Goal: Task Accomplishment & Management: Complete application form

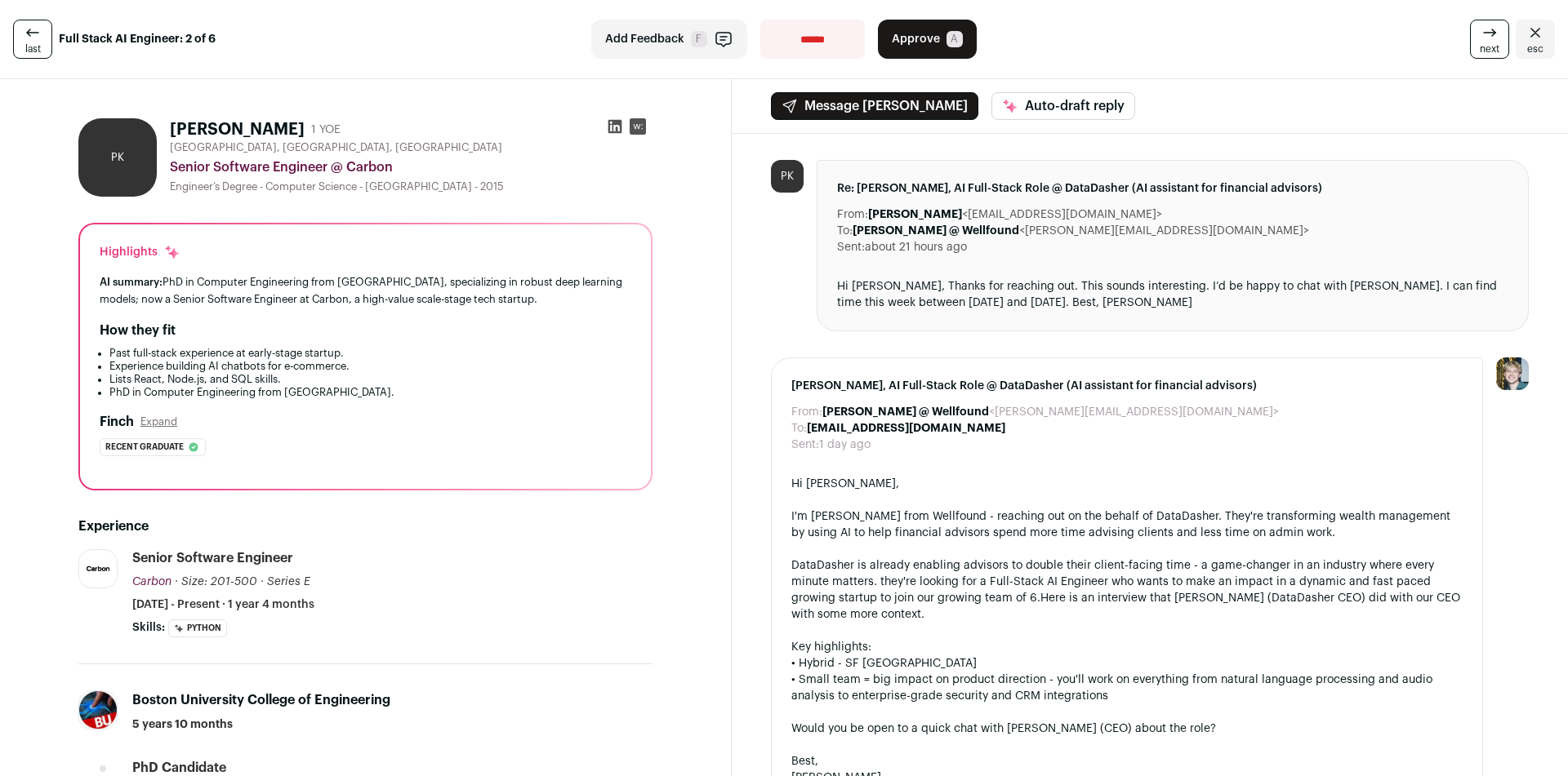
click at [40, 30] on link "last" at bounding box center [33, 39] width 39 height 39
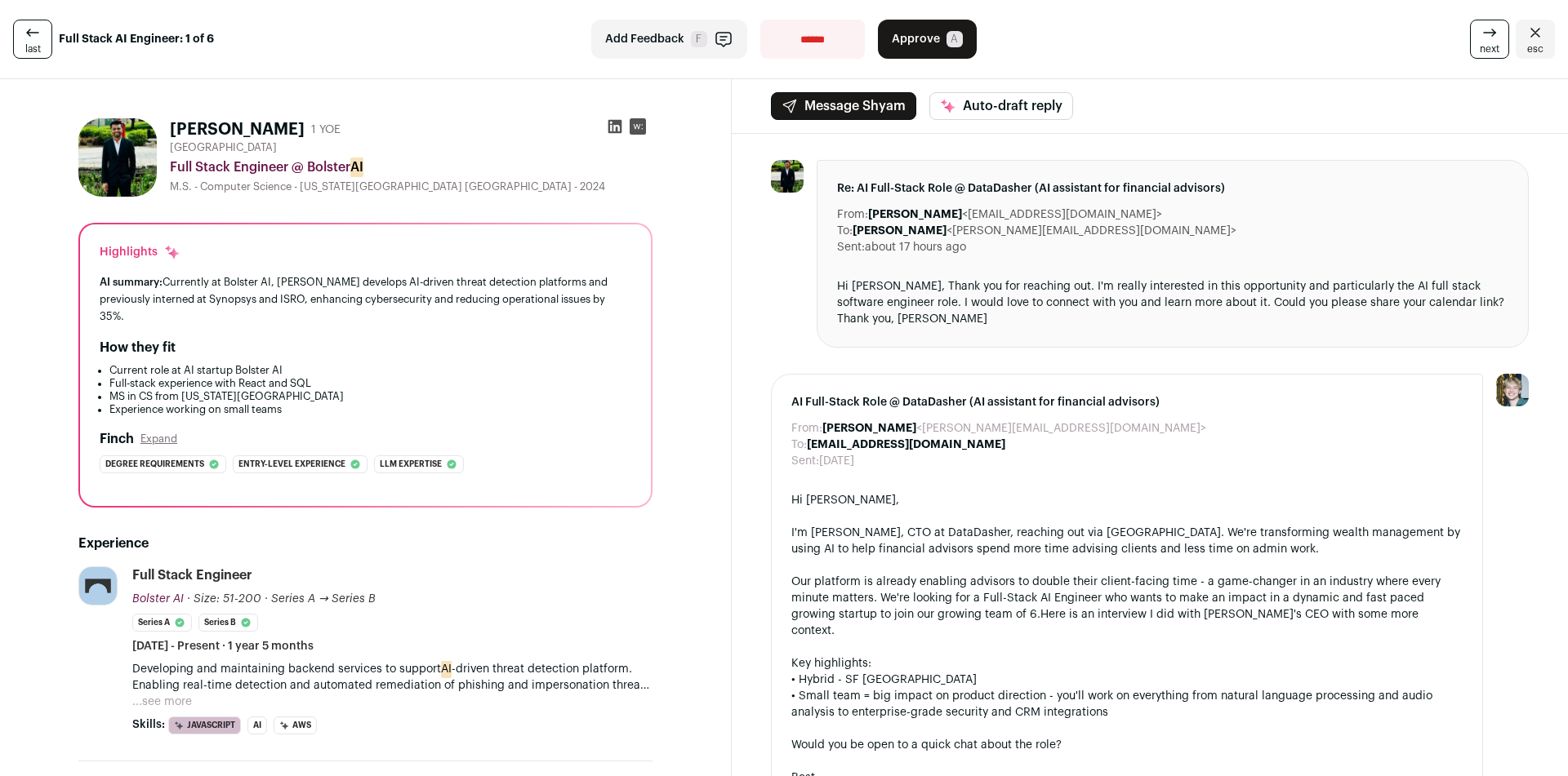
drag, startPoint x: 94, startPoint y: 288, endPoint x: 182, endPoint y: 318, distance: 93.0
click at [182, 318] on div "Highlights AI summary: Currently at Bolster AI, [PERSON_NAME] develops AI-drive…" at bounding box center [365, 364] width 571 height 281
click at [182, 318] on div "AI summary: Currently at Bolster AI, [PERSON_NAME] develops AI-driven threat de…" at bounding box center [365, 299] width 532 height 51
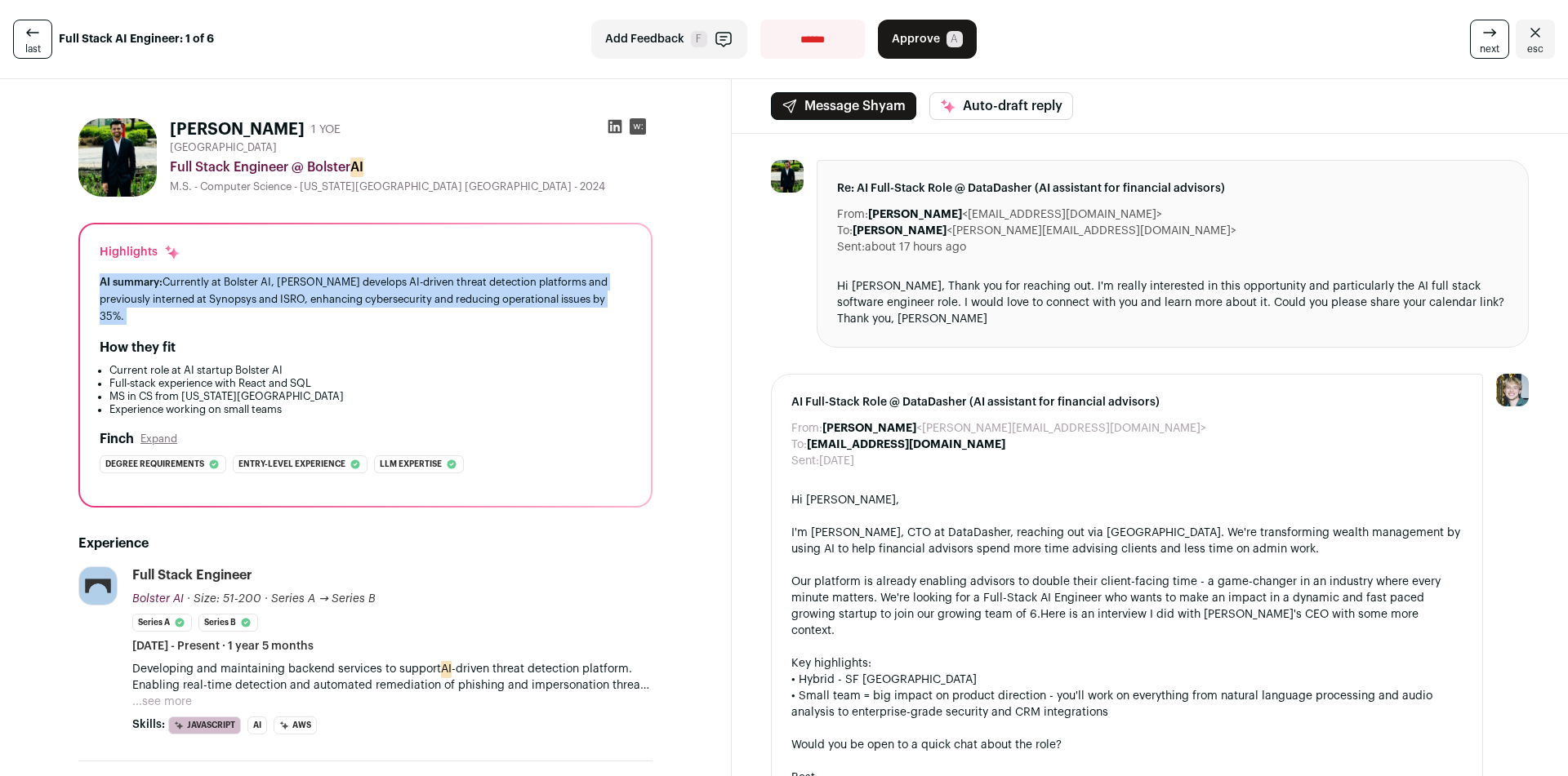
drag, startPoint x: 182, startPoint y: 318, endPoint x: 102, endPoint y: 288, distance: 85.4
click at [102, 288] on div "AI summary: Currently at Bolster AI, [PERSON_NAME] develops AI-driven threat de…" at bounding box center [365, 299] width 532 height 51
click at [102, 287] on span "AI summary:" at bounding box center [130, 282] width 63 height 11
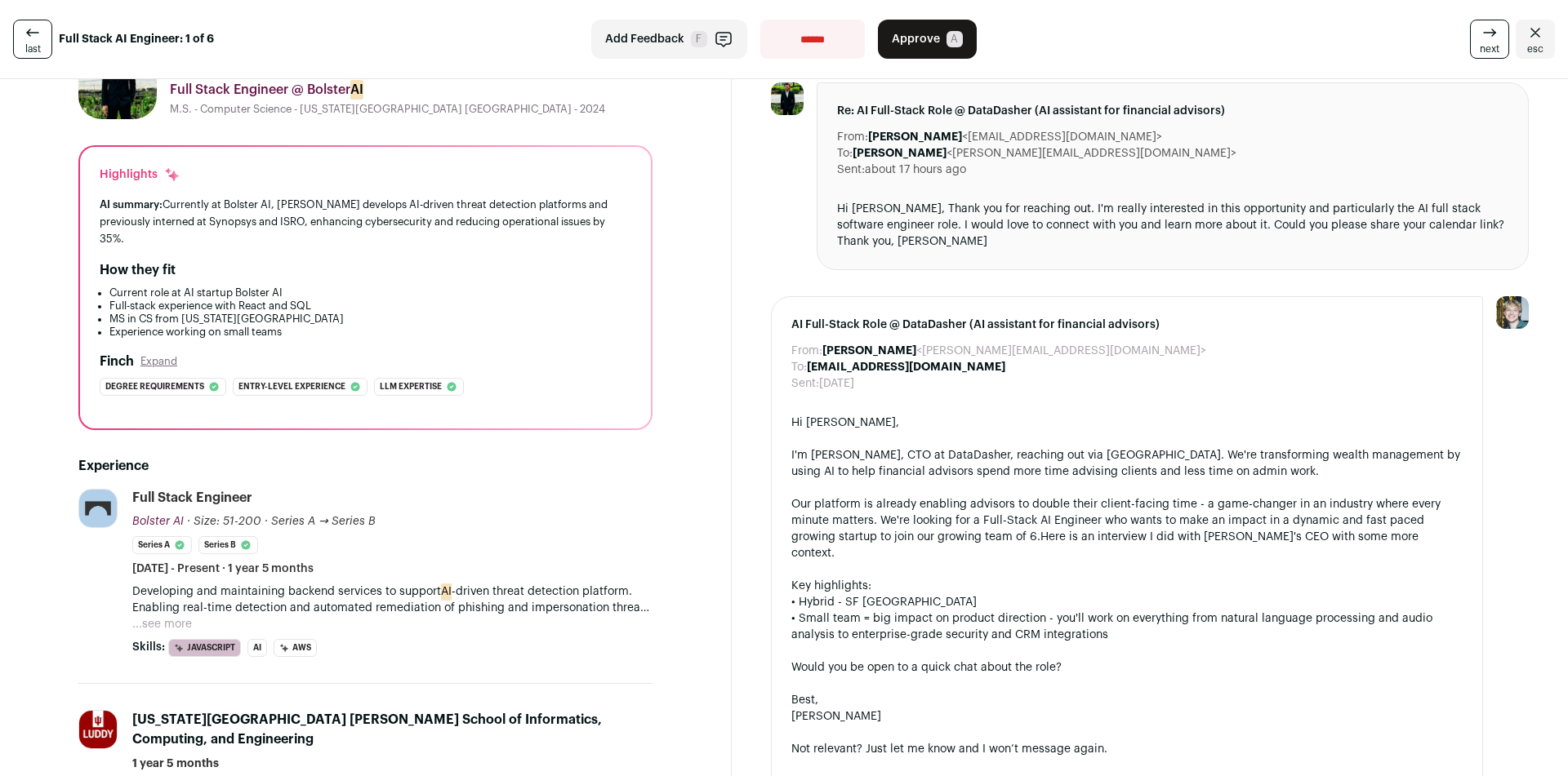
scroll to position [78, 0]
click at [166, 617] on button "...see more" at bounding box center [162, 623] width 59 height 16
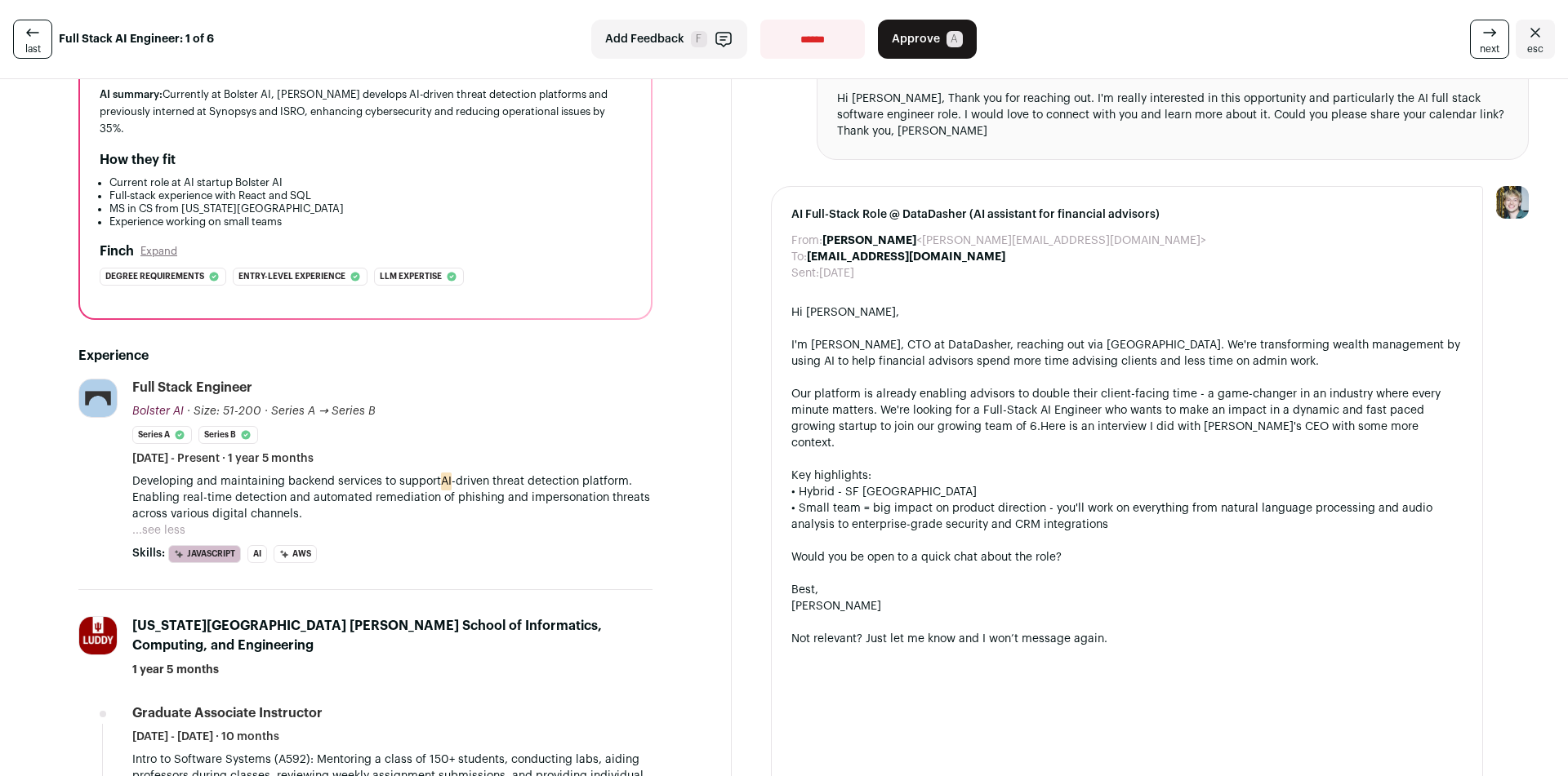
scroll to position [0, 0]
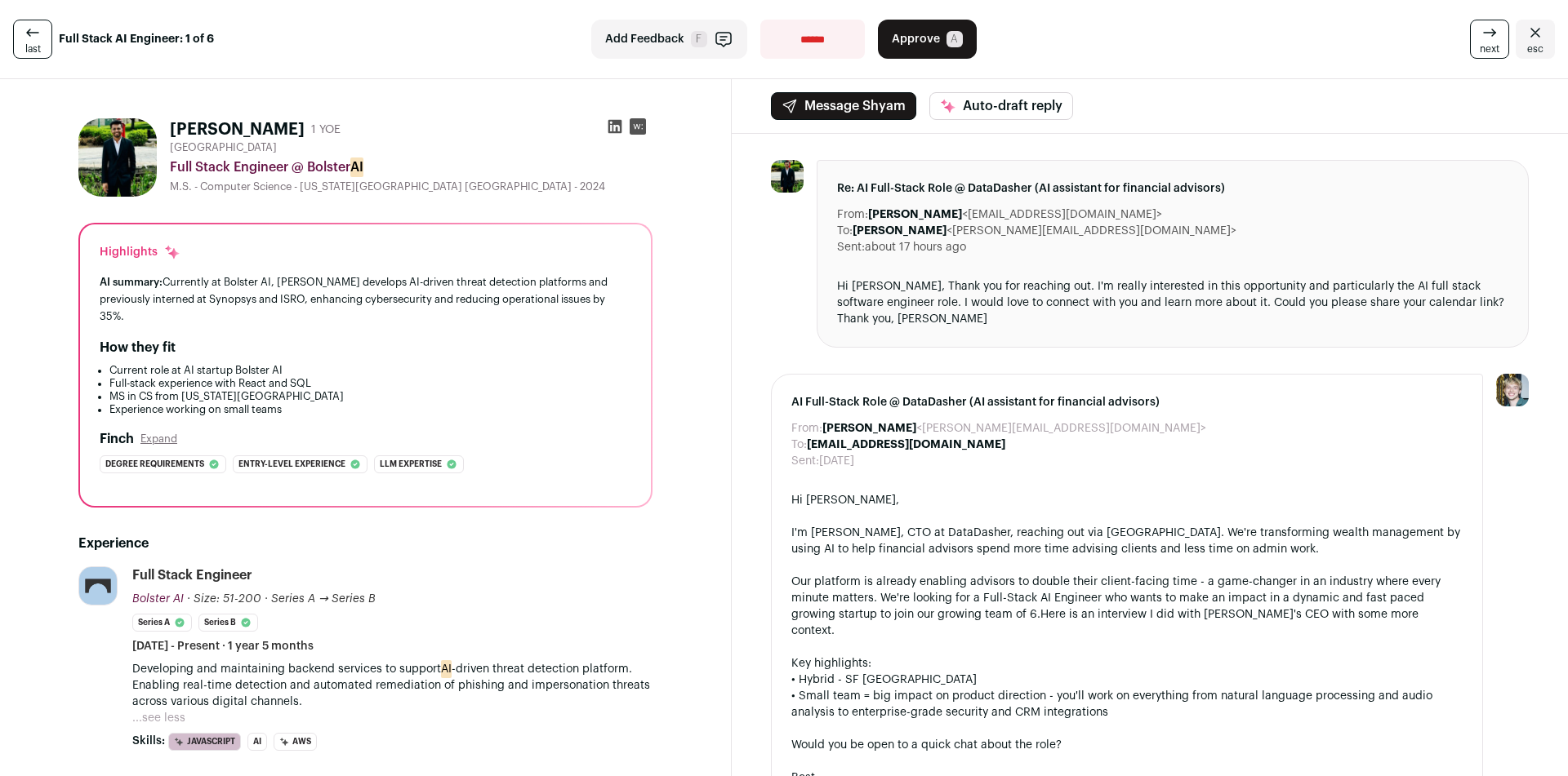
click at [907, 40] on span "Approve" at bounding box center [916, 39] width 48 height 16
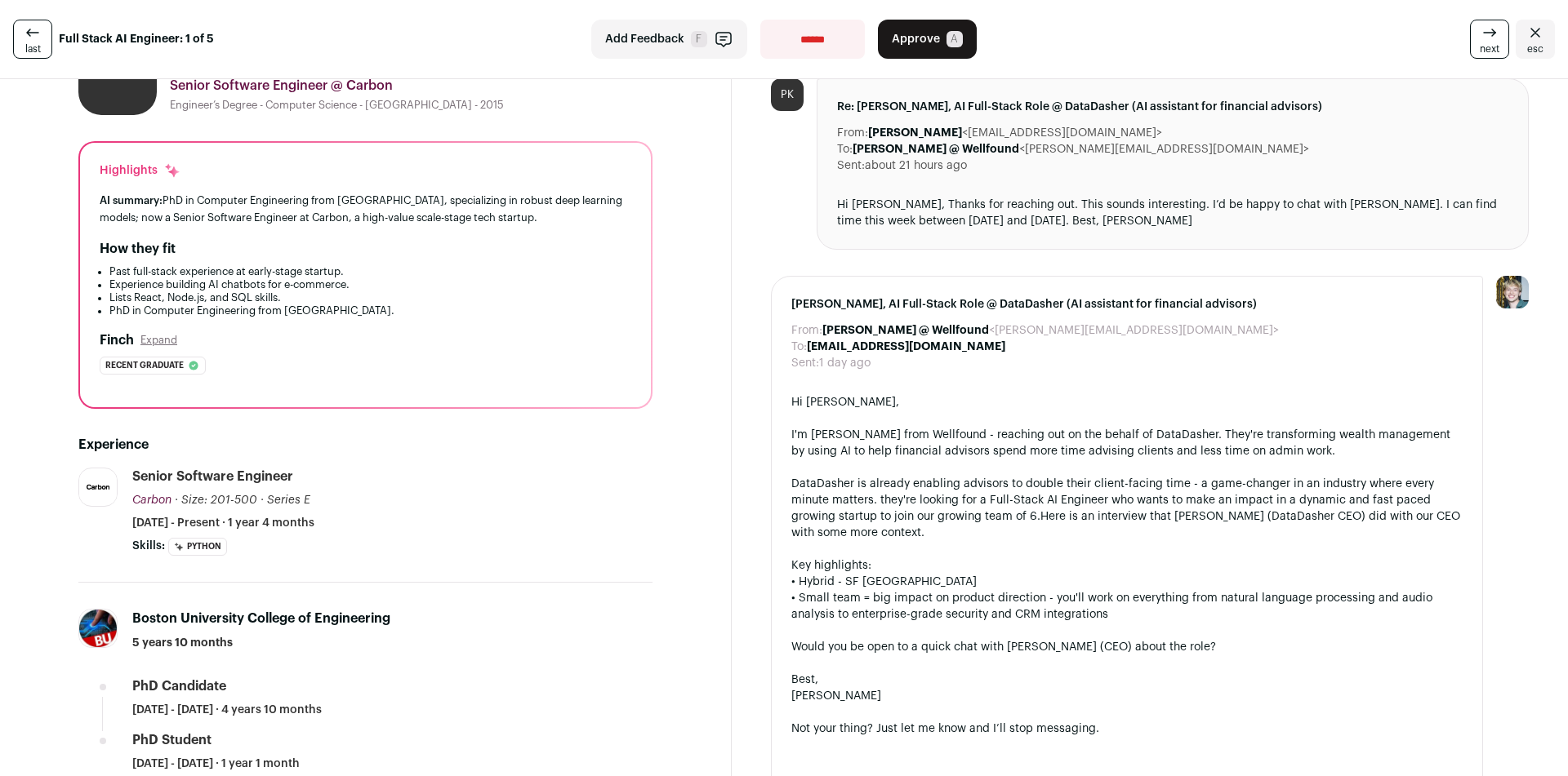
scroll to position [408, 0]
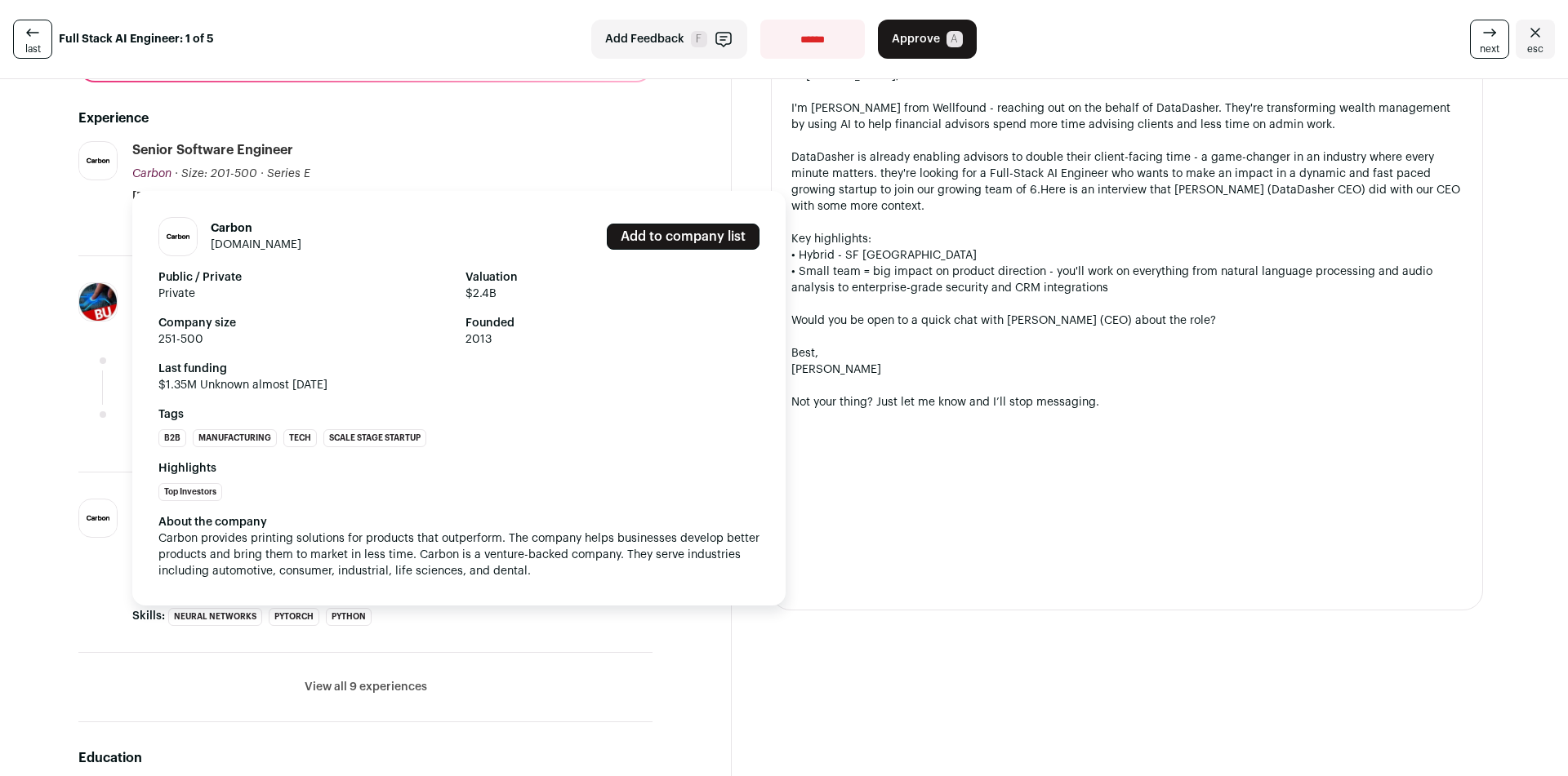
drag, startPoint x: 149, startPoint y: 177, endPoint x: 589, endPoint y: 310, distance: 459.7
click at [589, 310] on div "Public / Private Private Valuation $2.4B Company size 251-500 Founded 2013" at bounding box center [458, 309] width 601 height 78
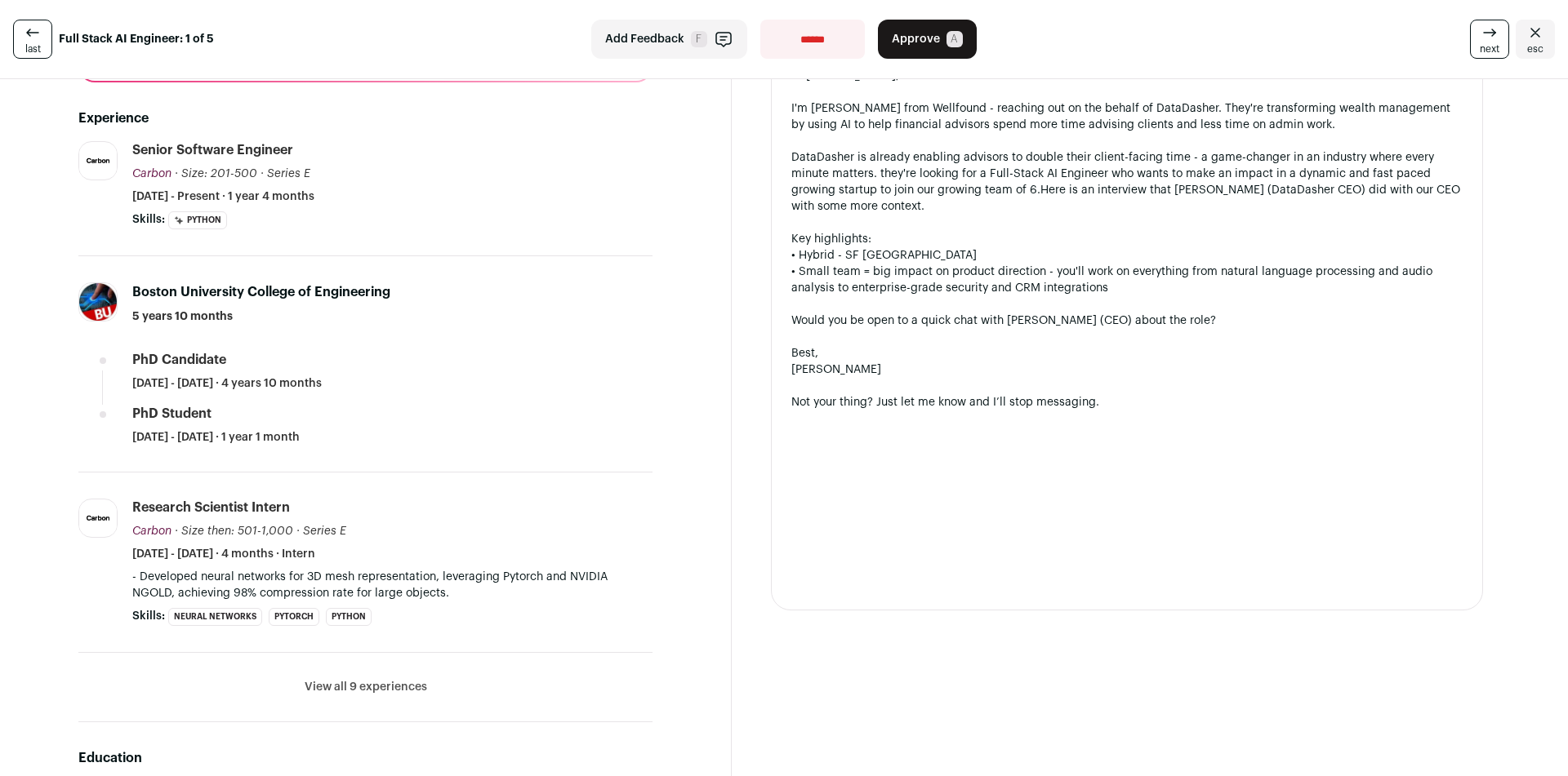
scroll to position [571, 0]
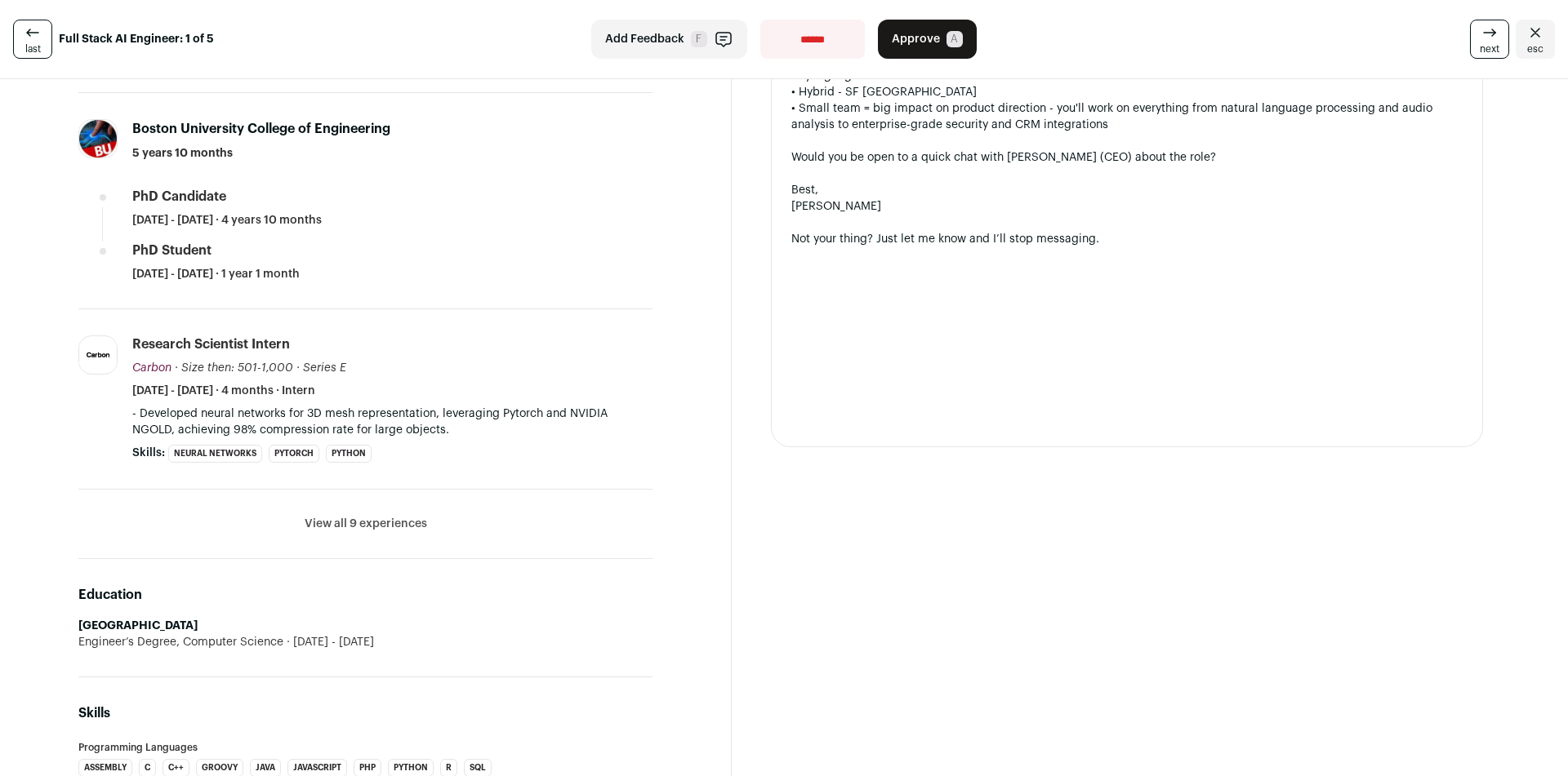
click at [384, 518] on button "View all 9 experiences" at bounding box center [366, 523] width 122 height 16
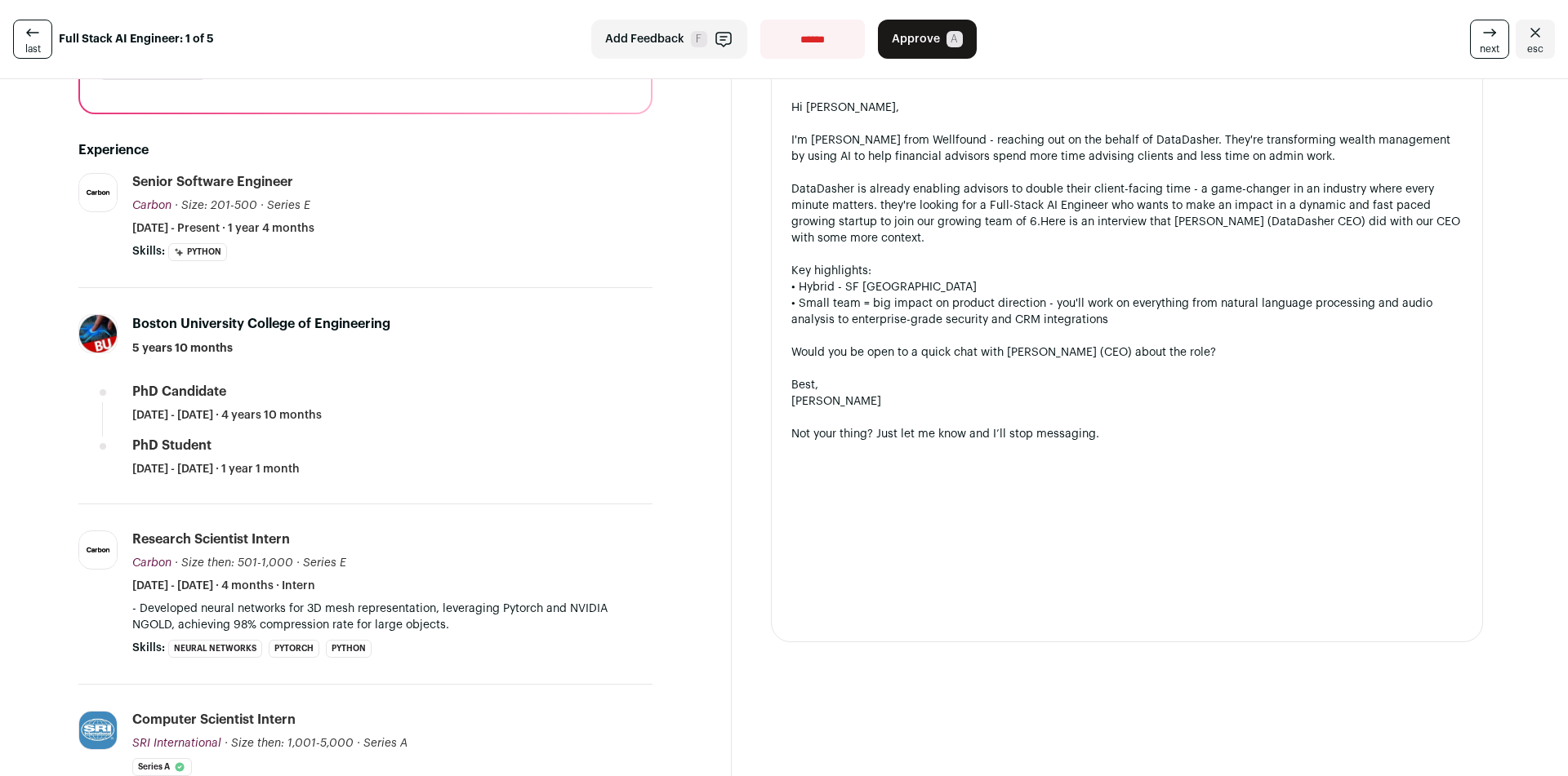
scroll to position [0, 0]
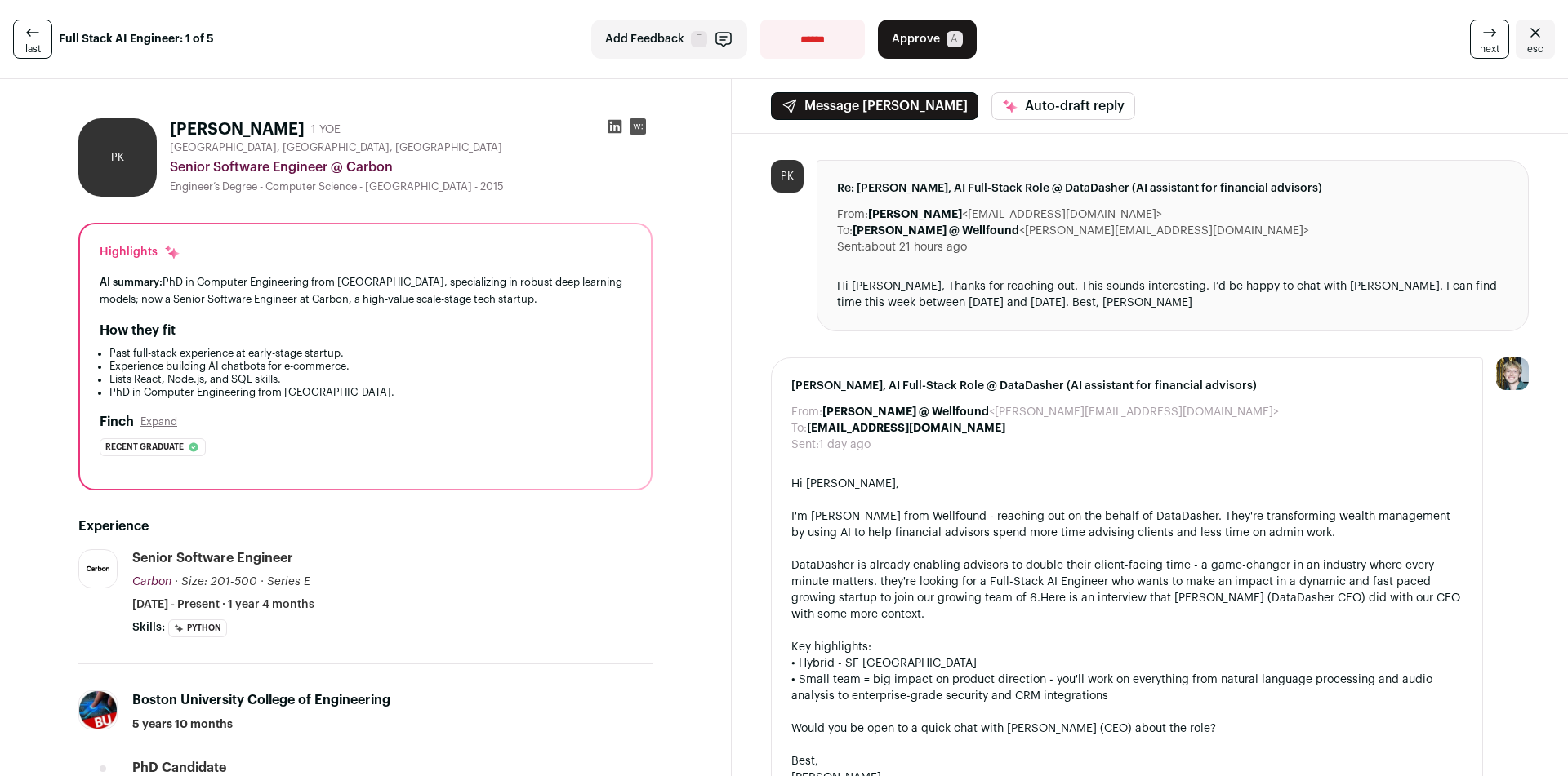
click at [810, 35] on select "**********" at bounding box center [813, 39] width 105 height 39
select select "**********"
click at [760, 20] on select "**********" at bounding box center [813, 39] width 105 height 39
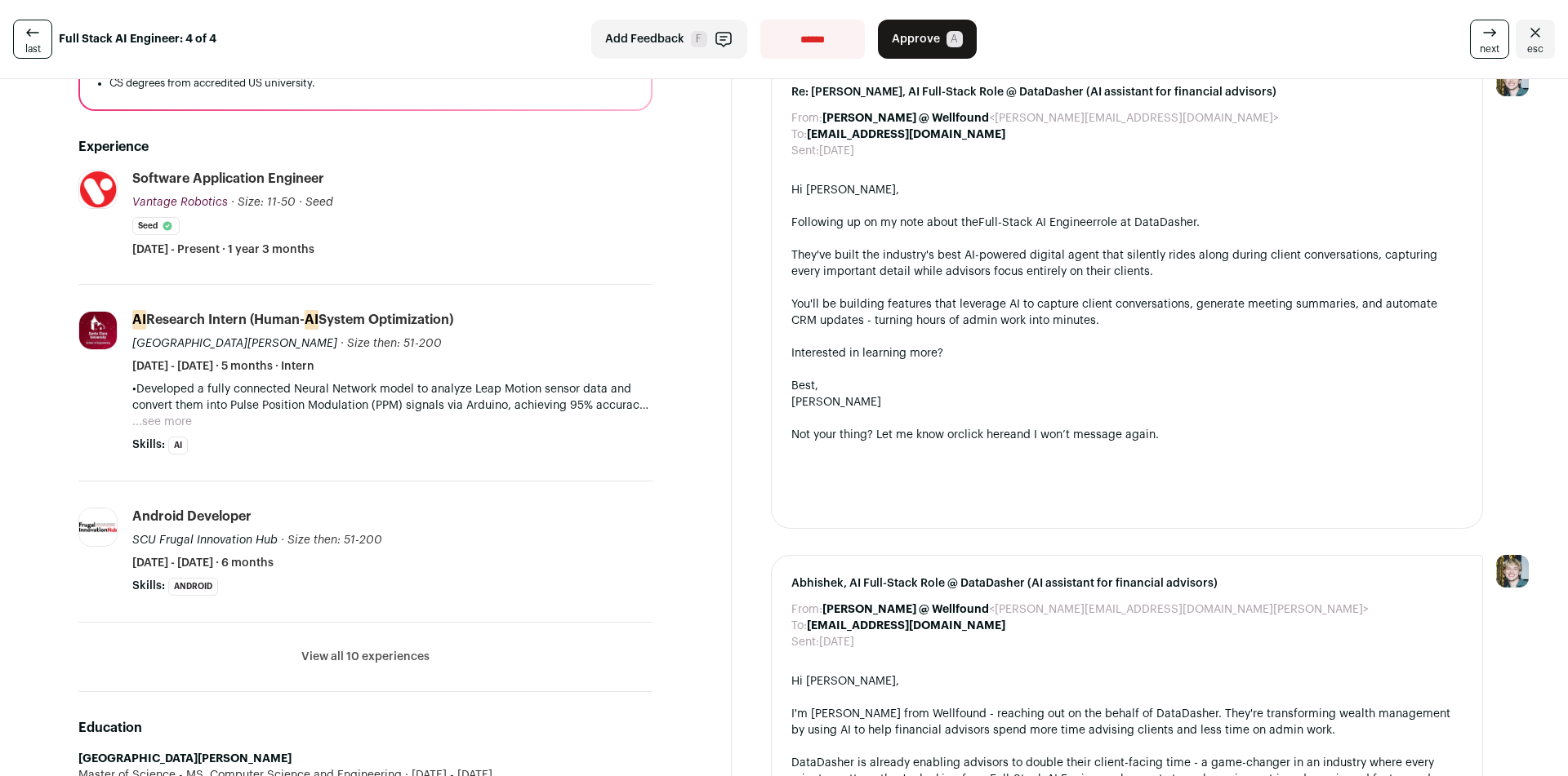
scroll to position [490, 0]
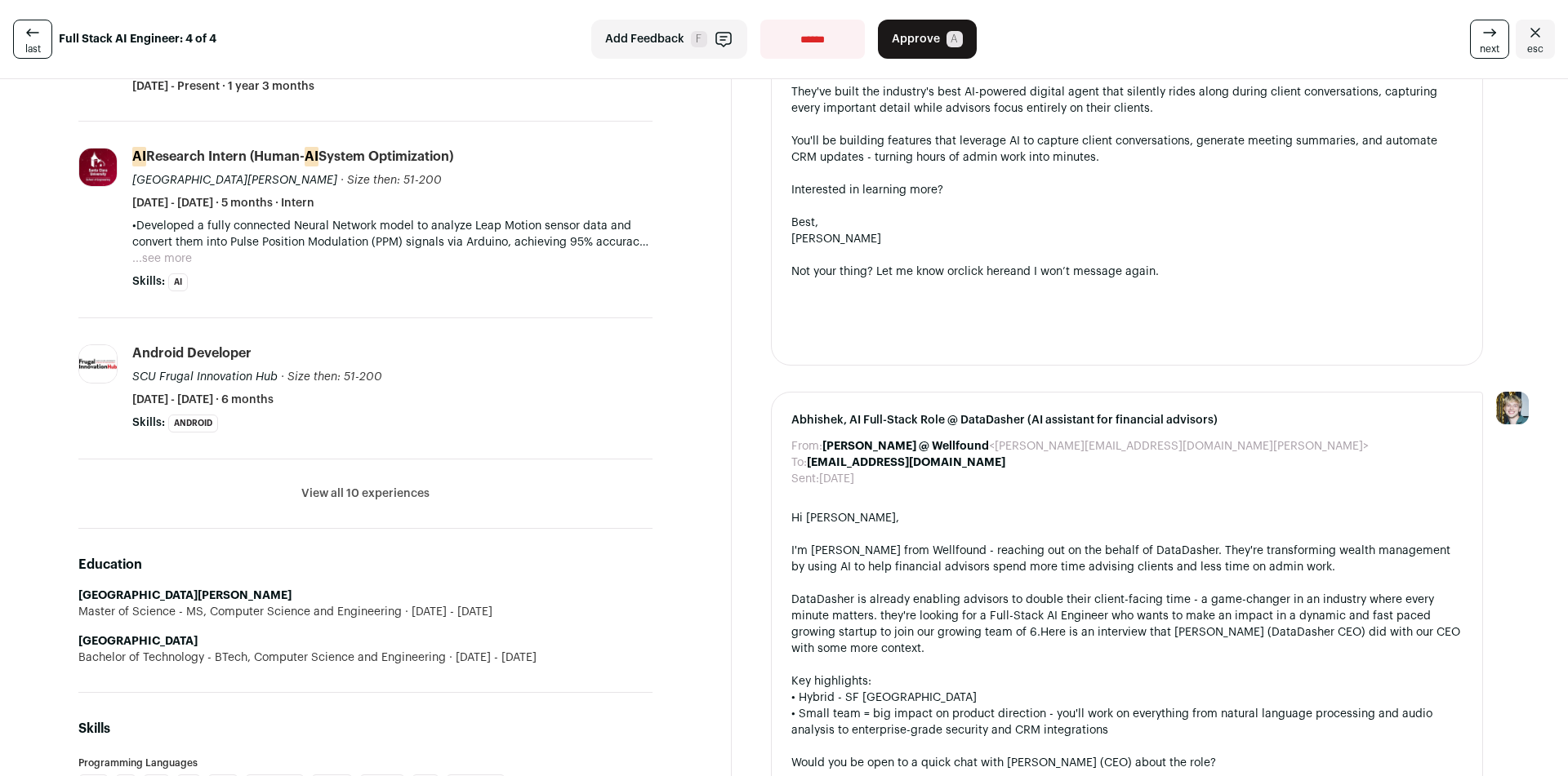
click at [374, 494] on button "View all 10 experiences" at bounding box center [366, 493] width 128 height 16
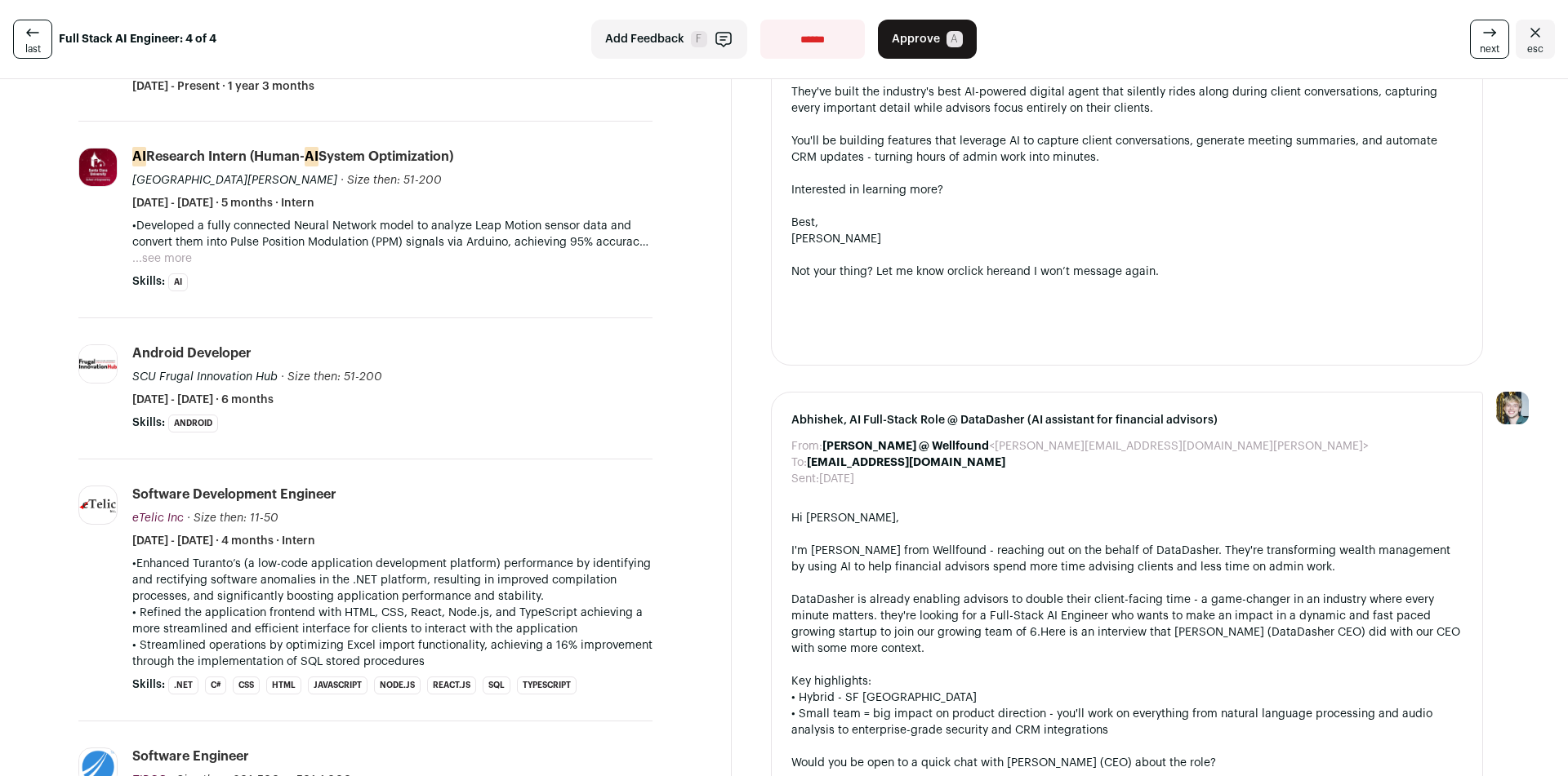
click at [177, 261] on button "...see more" at bounding box center [162, 258] width 59 height 16
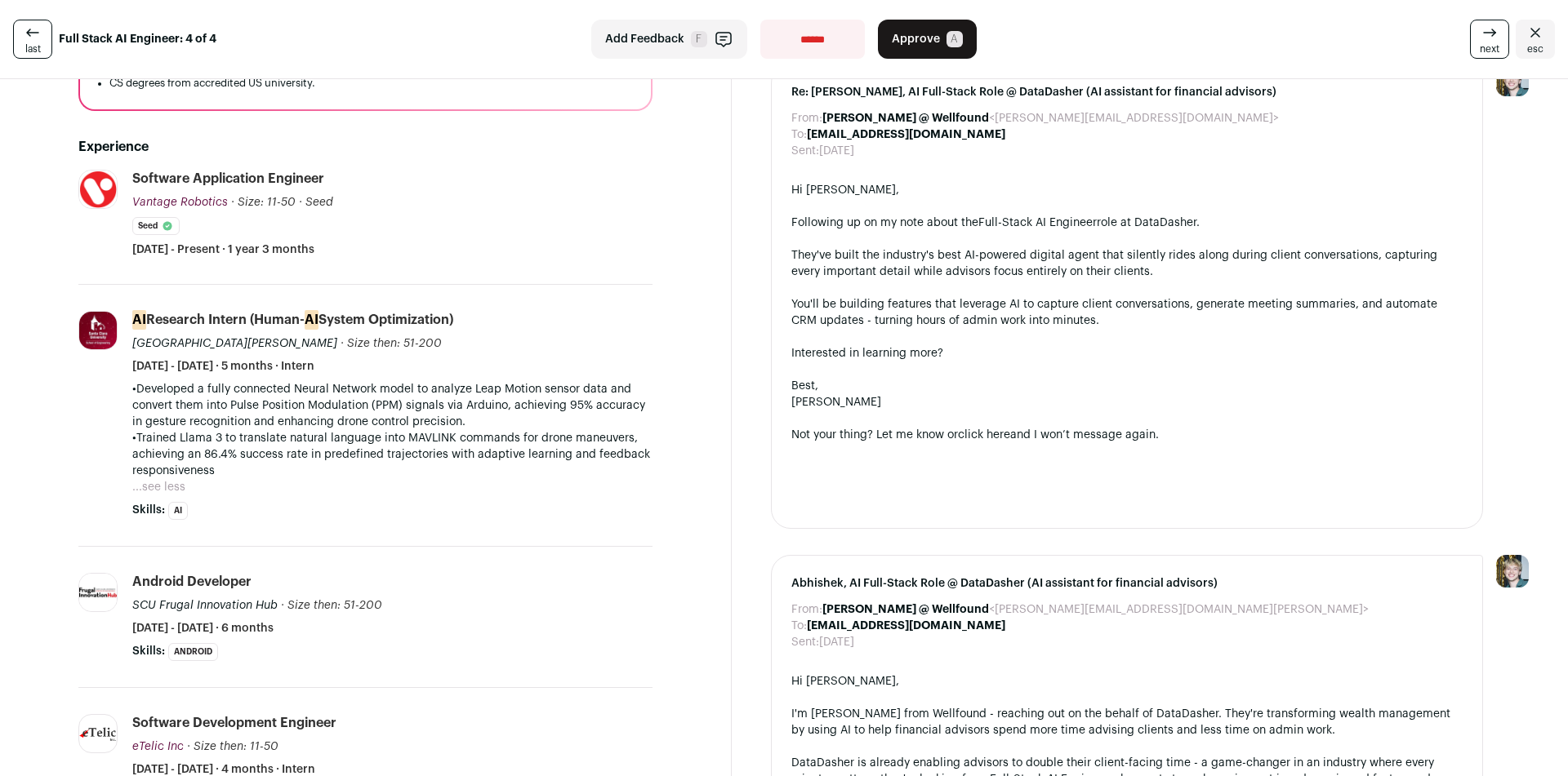
scroll to position [0, 0]
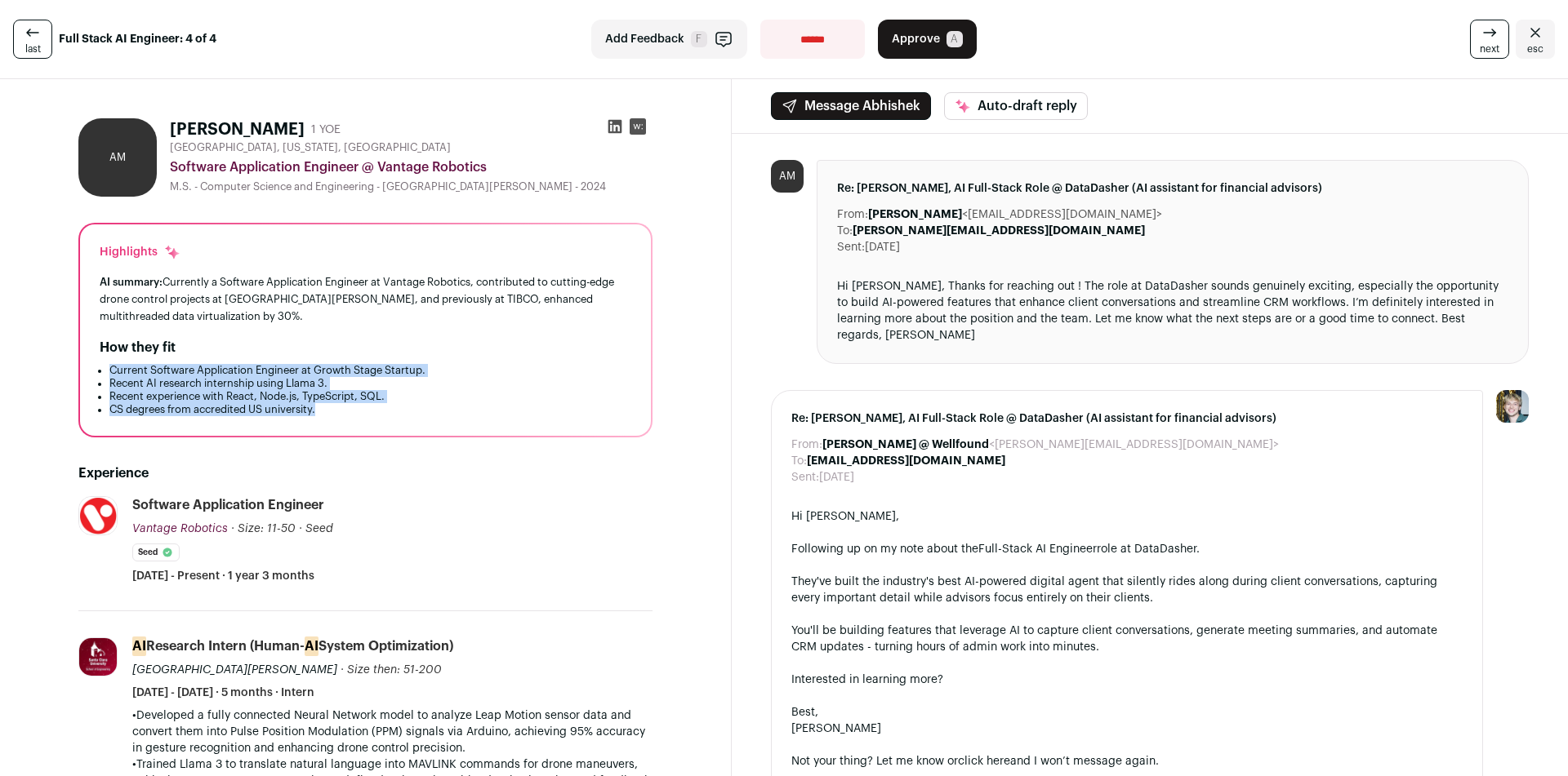
drag, startPoint x: 361, startPoint y: 355, endPoint x: 390, endPoint y: 411, distance: 63.1
click at [390, 411] on div "How they fit Current Software Application Engineer at Growth Stage Startup. Rec…" at bounding box center [365, 377] width 532 height 78
click at [390, 411] on li "CS degrees from accredited US university." at bounding box center [370, 410] width 522 height 13
drag, startPoint x: 390, startPoint y: 411, endPoint x: 390, endPoint y: 342, distance: 69.0
click at [390, 342] on div "How they fit Current Software Application Engineer at Growth Stage Startup. Rec…" at bounding box center [365, 377] width 532 height 78
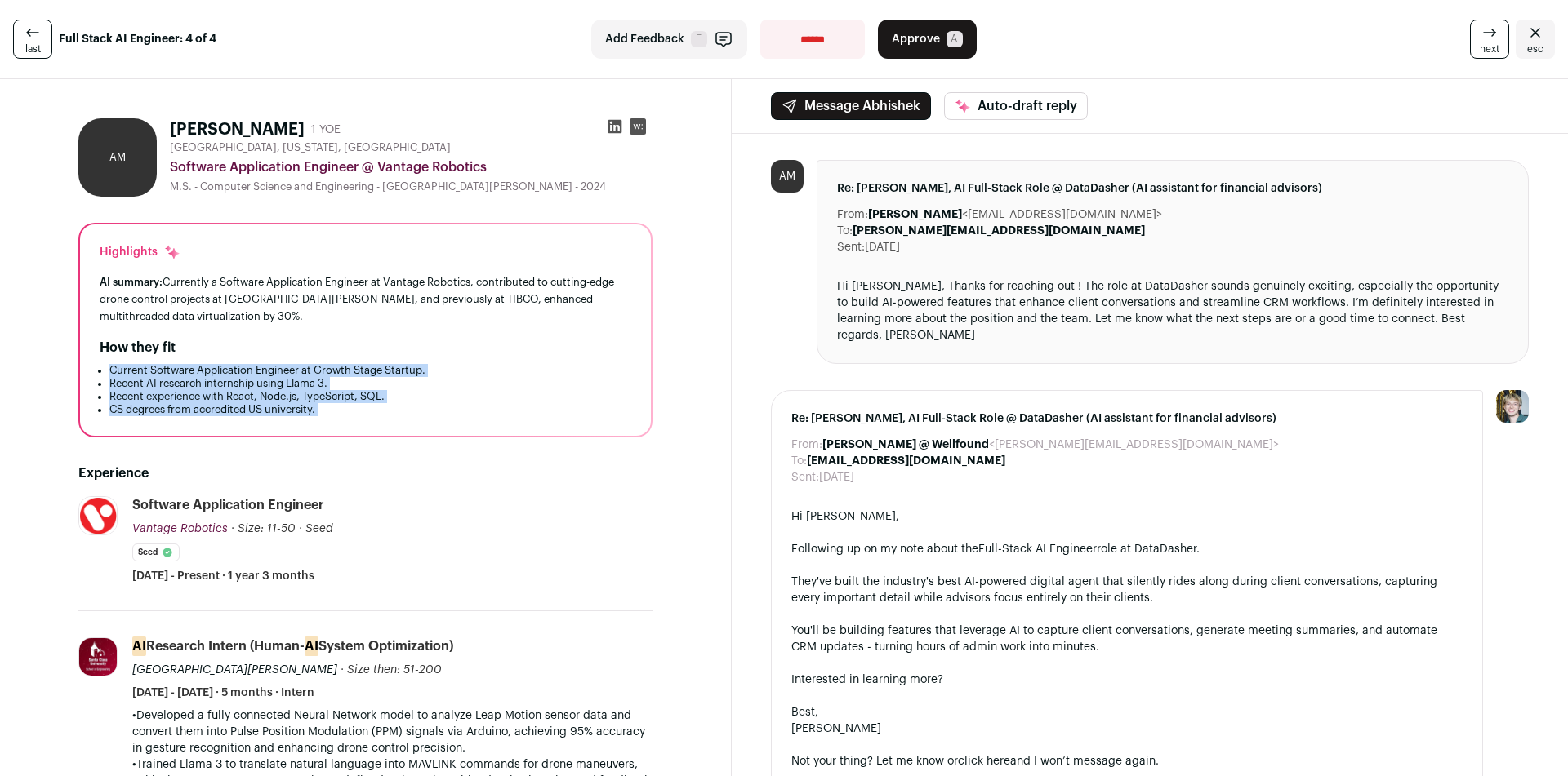
click at [390, 342] on div "How they fit" at bounding box center [365, 348] width 532 height 20
drag, startPoint x: 390, startPoint y: 342, endPoint x: 398, endPoint y: 404, distance: 62.5
click at [398, 404] on div "How they fit Current Software Application Engineer at Growth Stage Startup. Rec…" at bounding box center [365, 377] width 532 height 78
click at [398, 404] on li "CS degrees from accredited US university." at bounding box center [370, 410] width 522 height 13
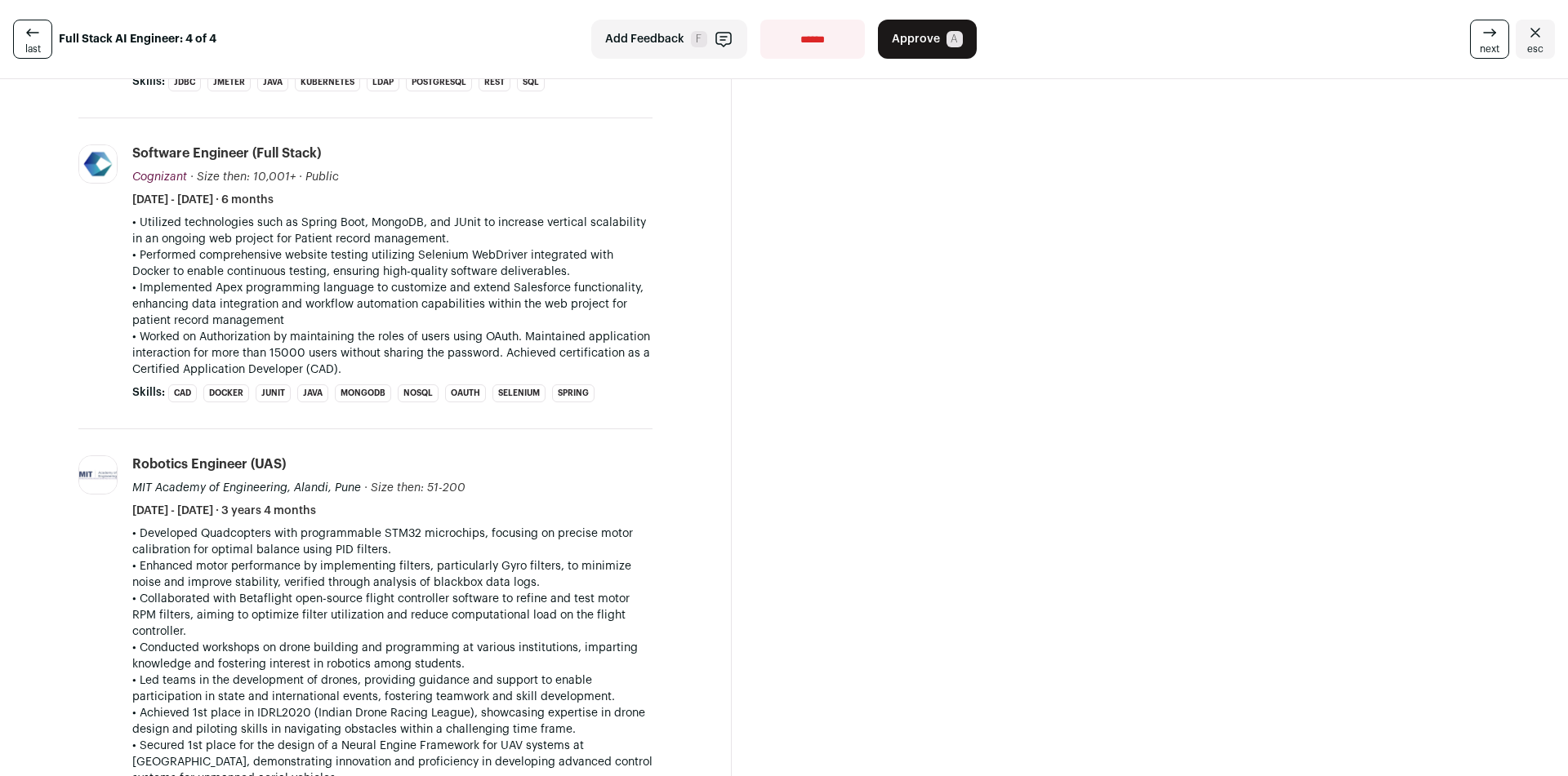
scroll to position [897, 0]
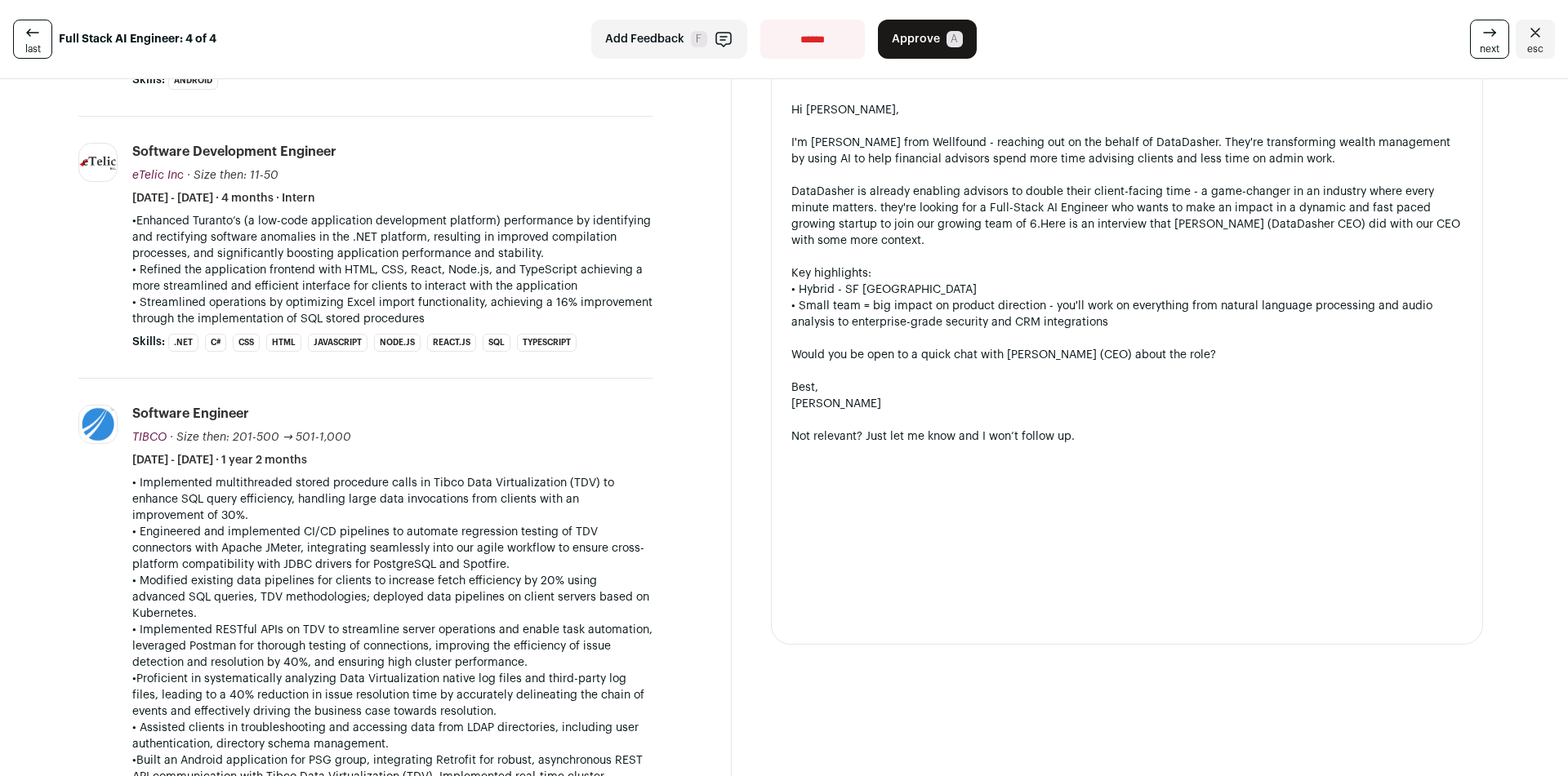
click at [1470, 51] on link "next" at bounding box center [1489, 39] width 39 height 39
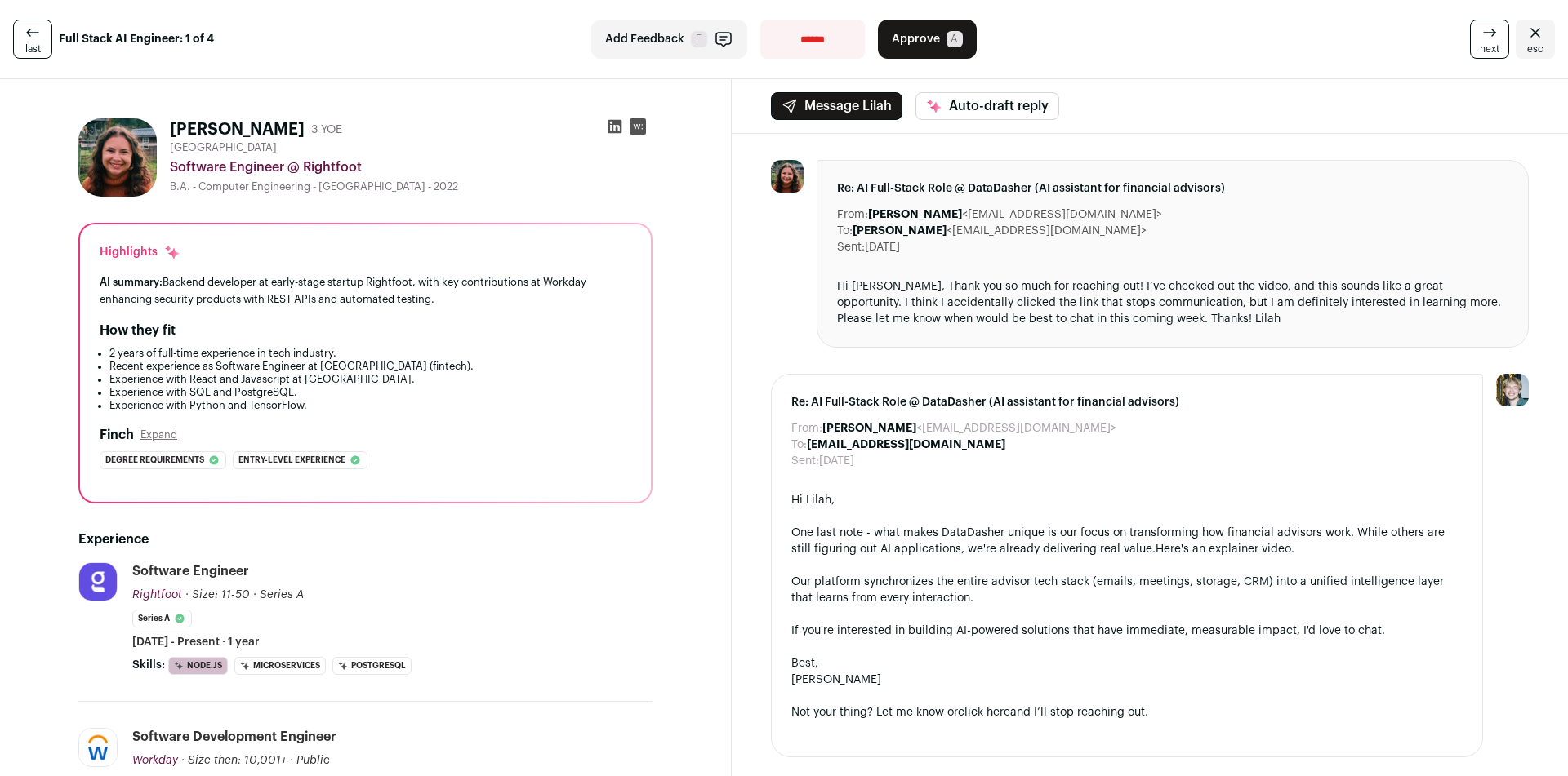
drag, startPoint x: 459, startPoint y: 317, endPoint x: 480, endPoint y: 260, distance: 60.7
click at [480, 260] on div "Highlights AI summary: Backend developer at early-stage startup Rightfoot, with…" at bounding box center [365, 363] width 571 height 278
click at [484, 299] on div "AI summary: Backend developer at early-stage startup Rightfoot, with key contri…" at bounding box center [365, 290] width 532 height 35
drag, startPoint x: 492, startPoint y: 293, endPoint x: 495, endPoint y: 257, distance: 36.1
click at [495, 257] on div "Highlights AI summary: Backend developer at early-stage startup Rightfoot, with…" at bounding box center [365, 363] width 571 height 278
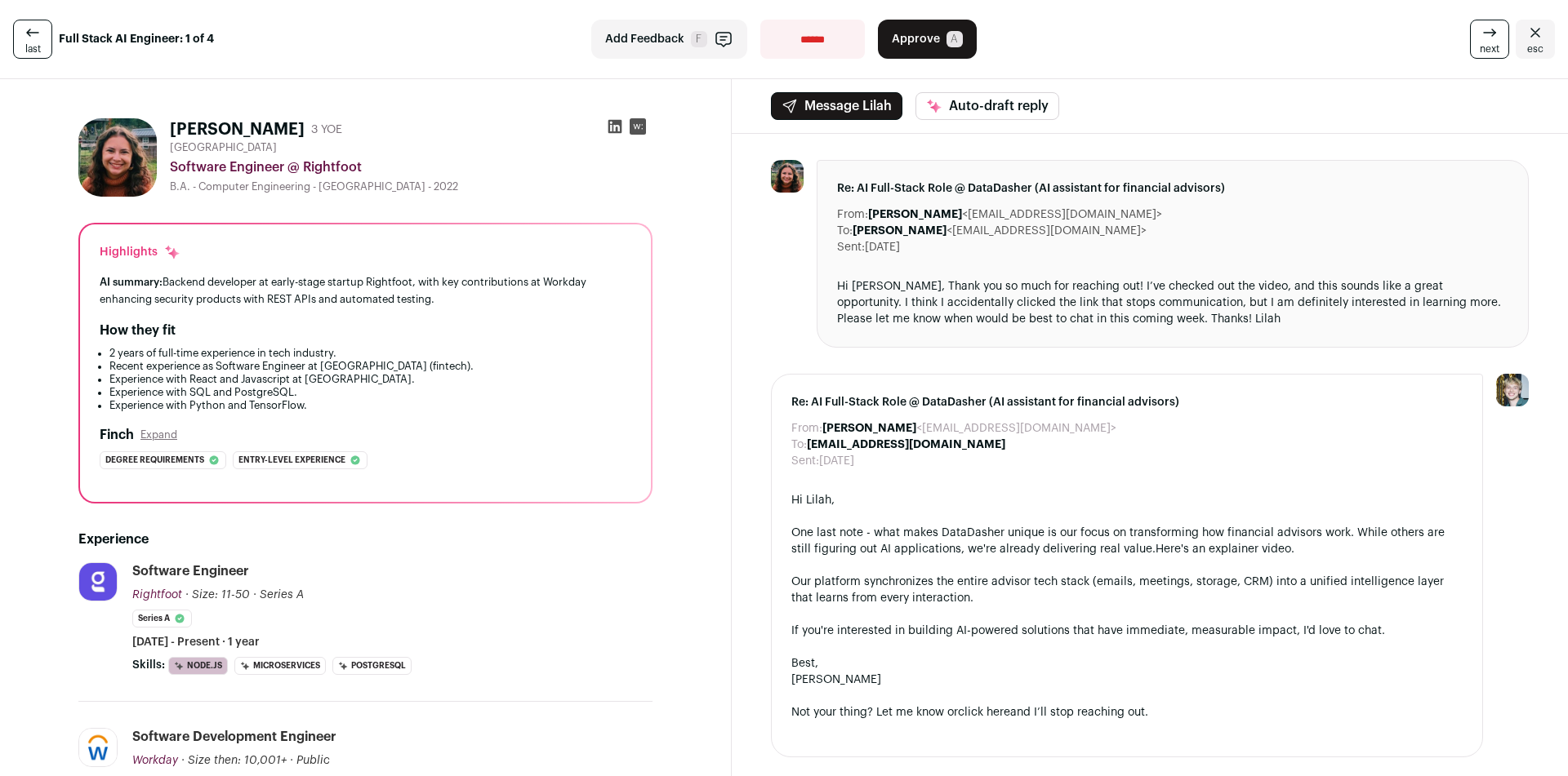
click at [512, 318] on div "Highlights AI summary: Backend developer at early-stage startup Rightfoot, with…" at bounding box center [365, 363] width 571 height 278
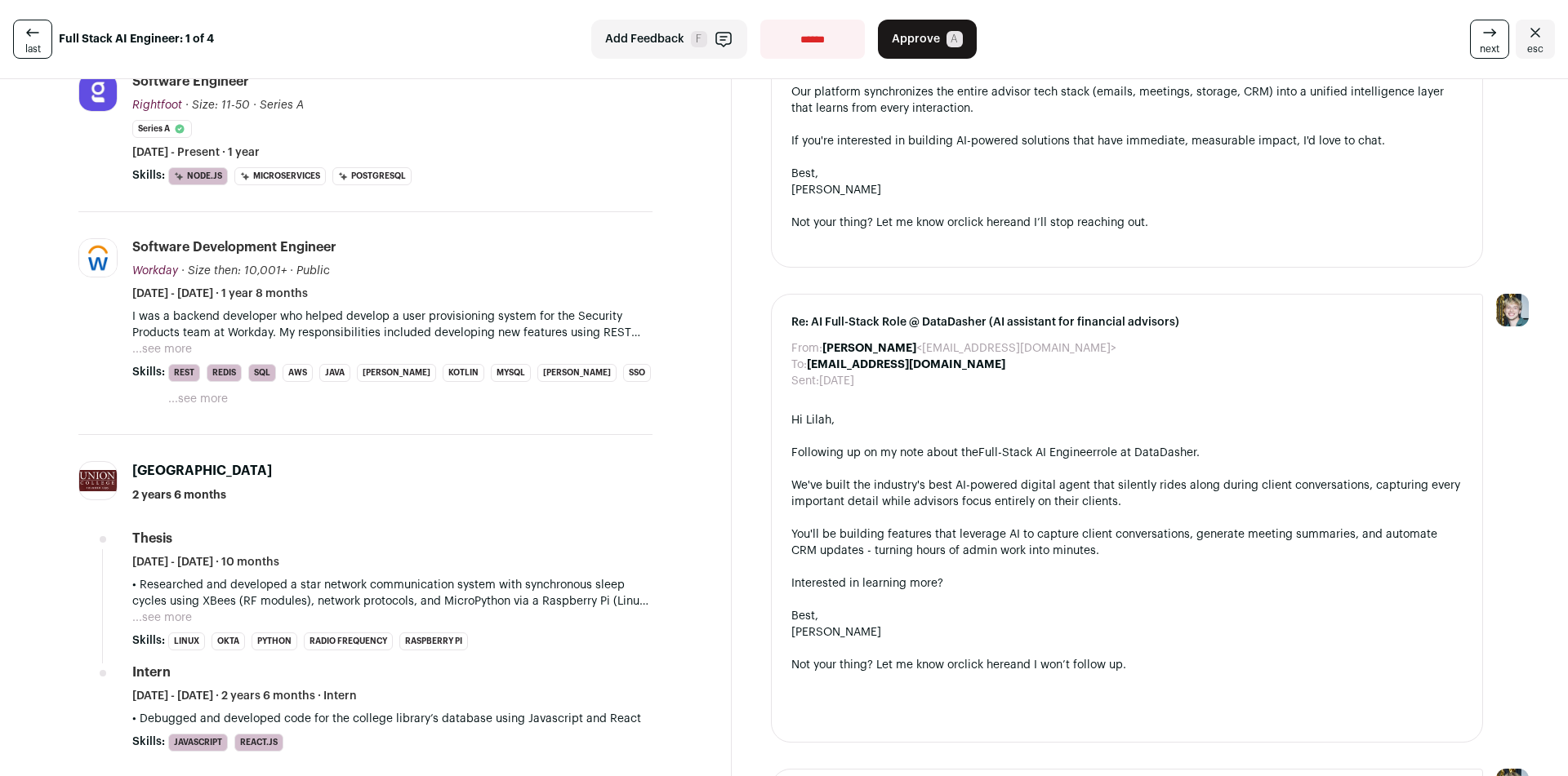
scroll to position [979, 0]
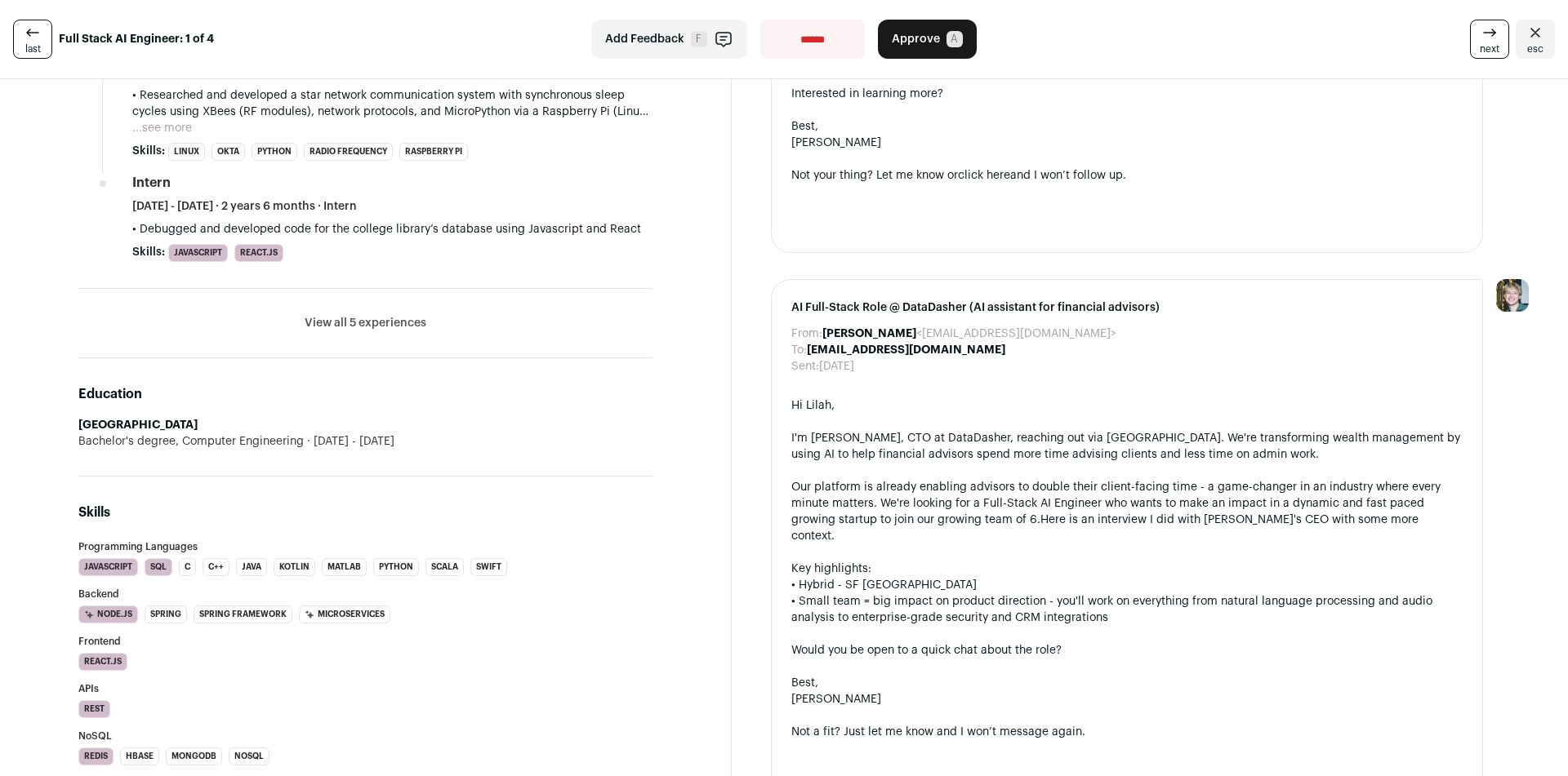
click at [415, 313] on li "View all 5 experiences View less" at bounding box center [365, 324] width 574 height 69
click at [408, 315] on button "View all 5 experiences" at bounding box center [365, 323] width 122 height 16
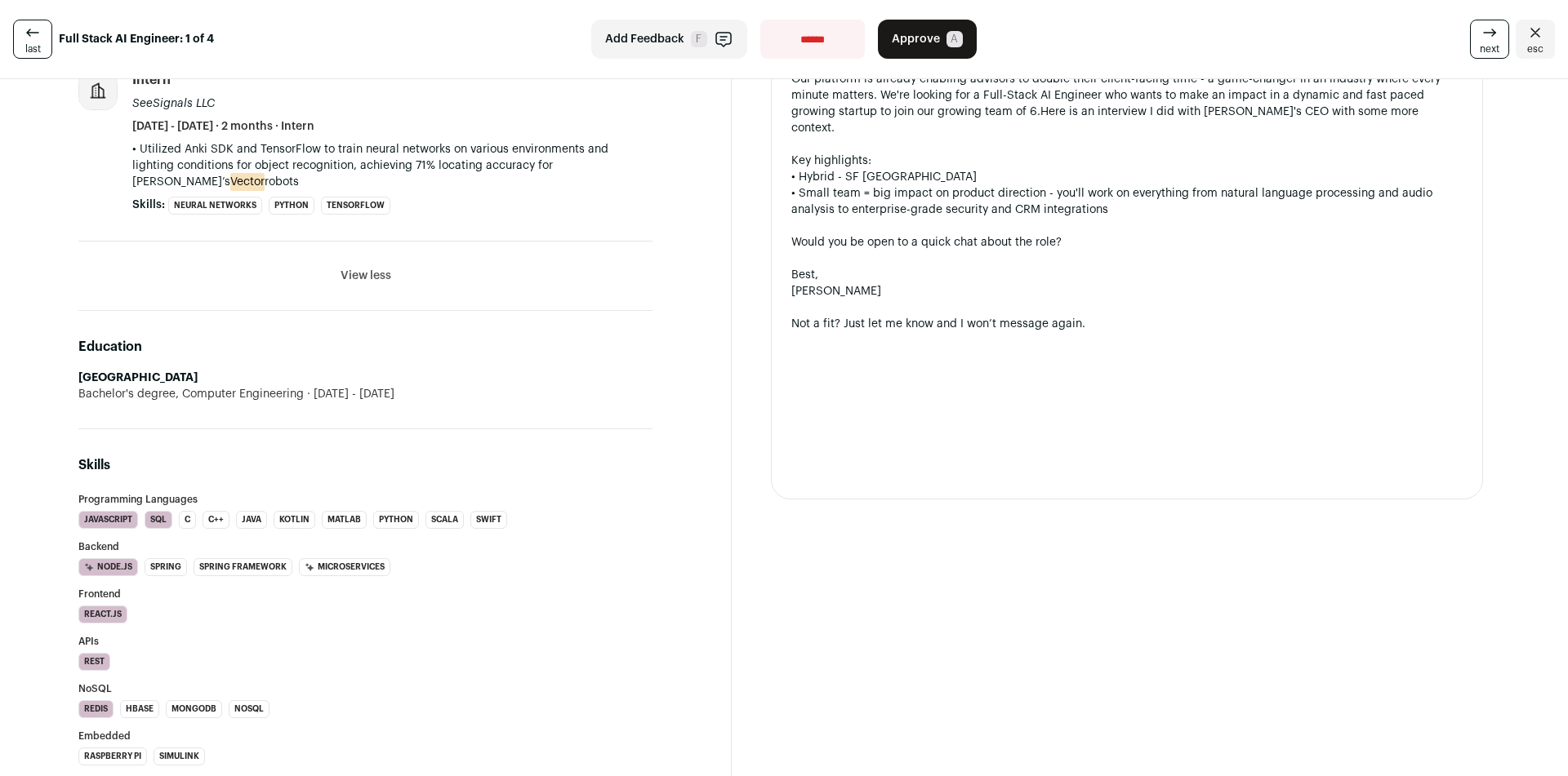
scroll to position [1142, 0]
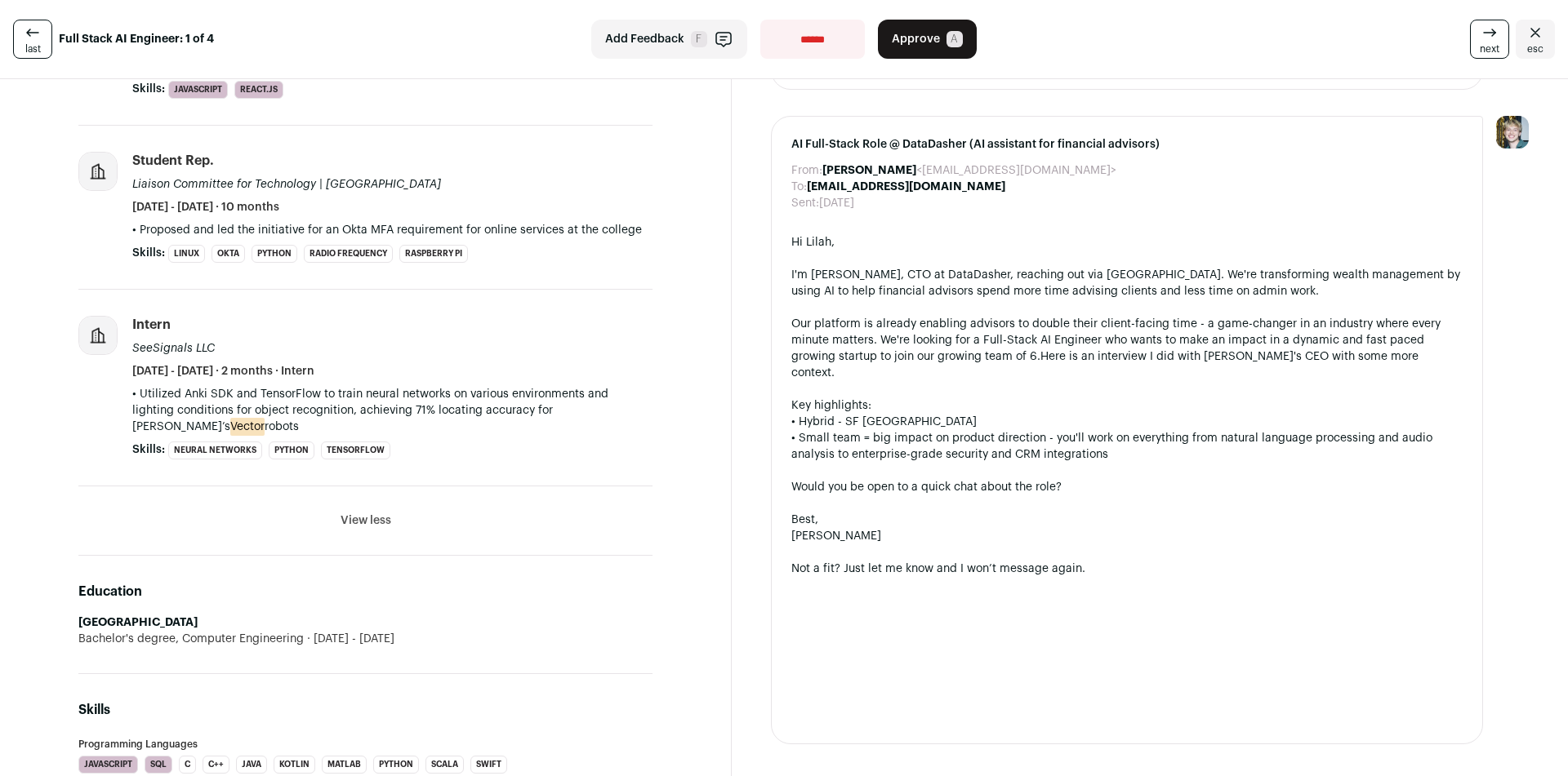
drag, startPoint x: 391, startPoint y: 369, endPoint x: 671, endPoint y: 383, distance: 280.3
click at [671, 383] on div "[PERSON_NAME] 3 YOE [GEOGRAPHIC_DATA] Software Engineer @ Rightfoot B.A. - Comp…" at bounding box center [365, 574] width 652 height 3221
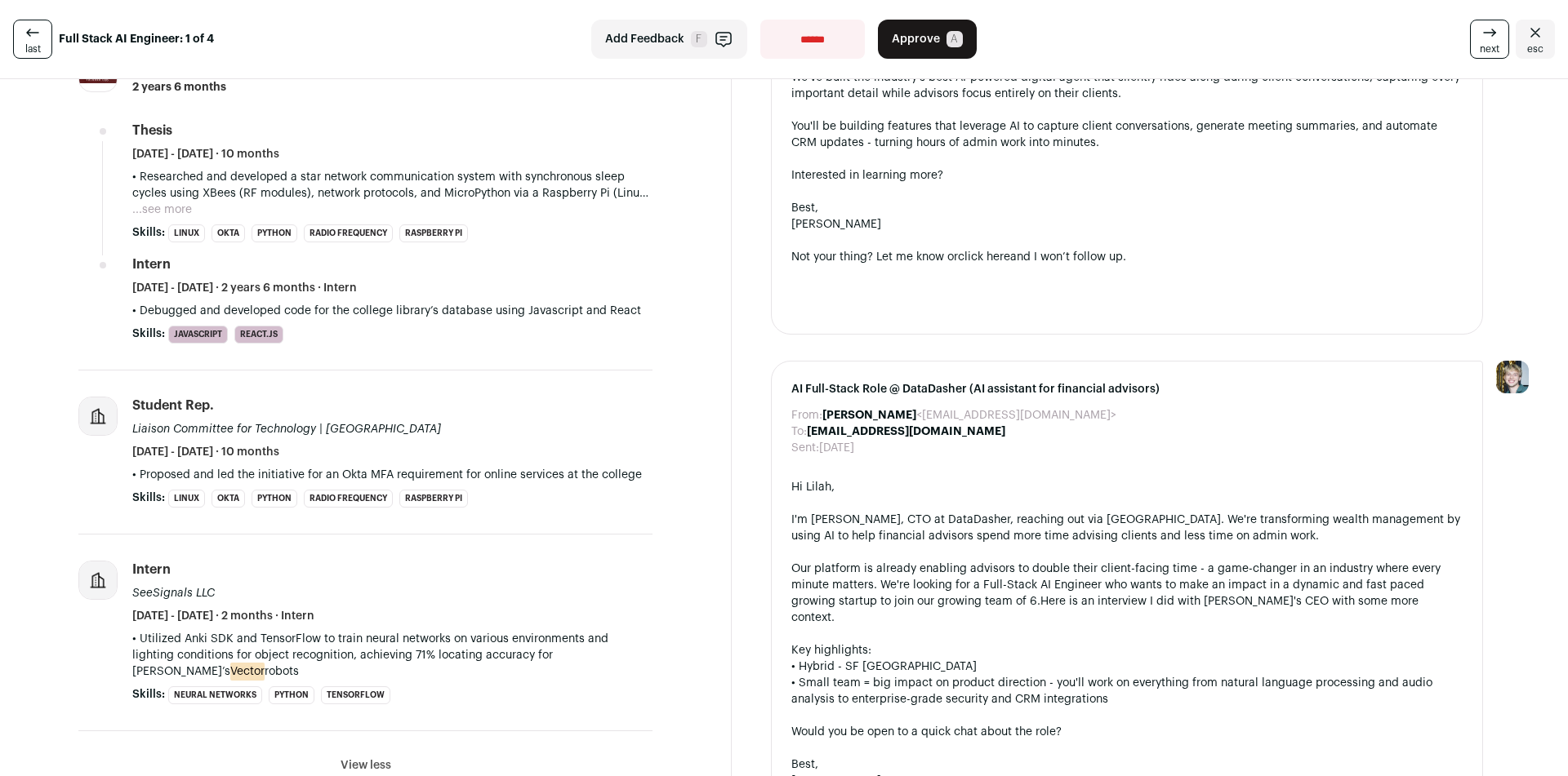
drag, startPoint x: 661, startPoint y: 453, endPoint x: 649, endPoint y: 424, distance: 31.4
click at [649, 424] on div "Student Rep. Liaison Committee for Technology | [GEOGRAPHIC_DATA] [DATE] - [DAT…" at bounding box center [392, 428] width 520 height 64
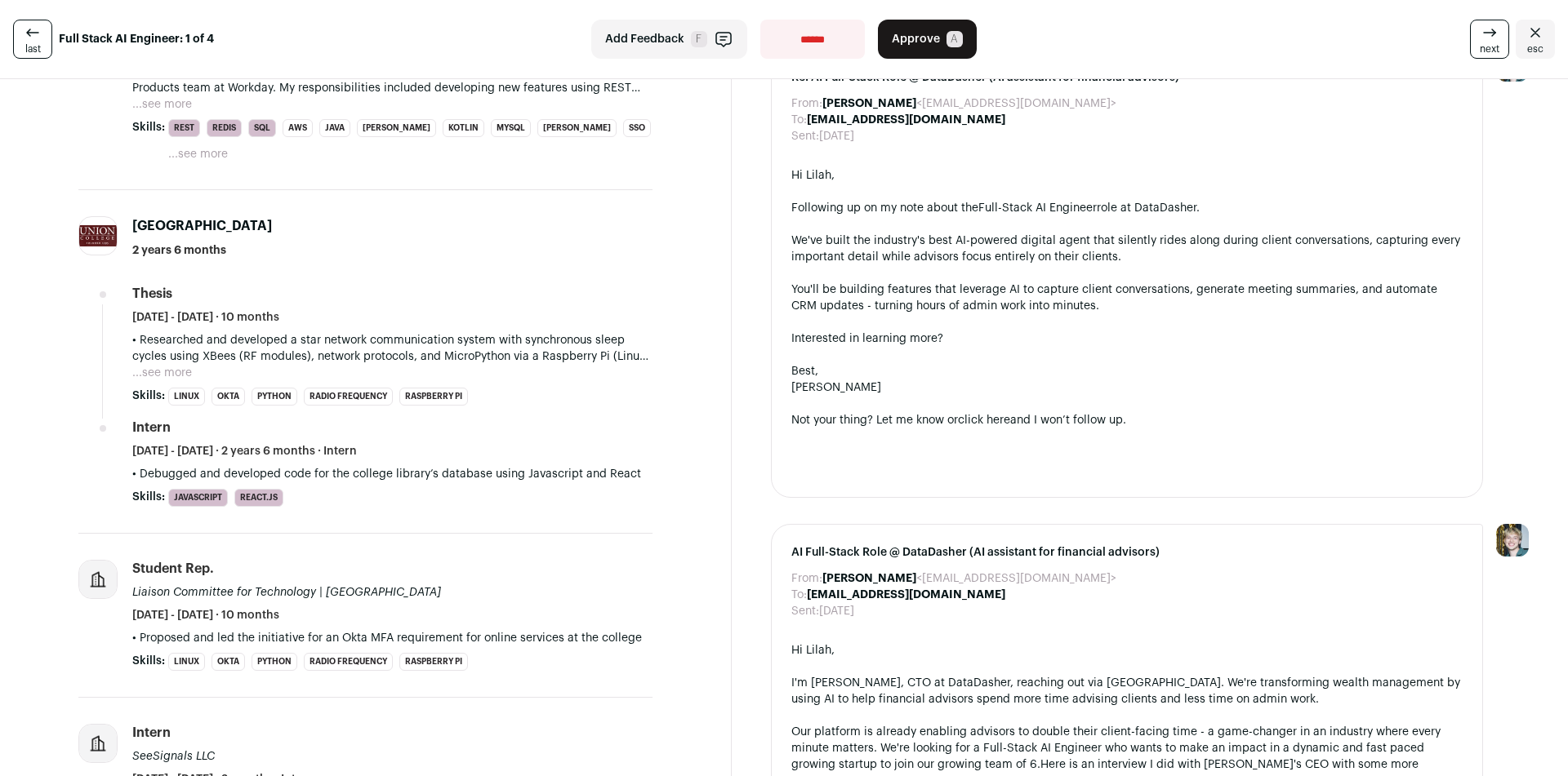
drag, startPoint x: 644, startPoint y: 442, endPoint x: 634, endPoint y: 442, distance: 10.0
click at [634, 466] on p "• Debugged and developed code for the college library’s database using Javascri…" at bounding box center [392, 474] width 520 height 16
click at [173, 364] on button "...see more" at bounding box center [162, 372] width 59 height 16
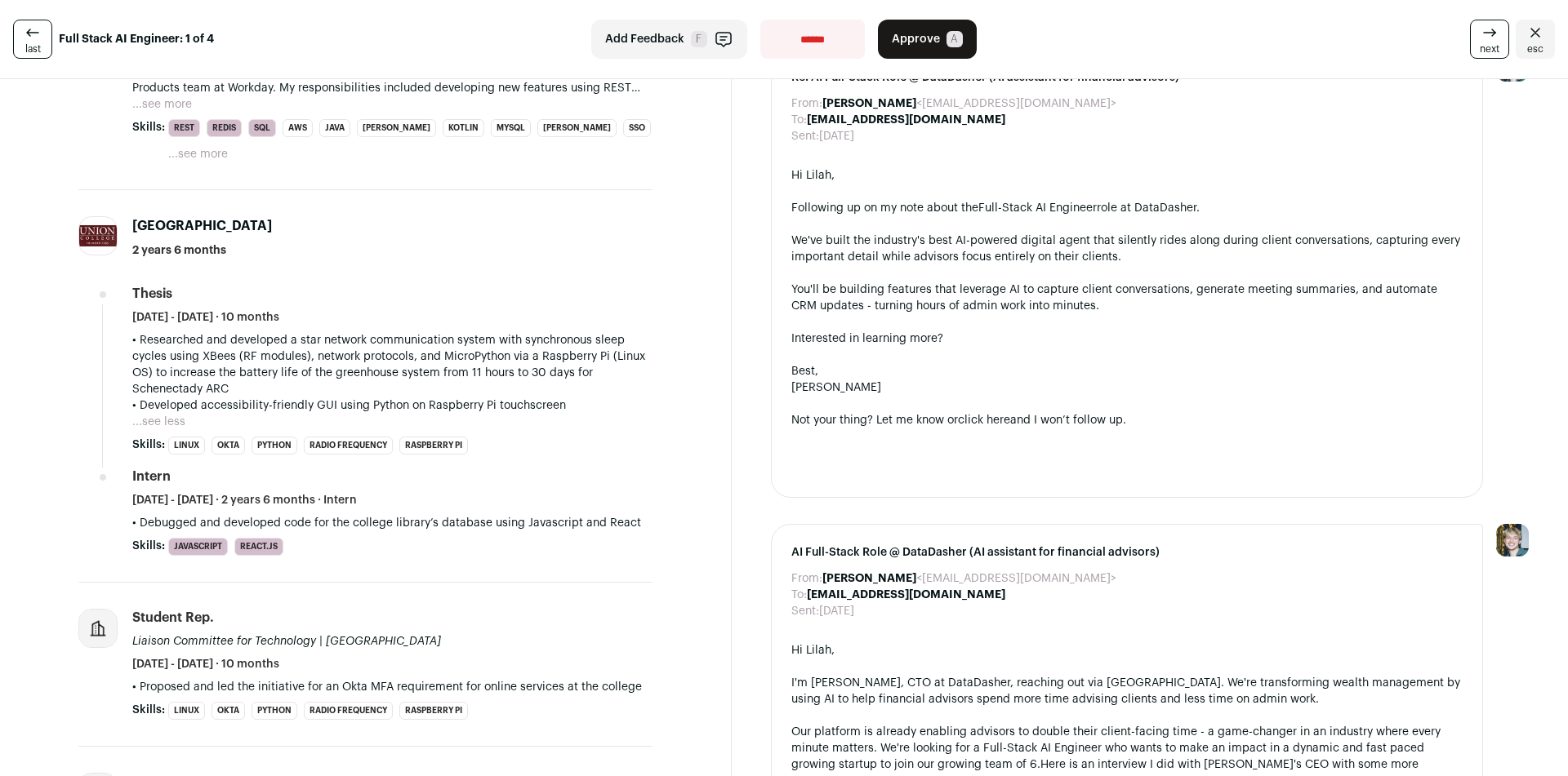
drag, startPoint x: 132, startPoint y: 322, endPoint x: 593, endPoint y: 378, distance: 464.4
click at [593, 378] on div "• Researched and developed a star network communication system with synchronous…" at bounding box center [392, 372] width 520 height 82
click at [593, 397] on p "• Developed accessibility-friendly GUI using Python on Raspberry Pi touchscreen" at bounding box center [392, 405] width 520 height 16
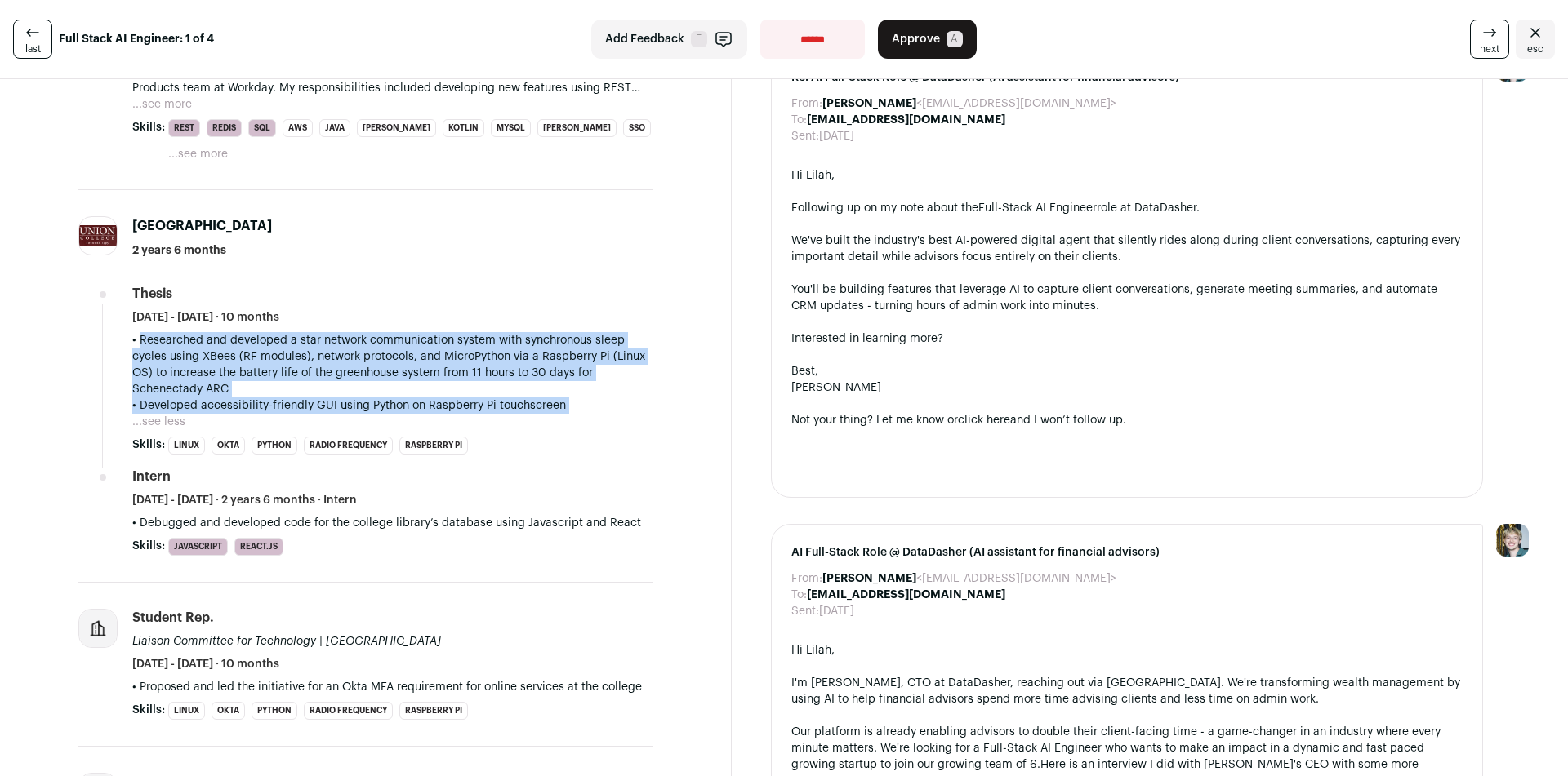
drag, startPoint x: 593, startPoint y: 378, endPoint x: 114, endPoint y: 313, distance: 483.4
click at [114, 313] on li "[GEOGRAPHIC_DATA] 2 years 6 months Thesis [DATE] - [DATE] · 10 months • Researc…" at bounding box center [365, 386] width 574 height 393
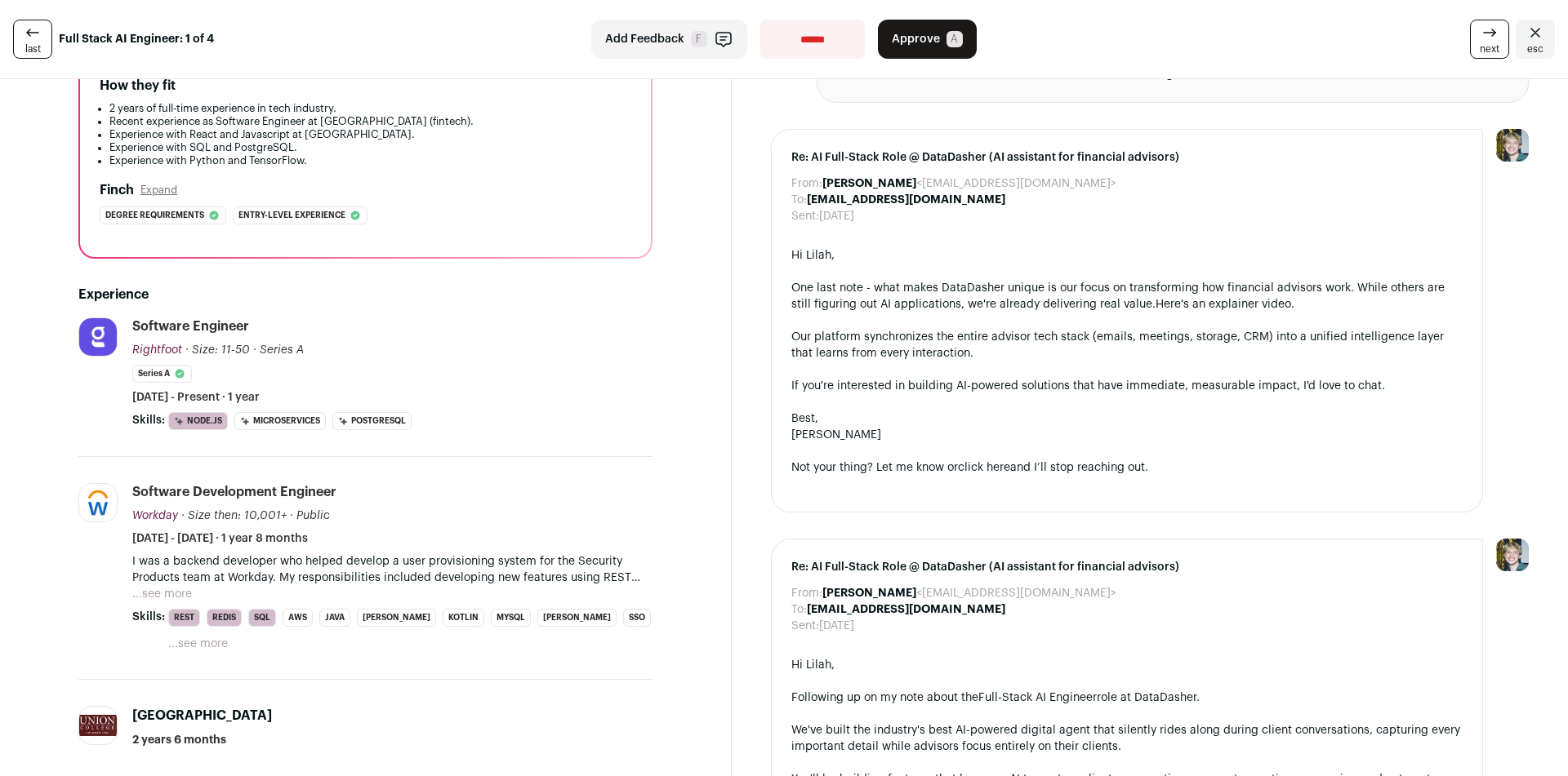
scroll to position [408, 0]
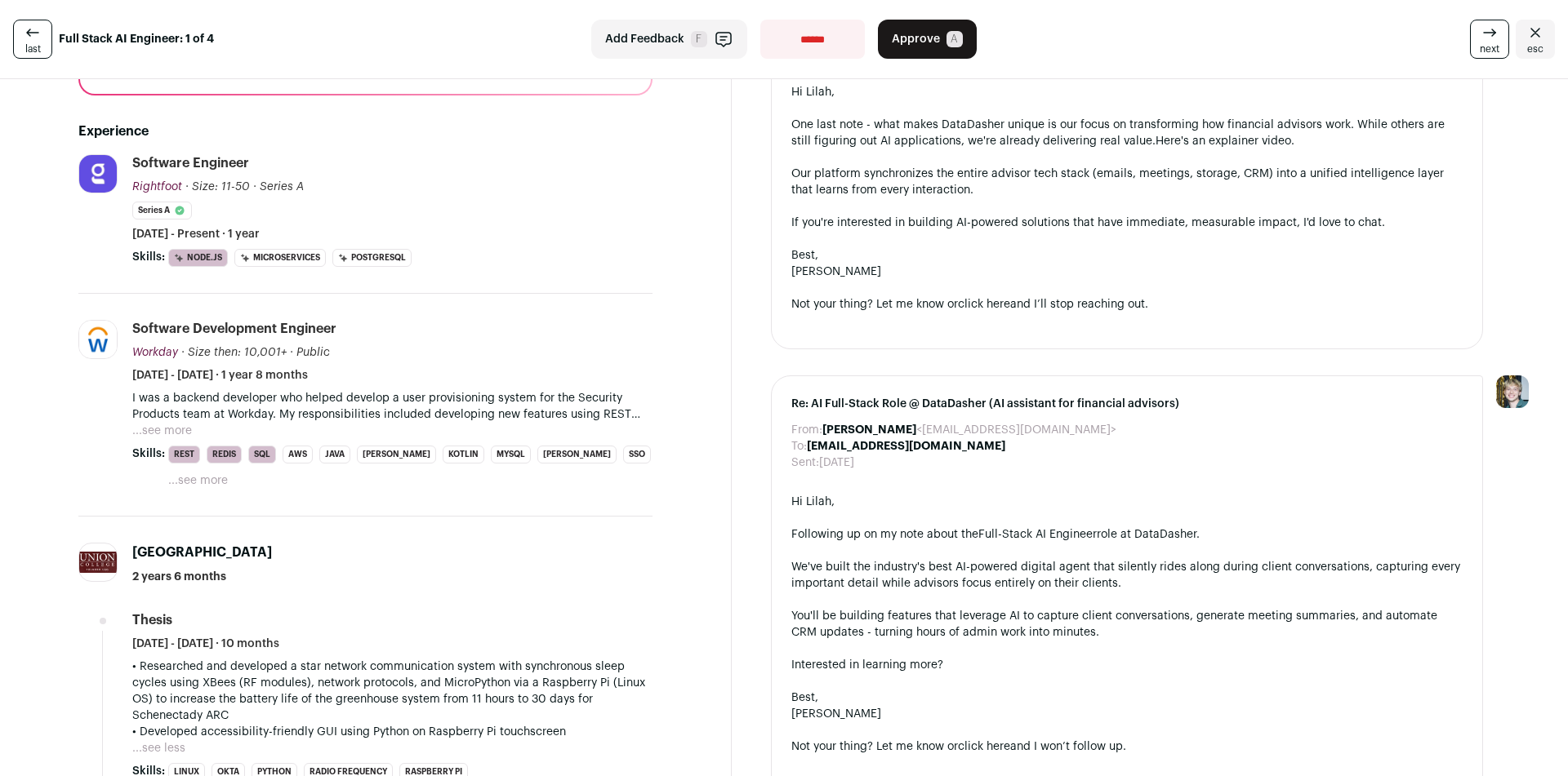
click at [161, 434] on button "...see more" at bounding box center [162, 431] width 59 height 16
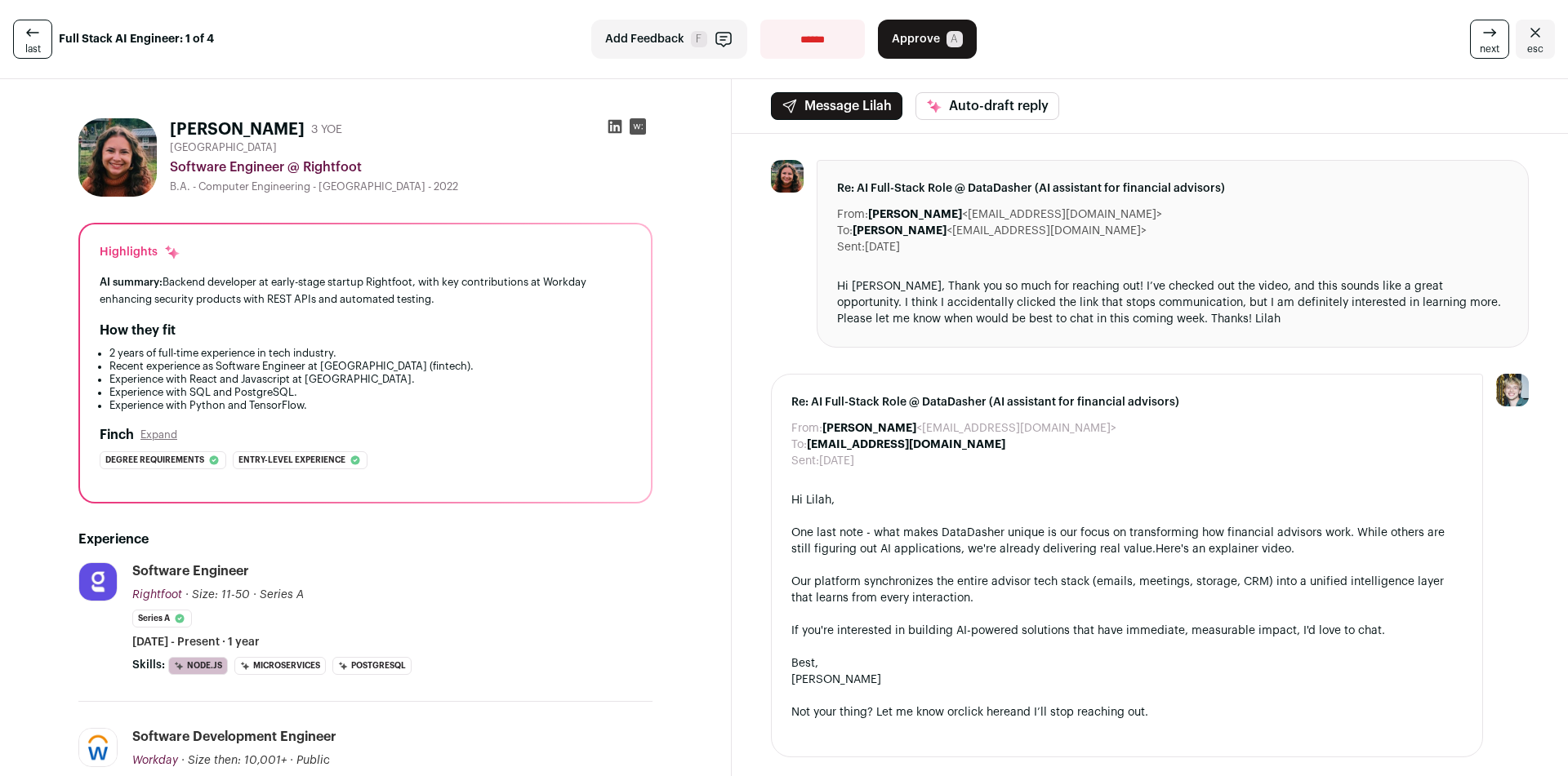
scroll to position [490, 0]
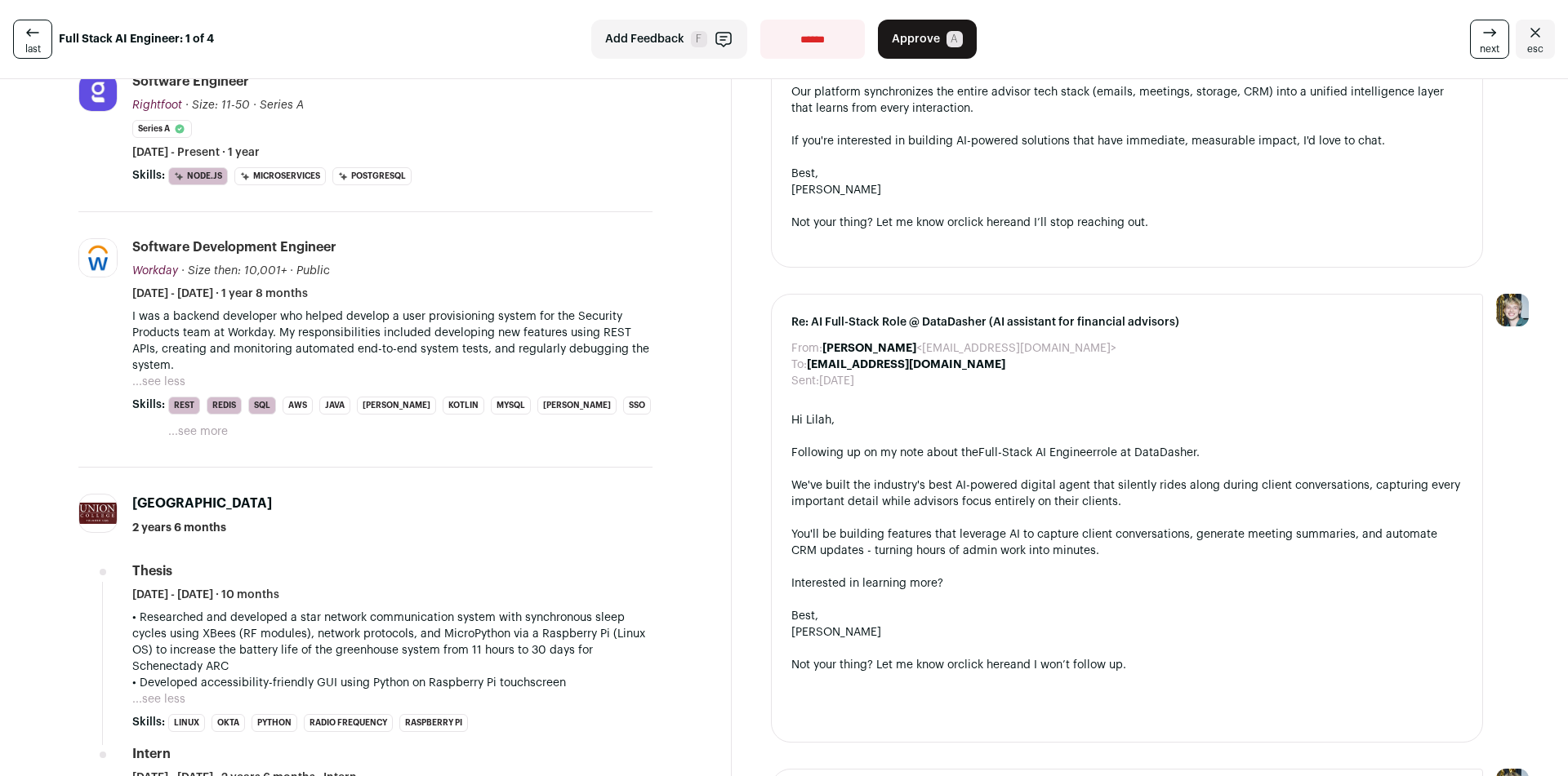
click at [180, 380] on button "...see less" at bounding box center [159, 381] width 53 height 16
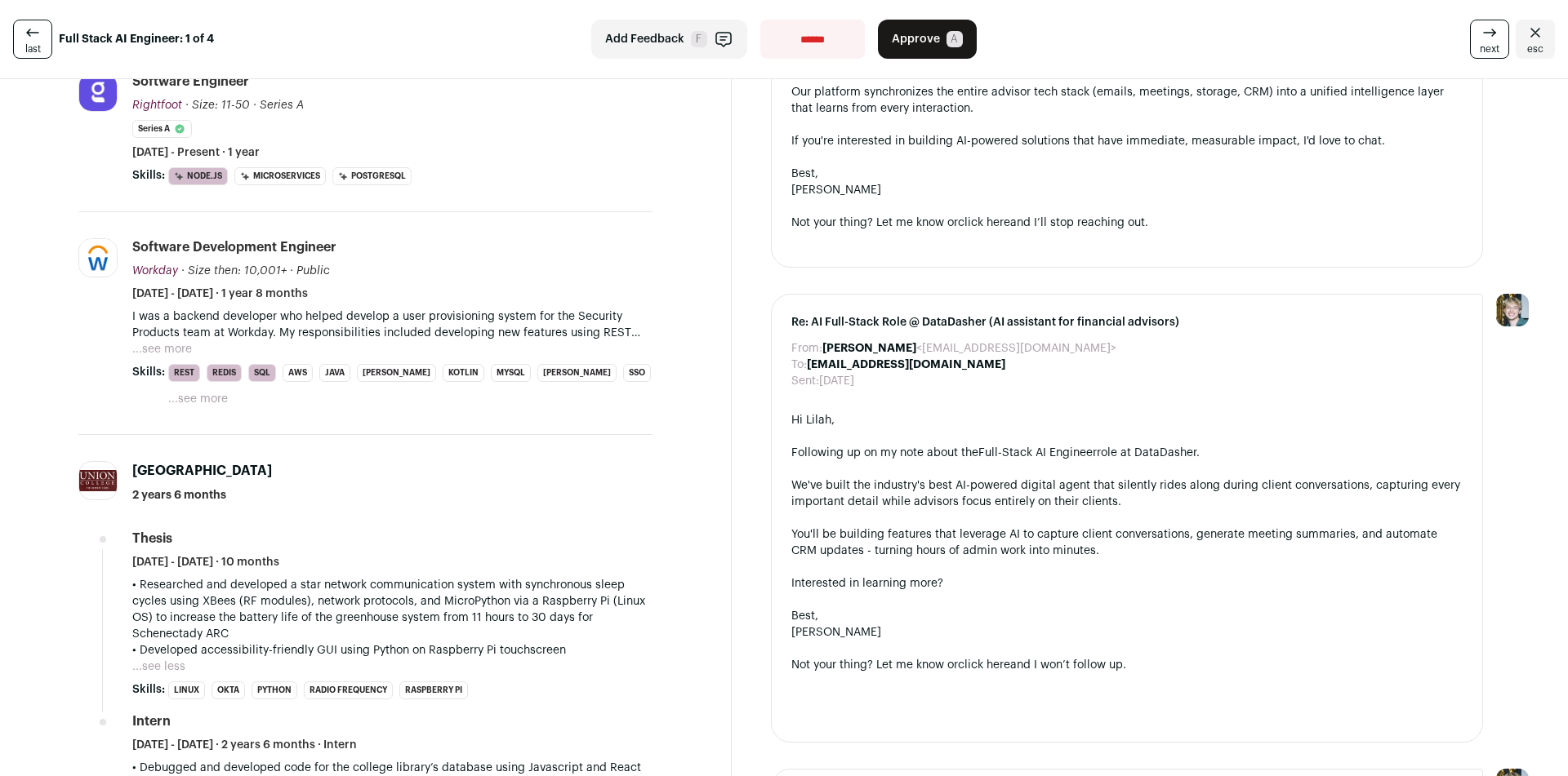
click at [183, 347] on button "...see more" at bounding box center [162, 349] width 59 height 16
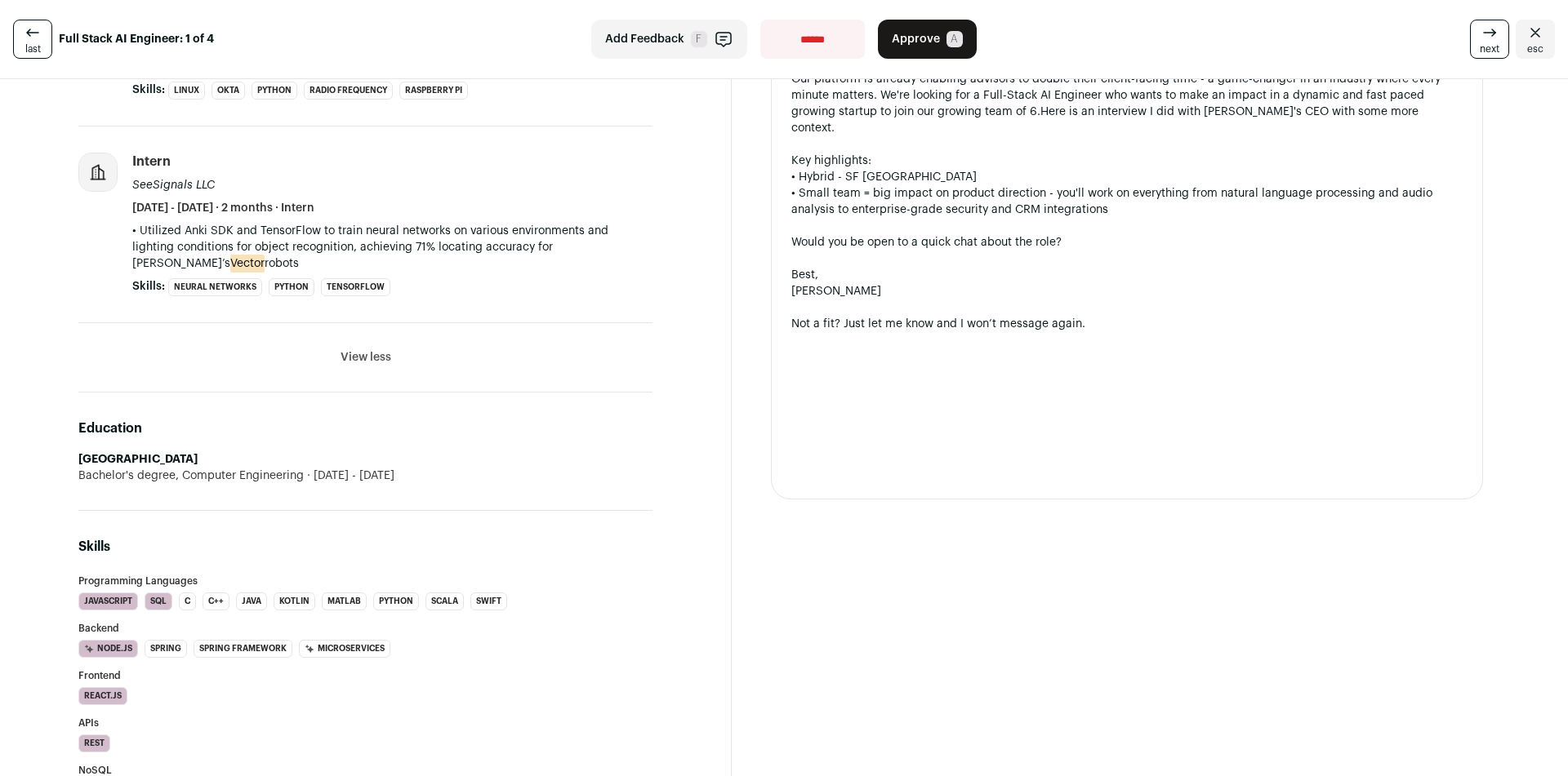
scroll to position [1632, 0]
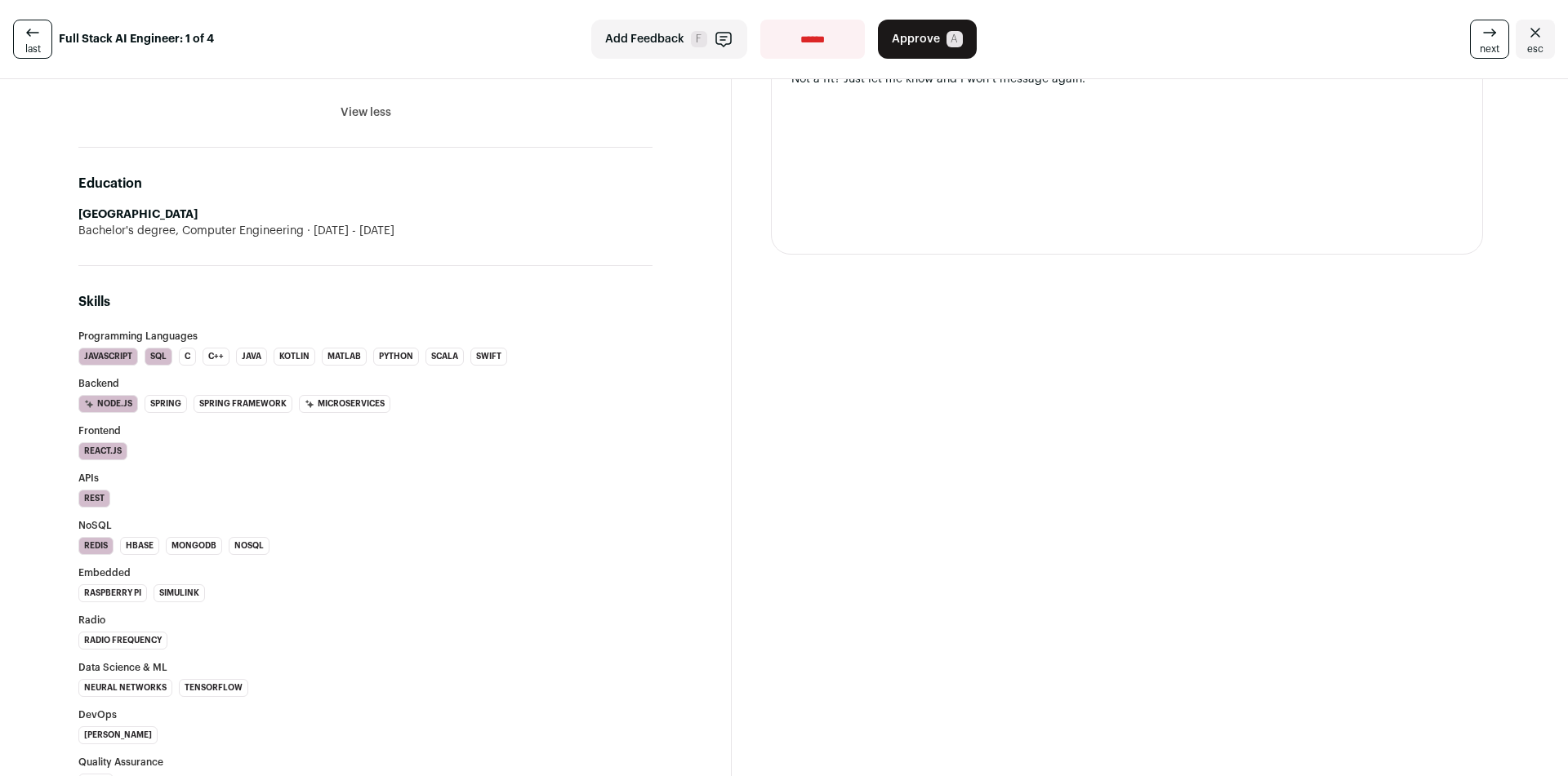
click at [1479, 41] on icon at bounding box center [1489, 33] width 20 height 20
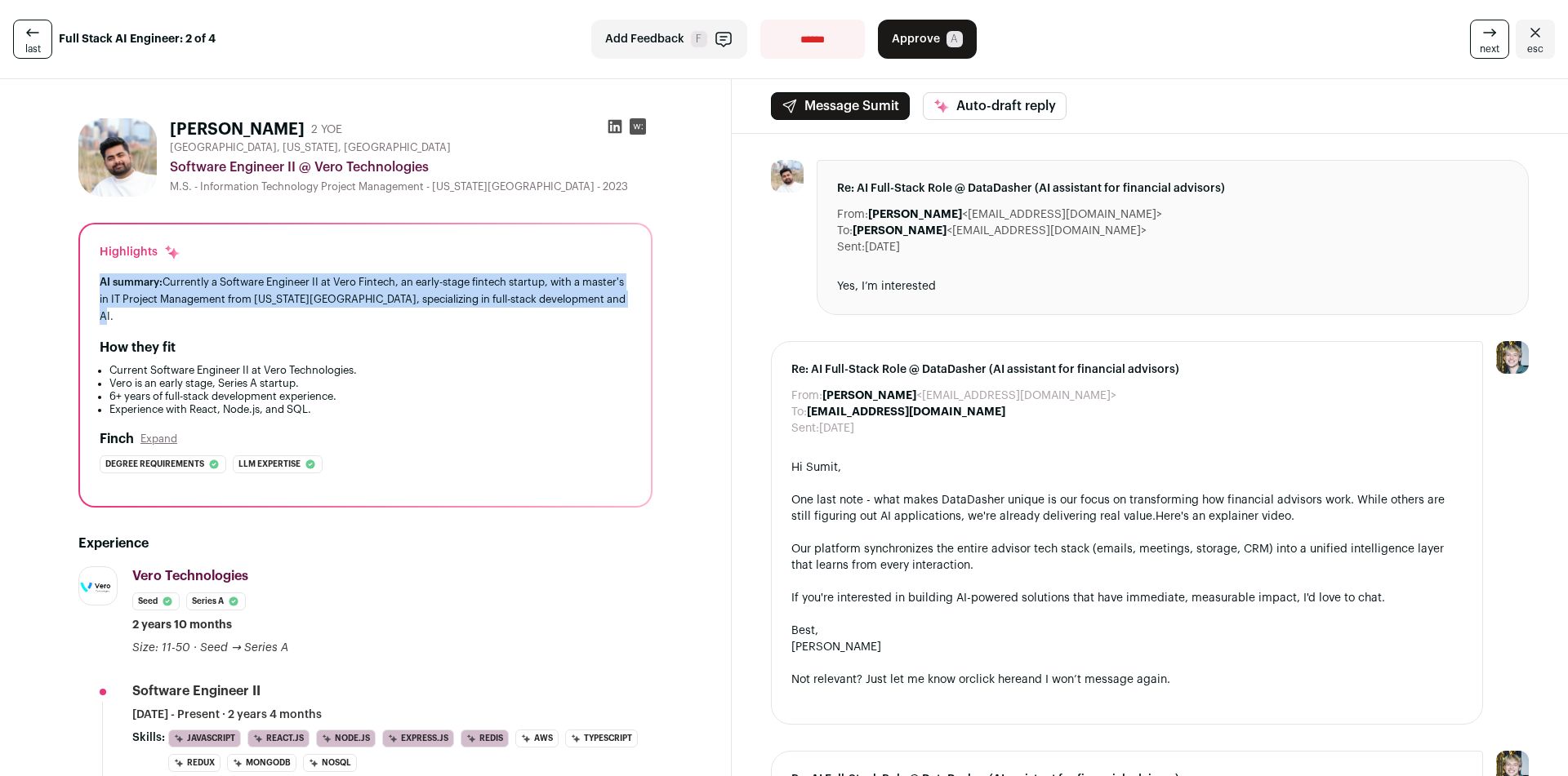
drag, startPoint x: 97, startPoint y: 279, endPoint x: 220, endPoint y: 315, distance: 128.2
click at [220, 315] on div "Highlights AI summary: Currently a Software Engineer II at [GEOGRAPHIC_DATA], a…" at bounding box center [365, 364] width 571 height 281
click at [220, 315] on div "AI summary: Currently a Software Engineer II at Vero Fintech, an early-stage fi…" at bounding box center [365, 299] width 532 height 51
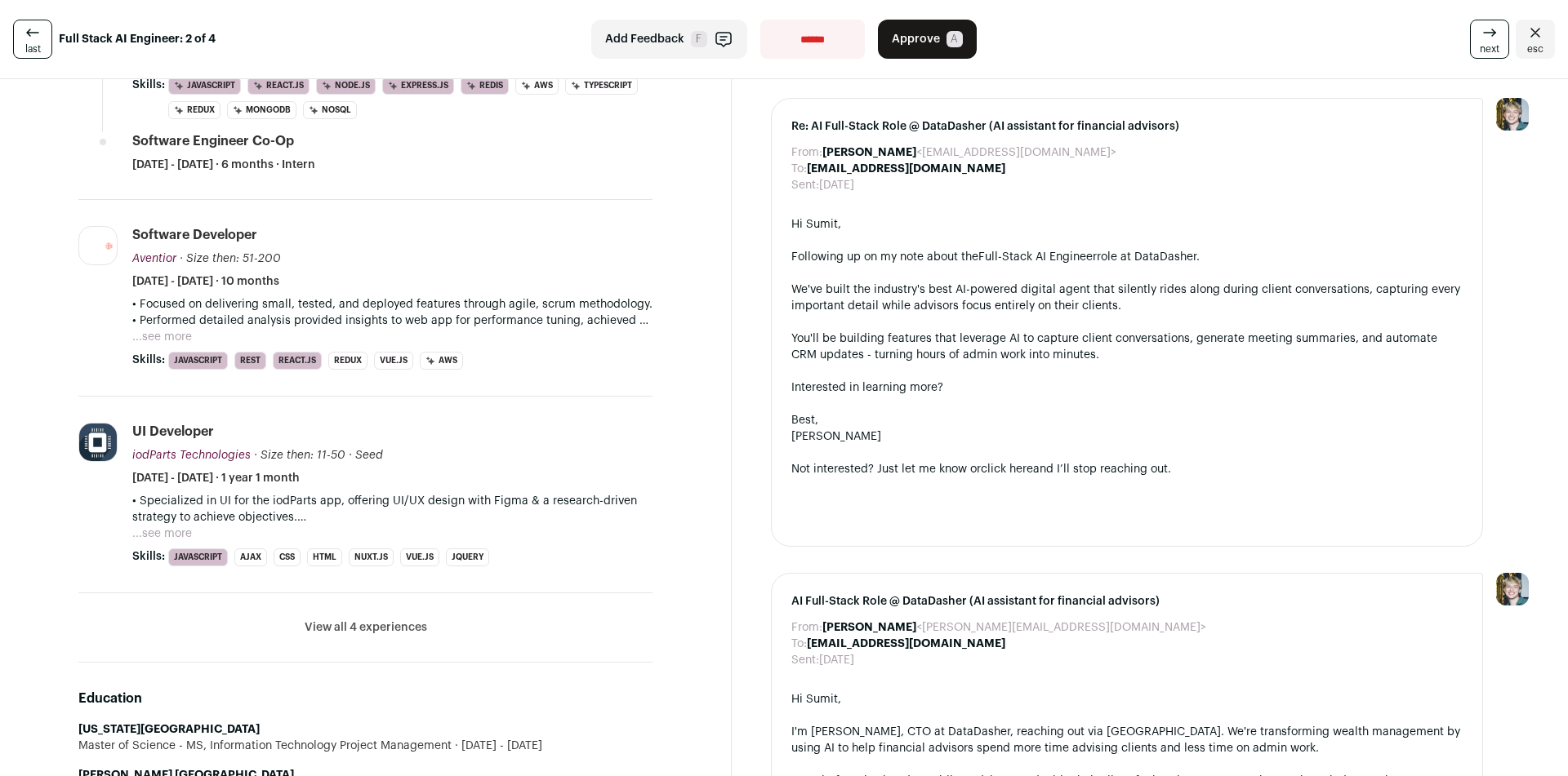
scroll to position [897, 0]
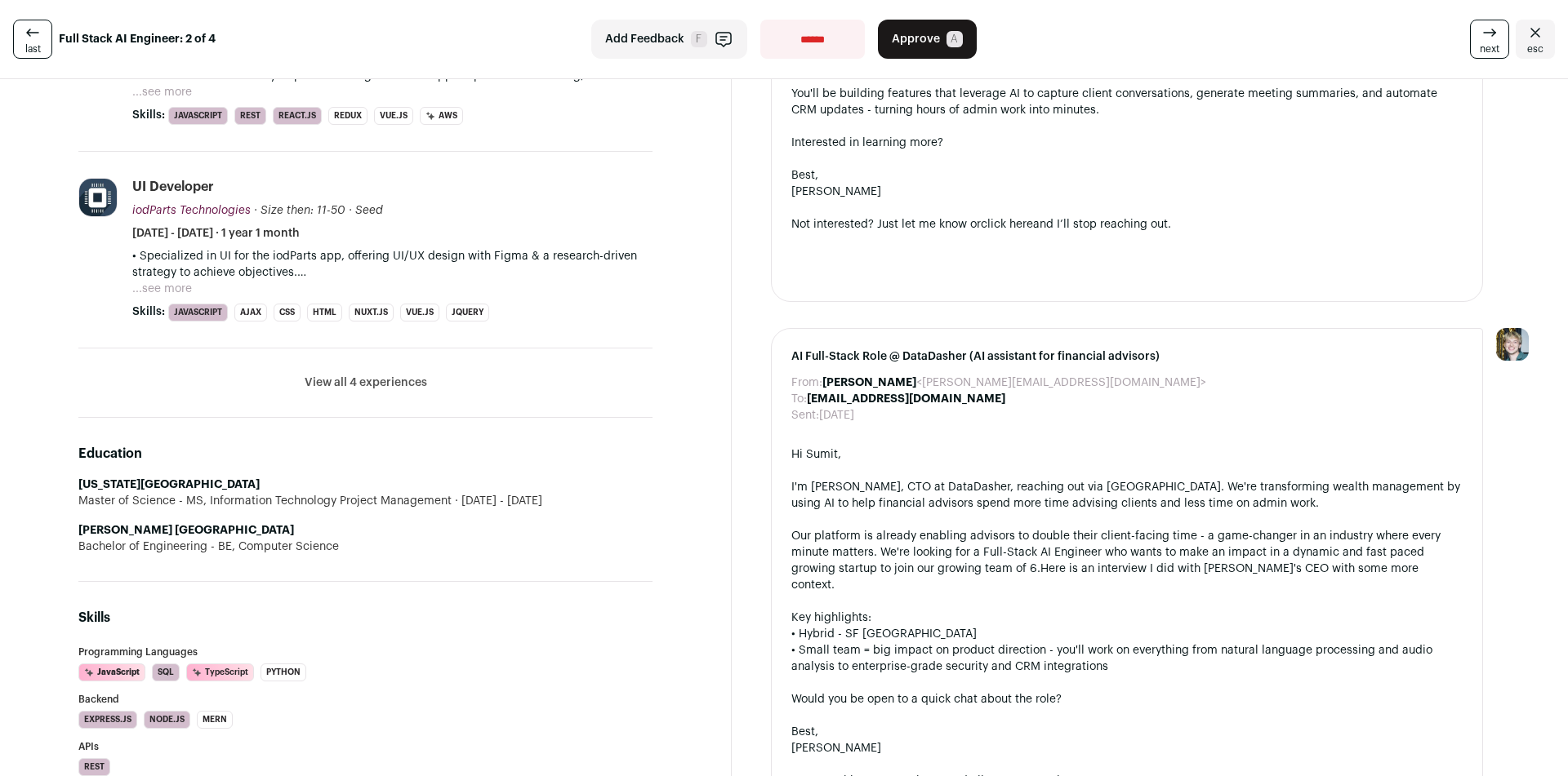
click at [400, 388] on button "View all 4 experiences" at bounding box center [366, 382] width 122 height 16
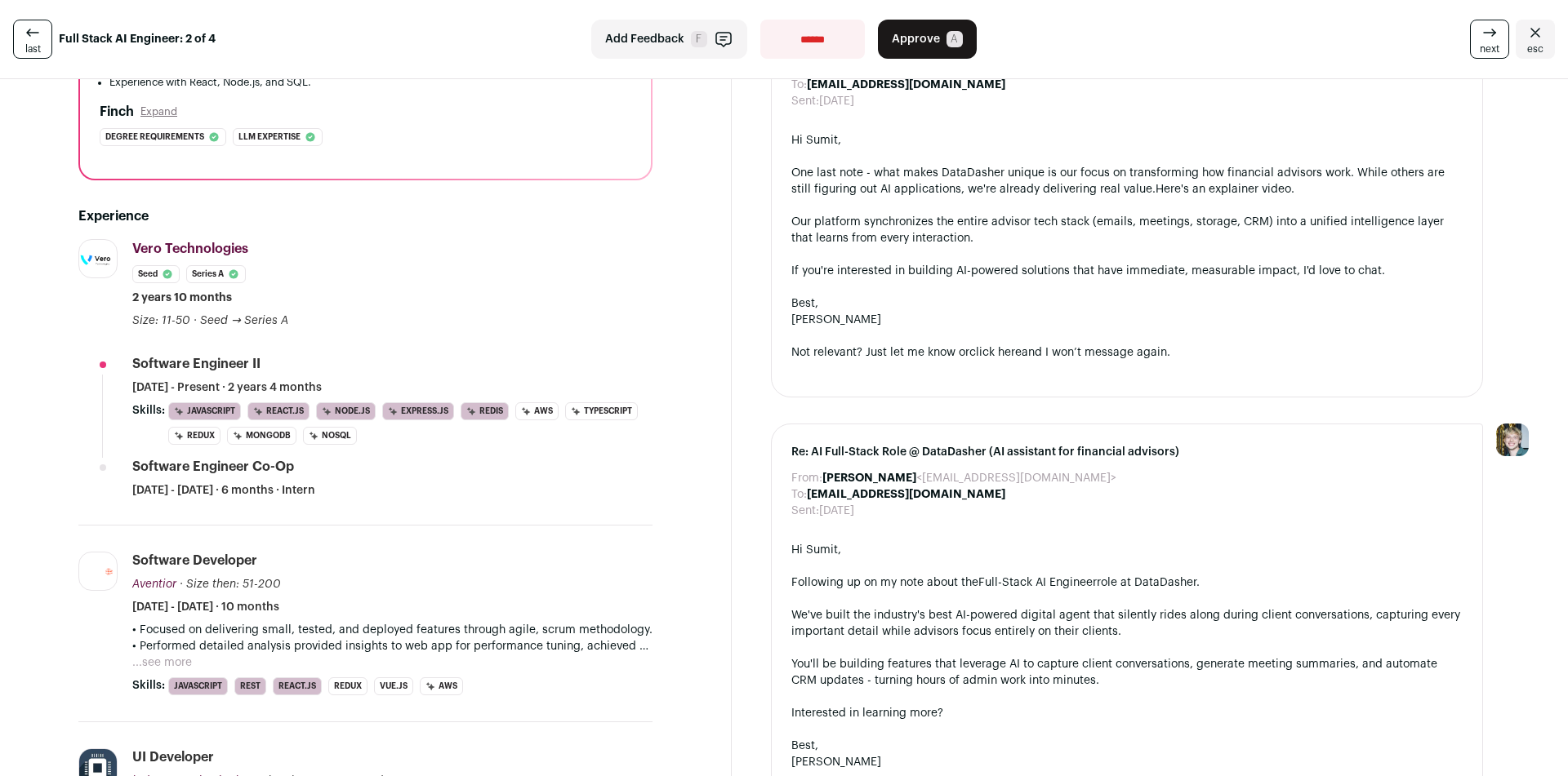
scroll to position [572, 0]
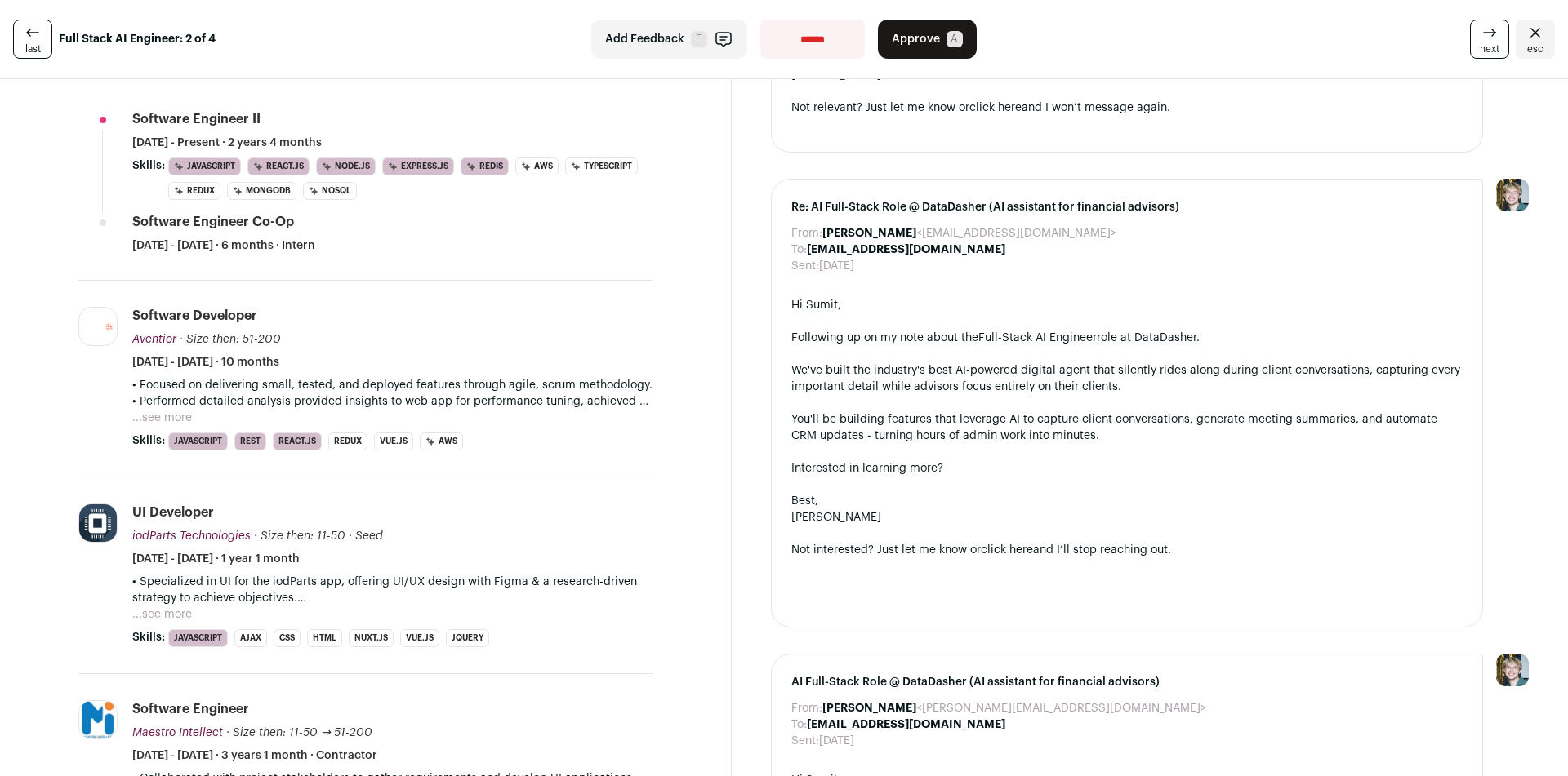
click at [170, 416] on button "...see more" at bounding box center [162, 418] width 59 height 16
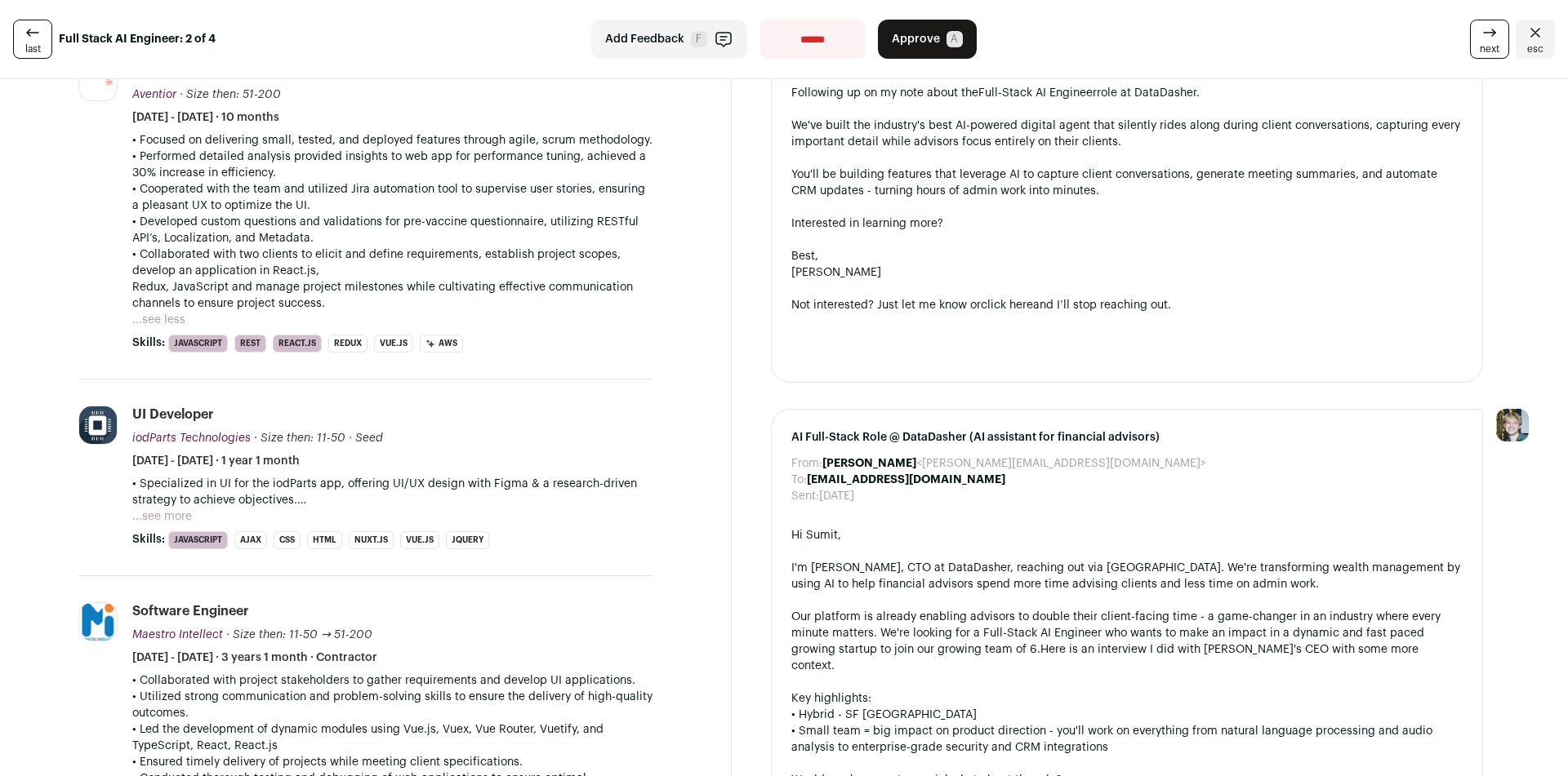
scroll to position [1062, 0]
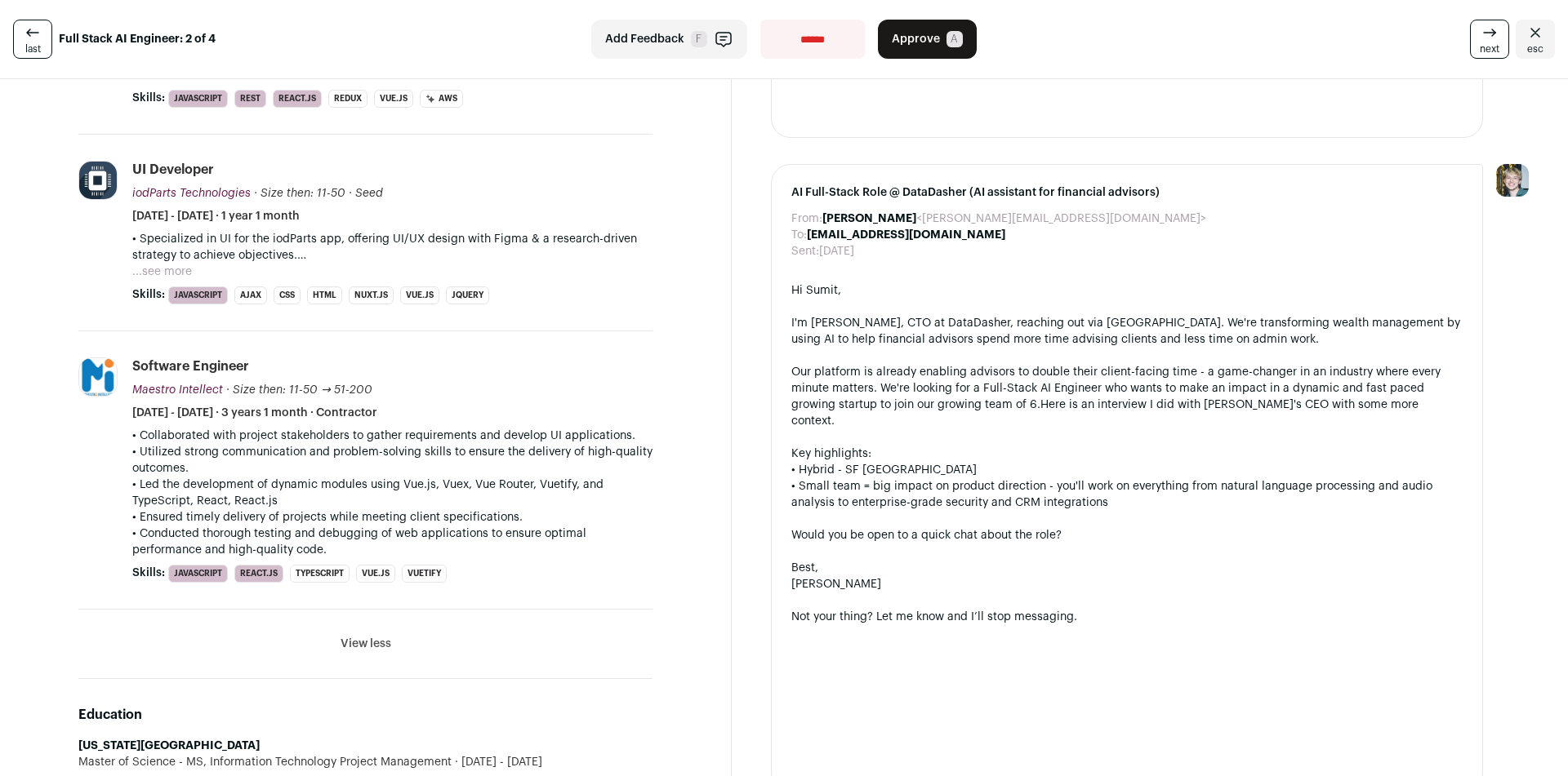
click at [187, 274] on button "...see more" at bounding box center [162, 271] width 59 height 16
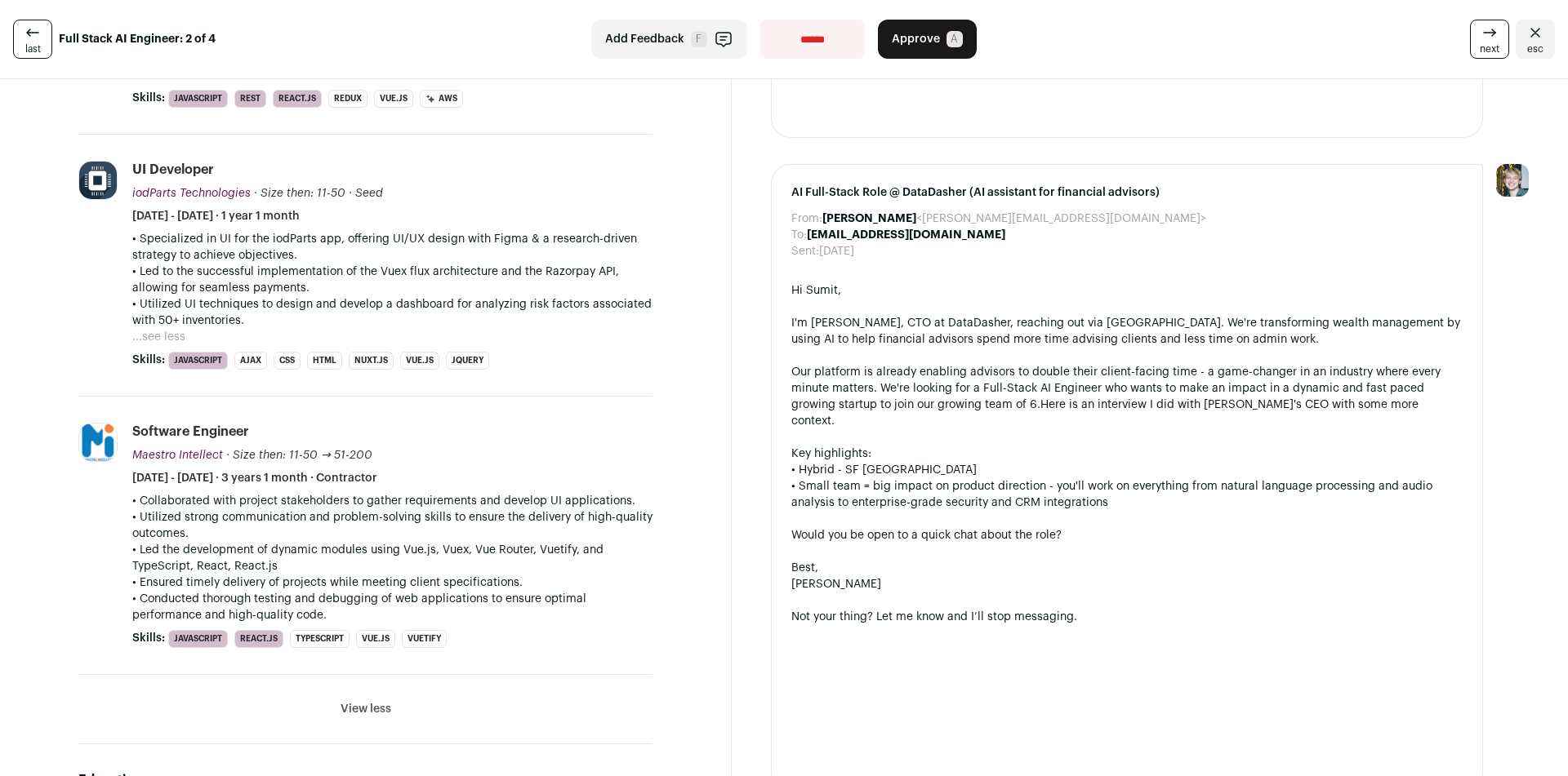
drag, startPoint x: 509, startPoint y: 328, endPoint x: 127, endPoint y: 239, distance: 392.2
click at [127, 239] on li "iodParts Technologies [DOMAIN_NAME] Add to company list Public / Private Privat…" at bounding box center [365, 265] width 574 height 262
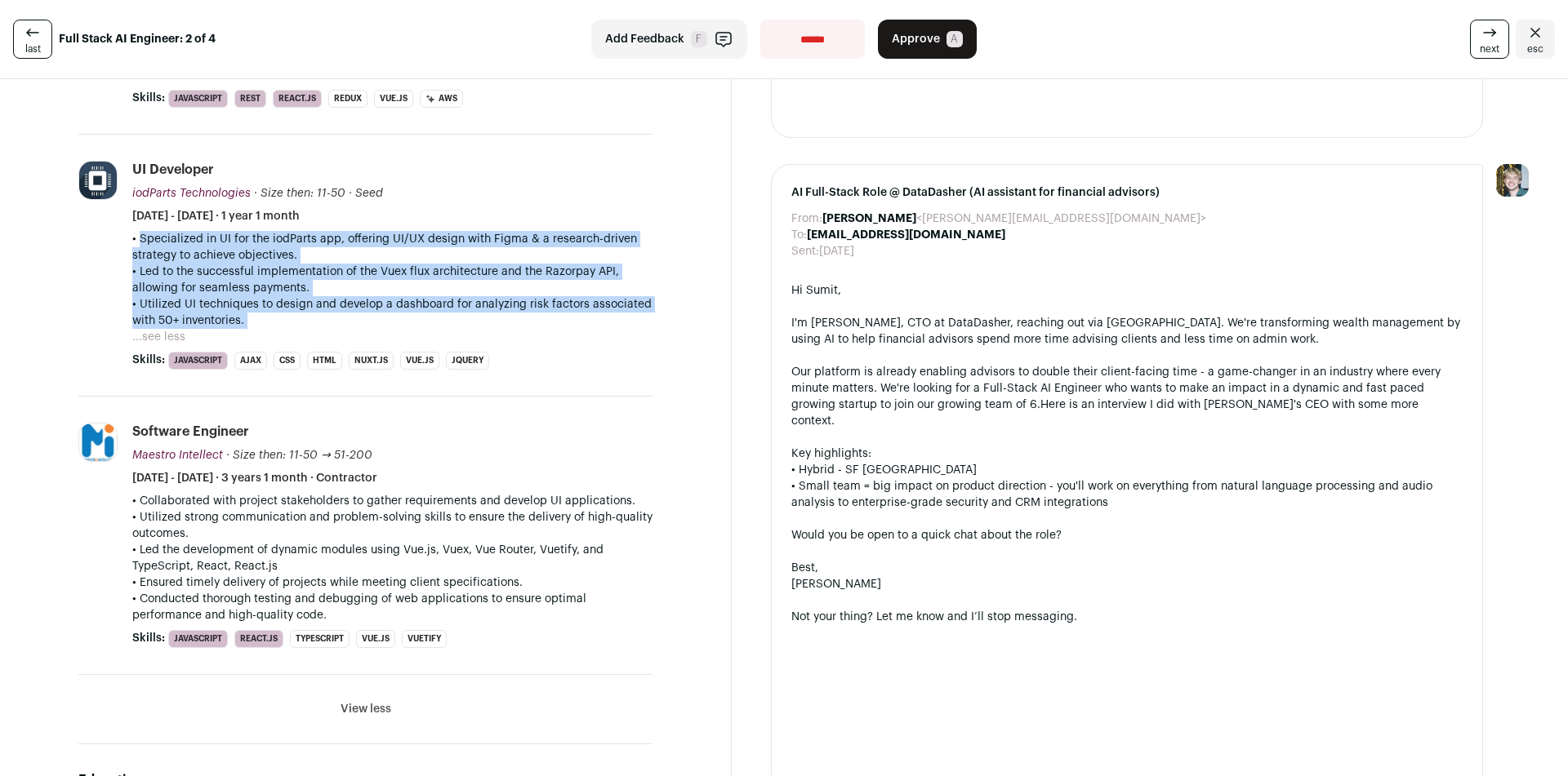
drag, startPoint x: 127, startPoint y: 239, endPoint x: 374, endPoint y: 320, distance: 259.9
click at [374, 320] on li "iodParts Technologies [DOMAIN_NAME] Add to company list Public / Private Privat…" at bounding box center [365, 265] width 574 height 262
click at [374, 320] on p "• Utilized UI techniques to design and develop a dashboard for analyzing risk f…" at bounding box center [392, 312] width 520 height 33
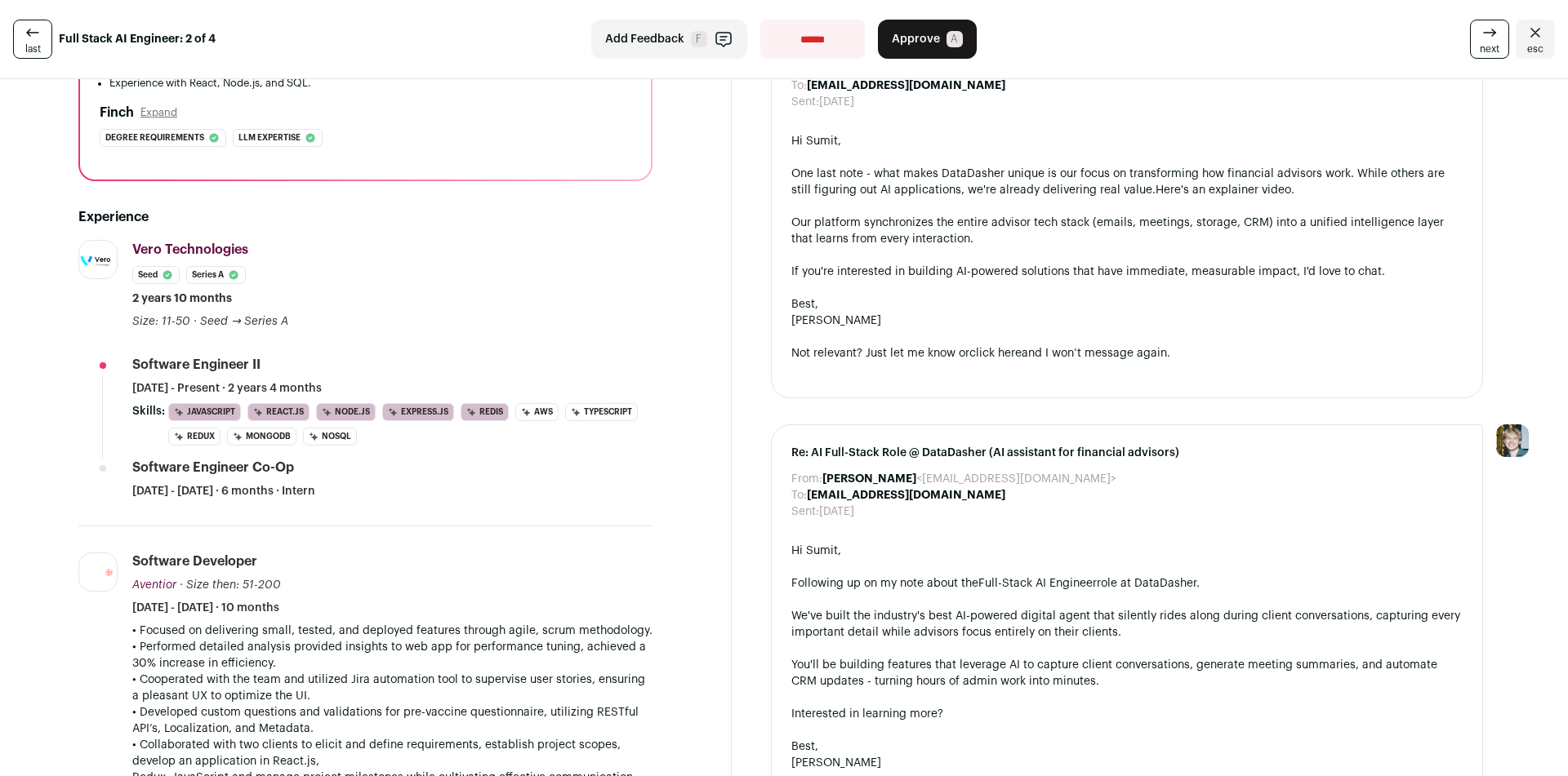
scroll to position [571, 0]
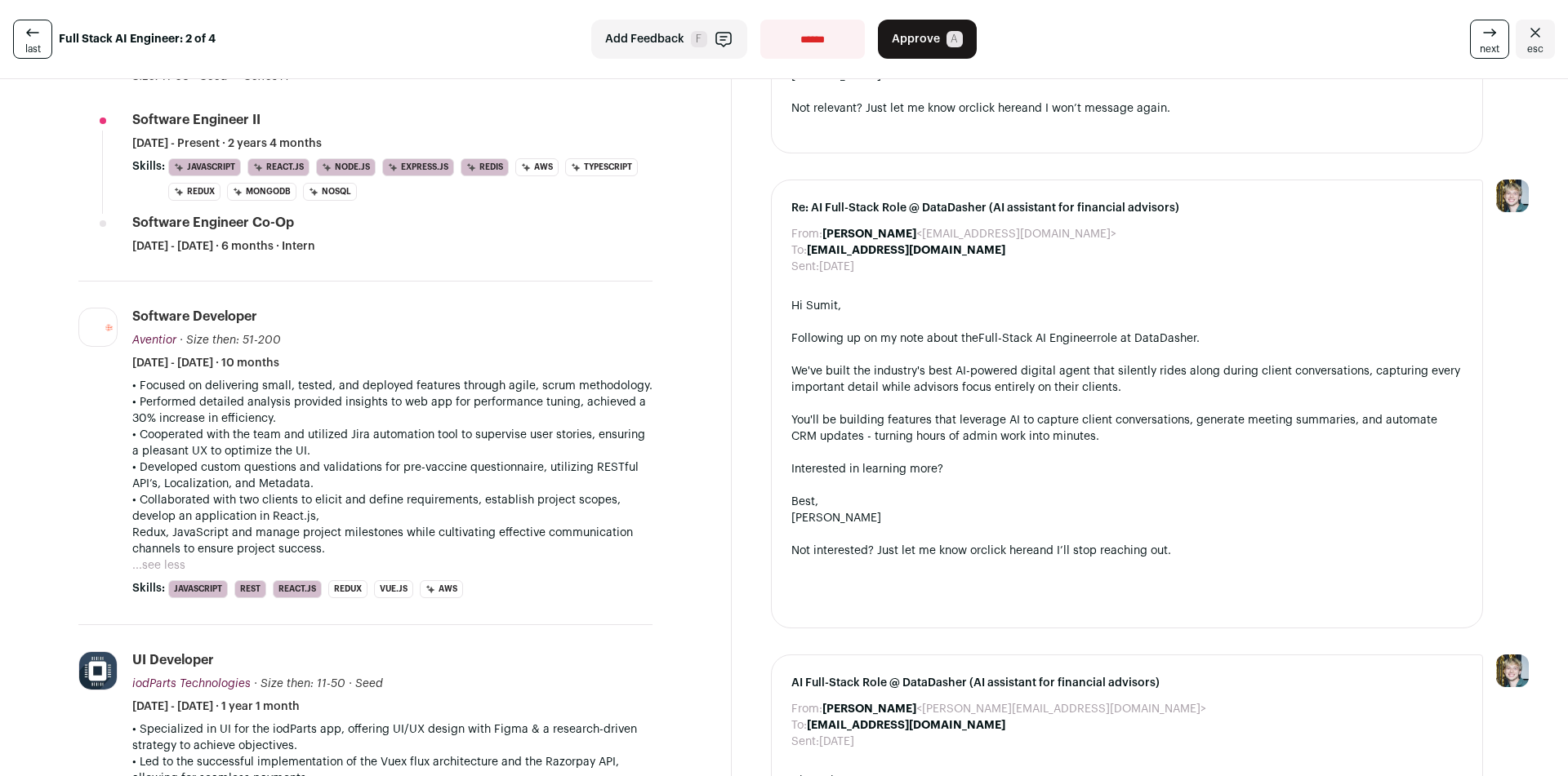
drag, startPoint x: 119, startPoint y: 223, endPoint x: 388, endPoint y: 216, distance: 269.1
click at [388, 216] on li "Vero Technologies [DOMAIN_NAME] Add to company list Public / Private Private Va…" at bounding box center [365, 137] width 574 height 286
click at [516, 294] on li "Aventior [DOMAIN_NAME] Add to company list Public / Private Private Valuation U…" at bounding box center [365, 452] width 574 height 343
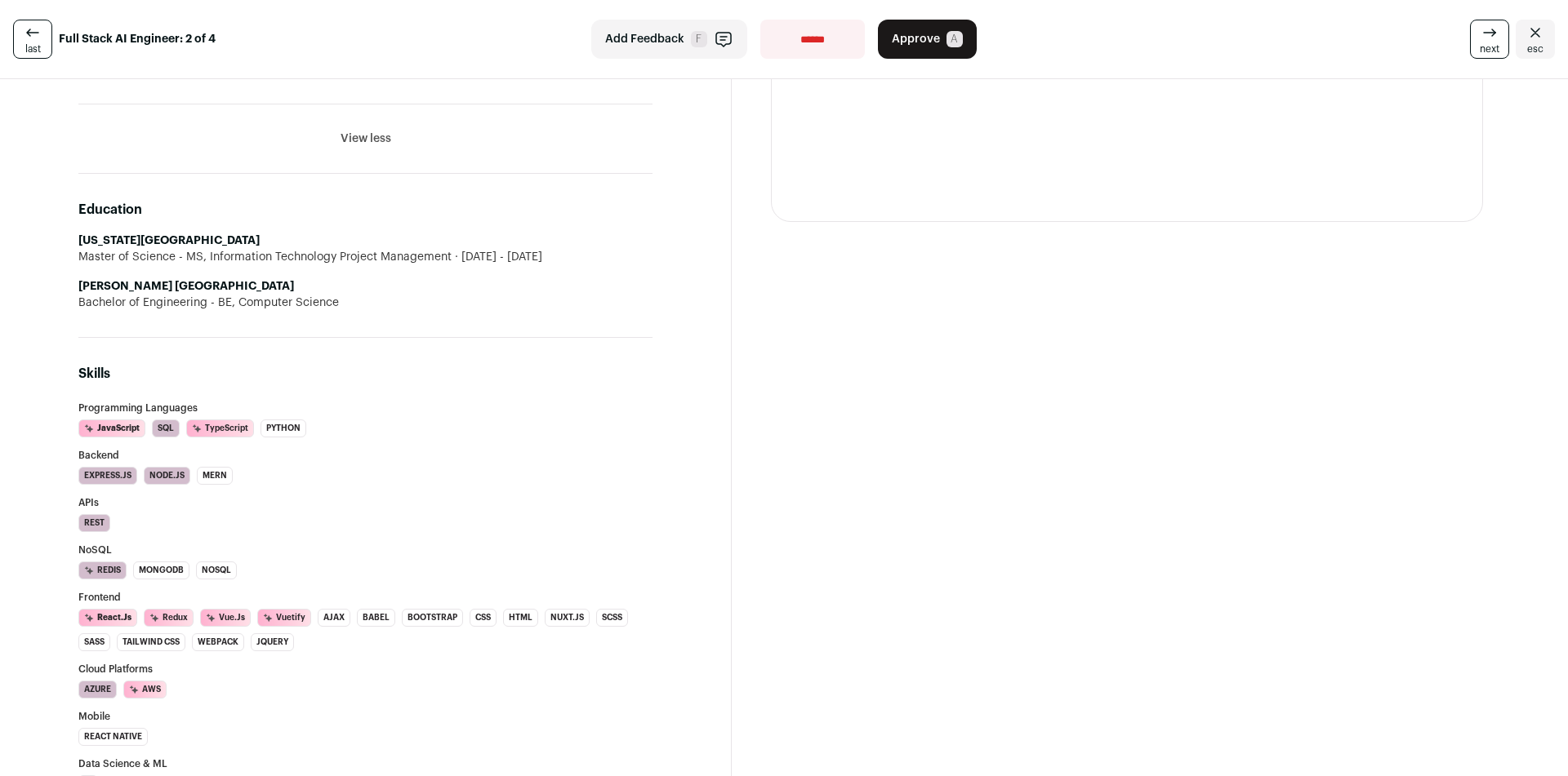
scroll to position [1550, 0]
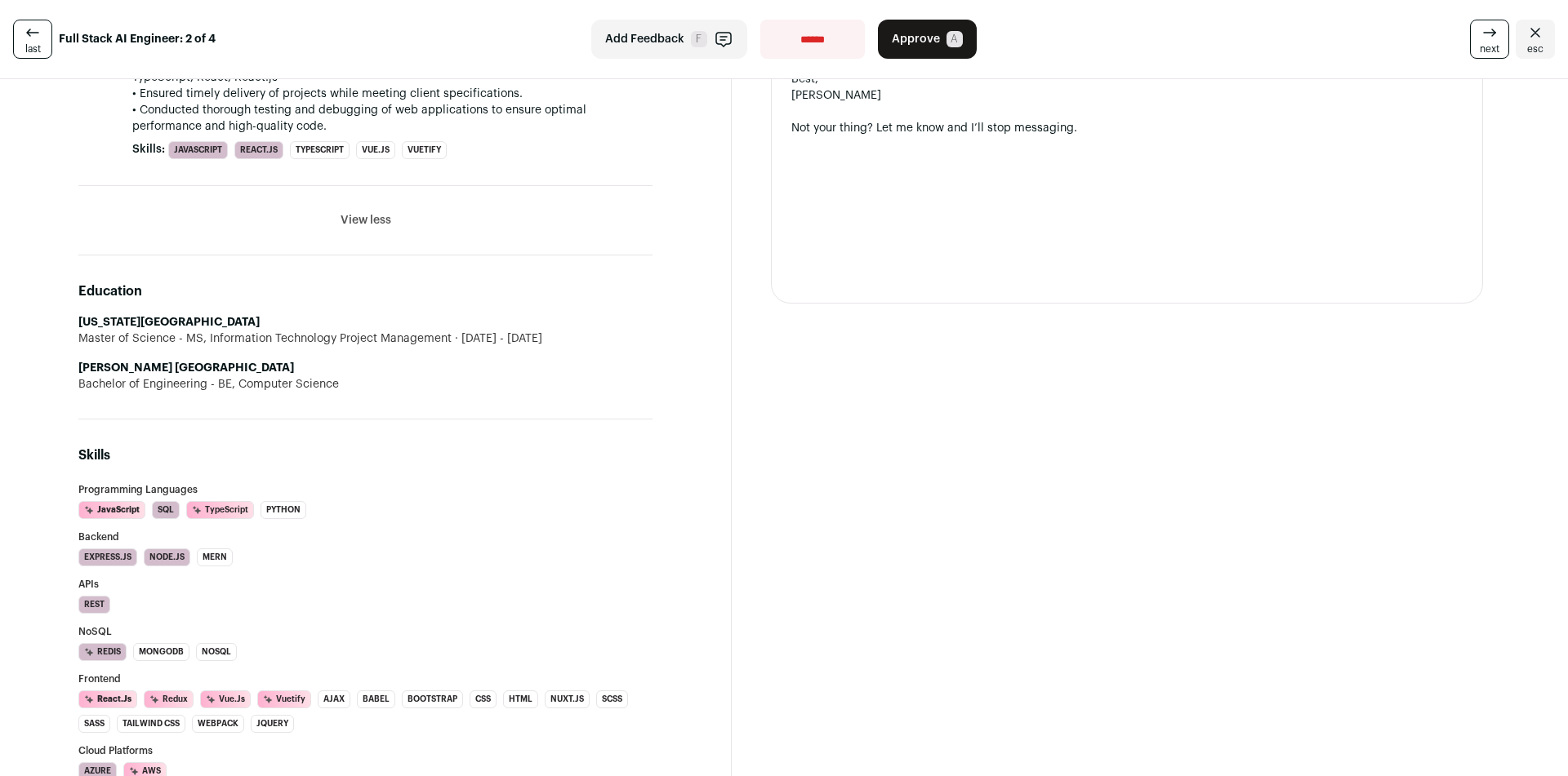
click at [789, 47] on select "**********" at bounding box center [813, 39] width 105 height 39
select select "**********"
click at [760, 20] on select "**********" at bounding box center [813, 39] width 105 height 39
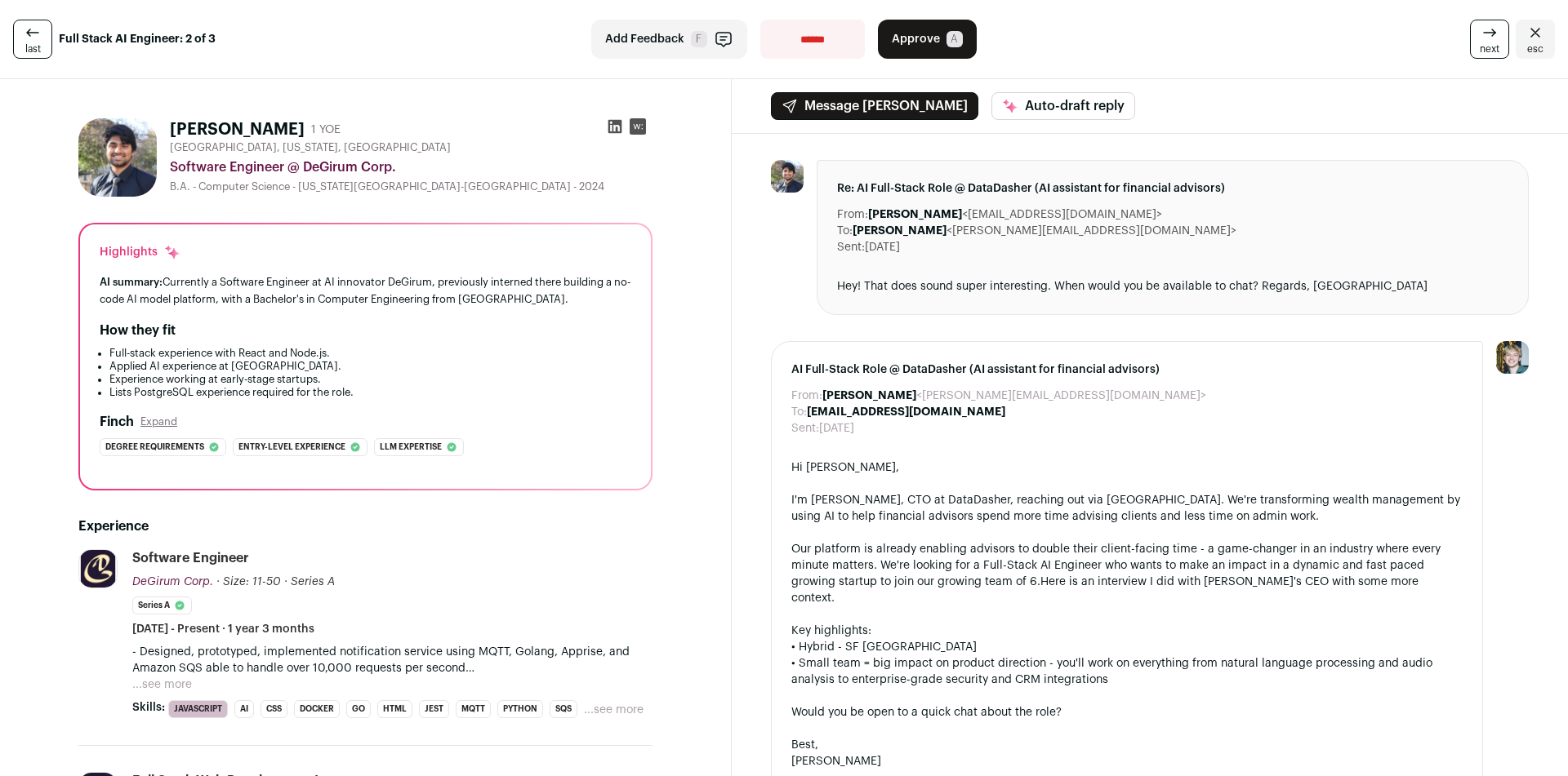
scroll to position [163, 0]
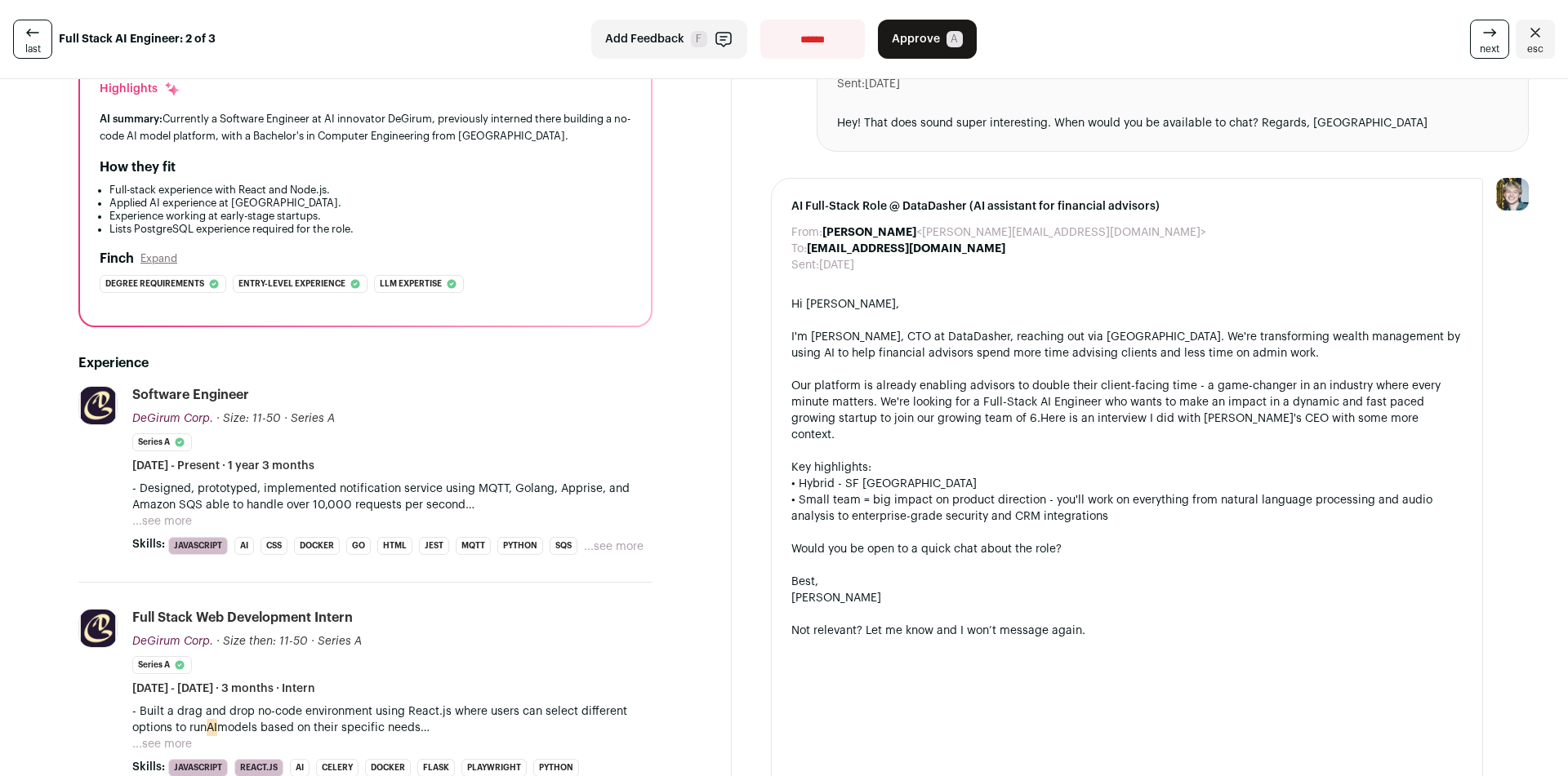
click at [158, 256] on button "Expand" at bounding box center [158, 258] width 36 height 13
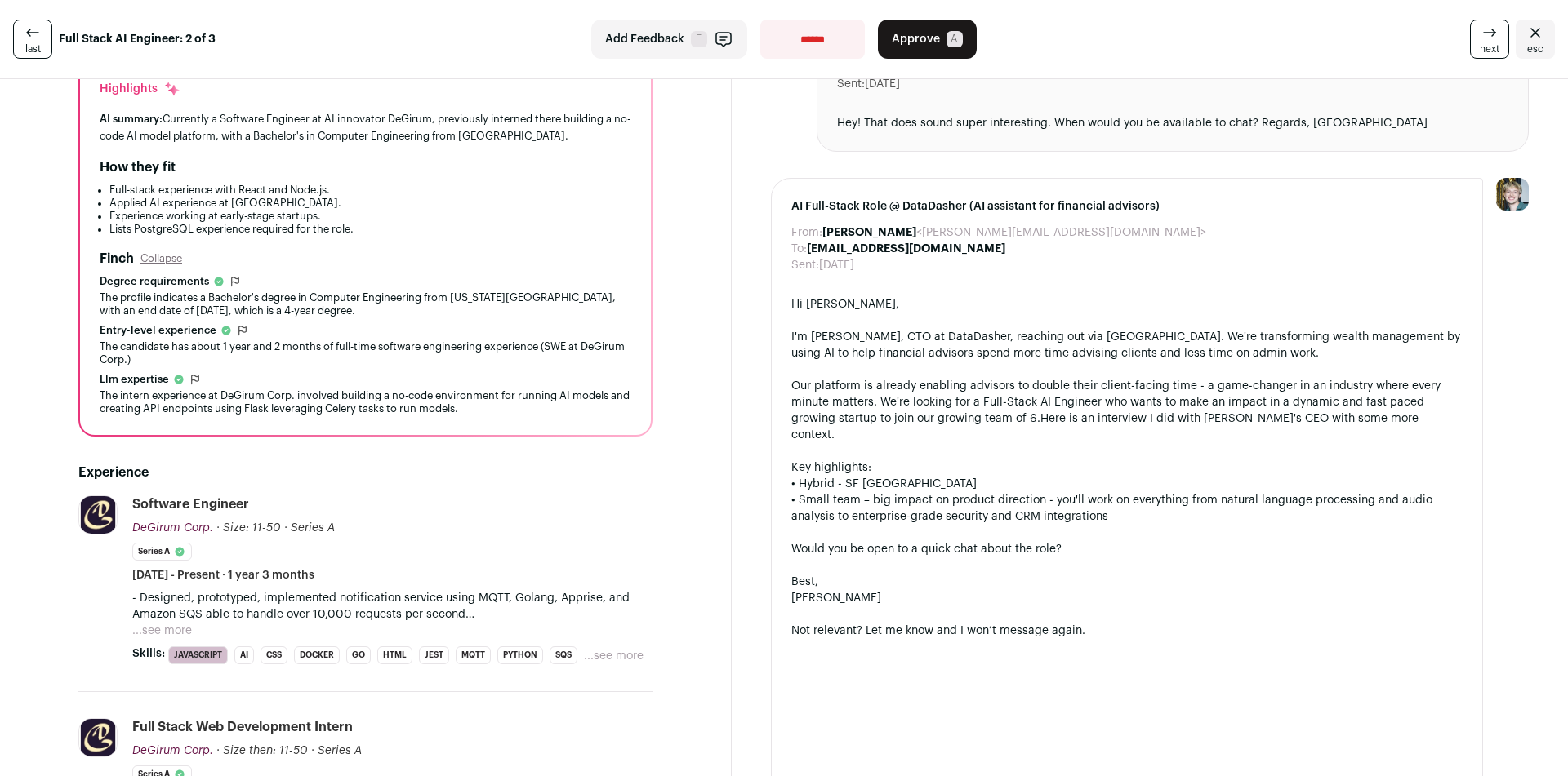
scroll to position [490, 0]
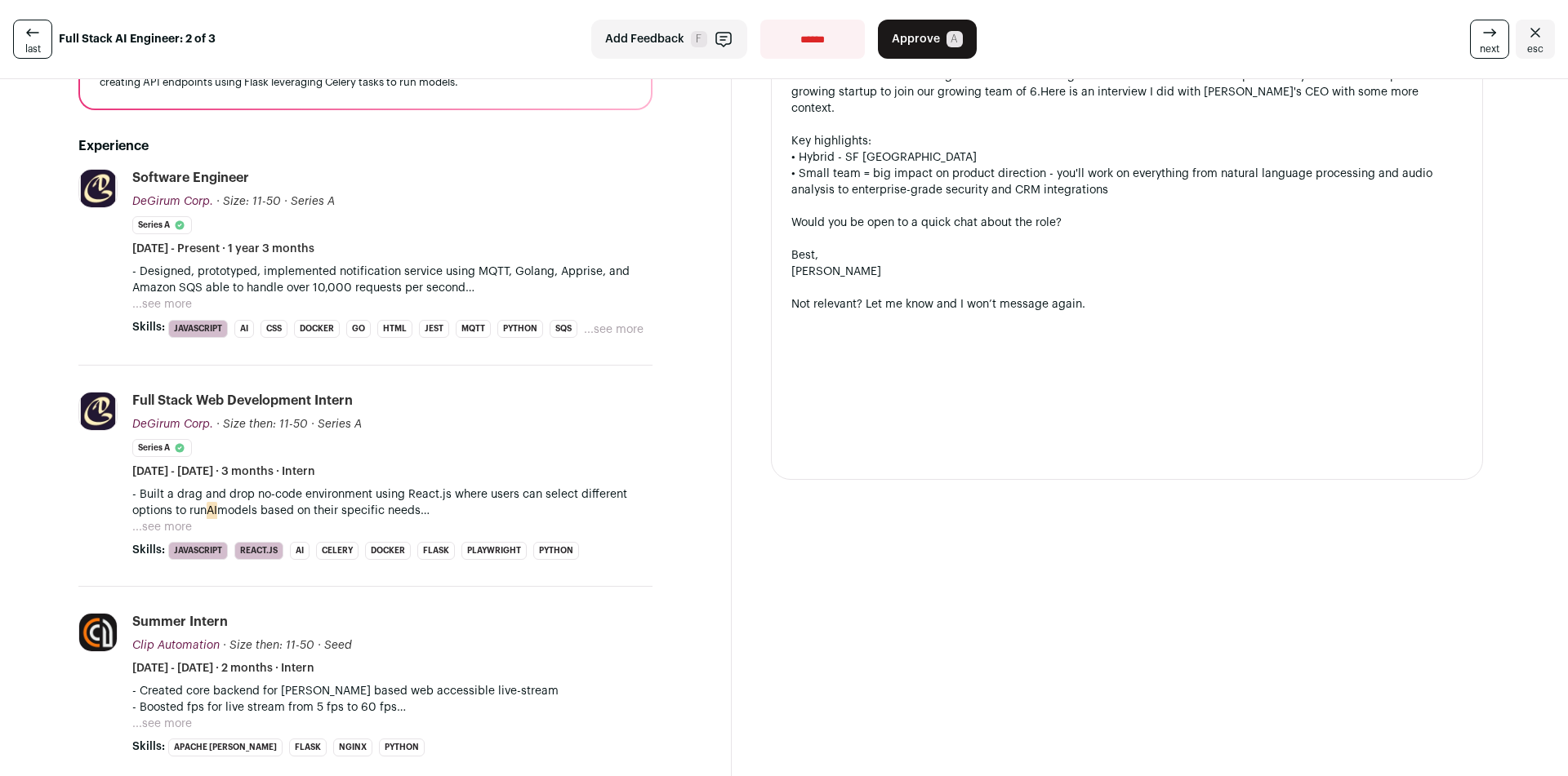
click at [182, 304] on button "...see more" at bounding box center [162, 304] width 59 height 16
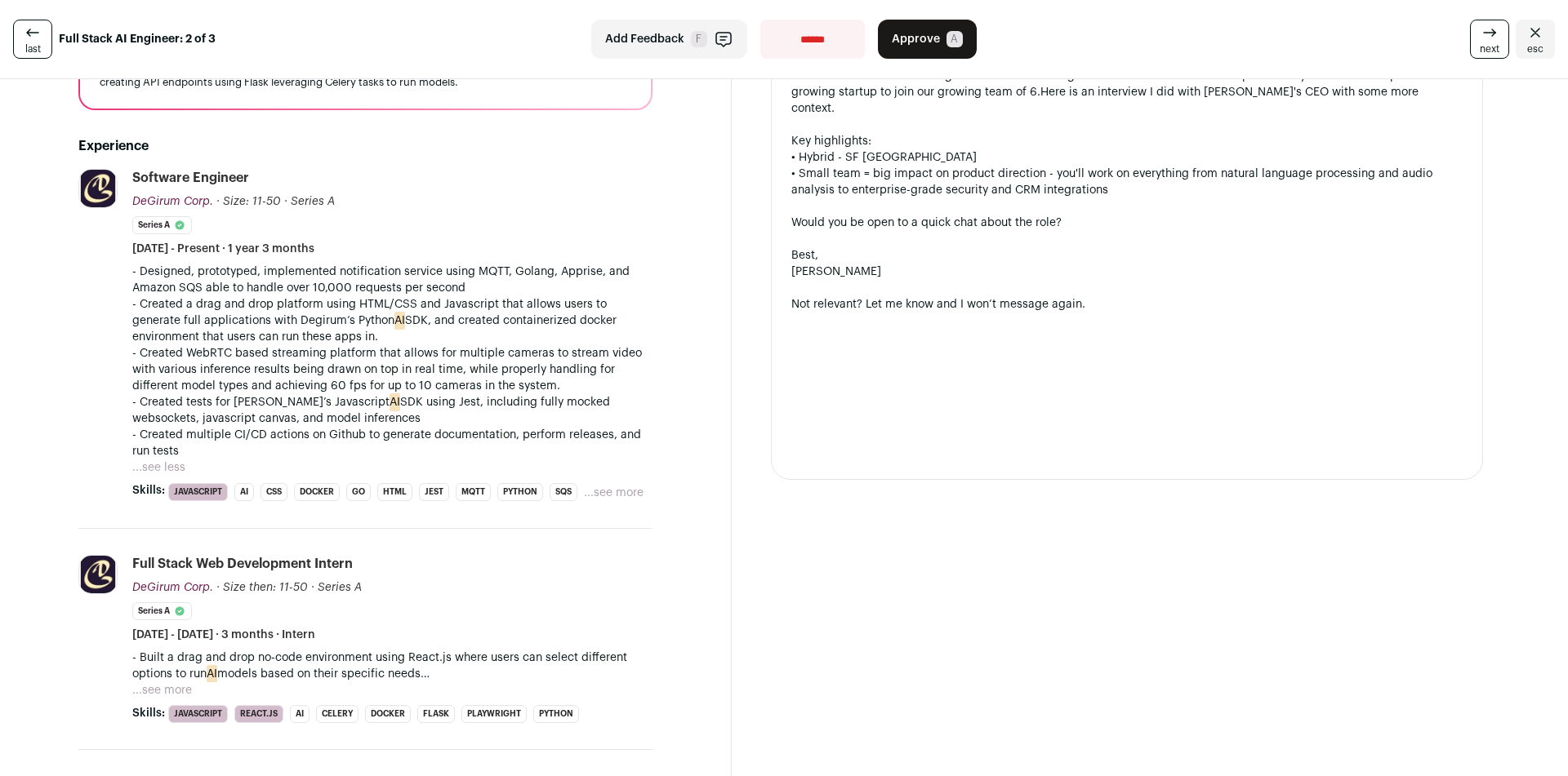
drag, startPoint x: 133, startPoint y: 270, endPoint x: 351, endPoint y: 336, distance: 227.8
click at [351, 336] on div "- Designed, prototyped, implemented notification service using MQTT, Golang, Ap…" at bounding box center [392, 361] width 520 height 196
click at [351, 336] on p "- Created a drag and drop platform using HTML/CSS and Javascript that allows us…" at bounding box center [392, 320] width 520 height 49
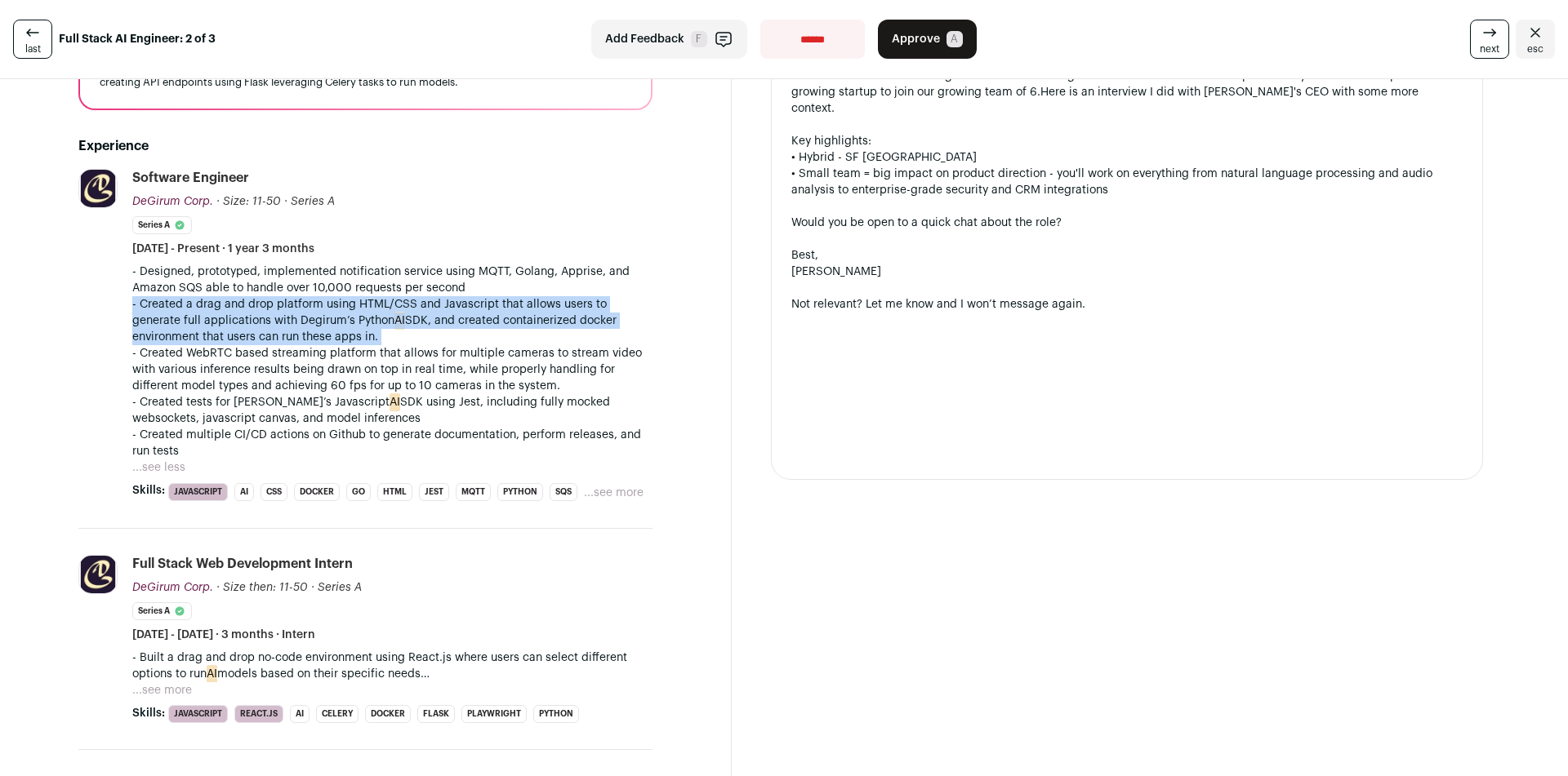
drag, startPoint x: 351, startPoint y: 336, endPoint x: 128, endPoint y: 310, distance: 224.5
click at [128, 310] on li "DeGirum Corp. [URL] Add to company list Public / Private Private Valuation Unkn…" at bounding box center [365, 349] width 574 height 360
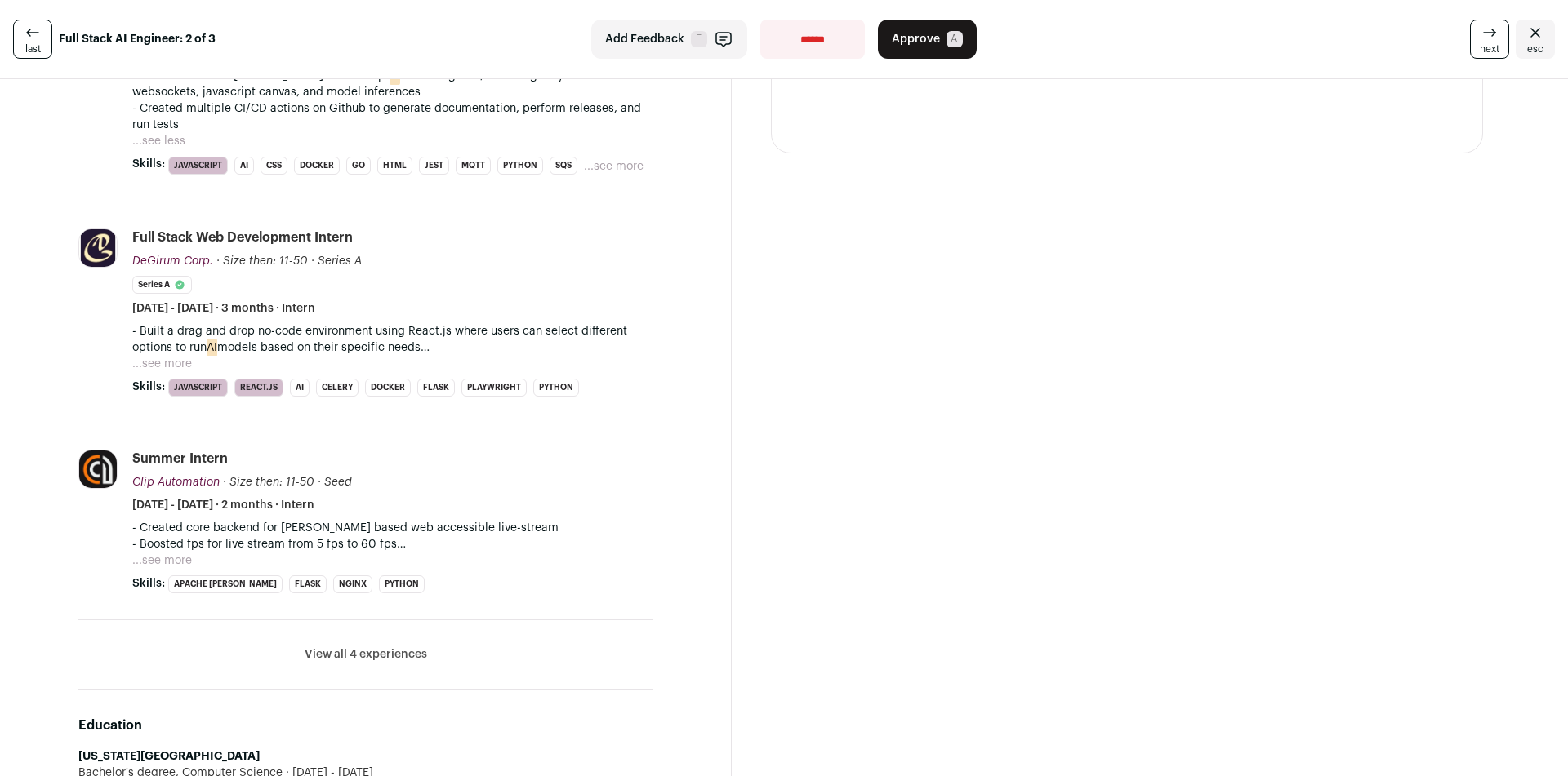
scroll to position [1061, 0]
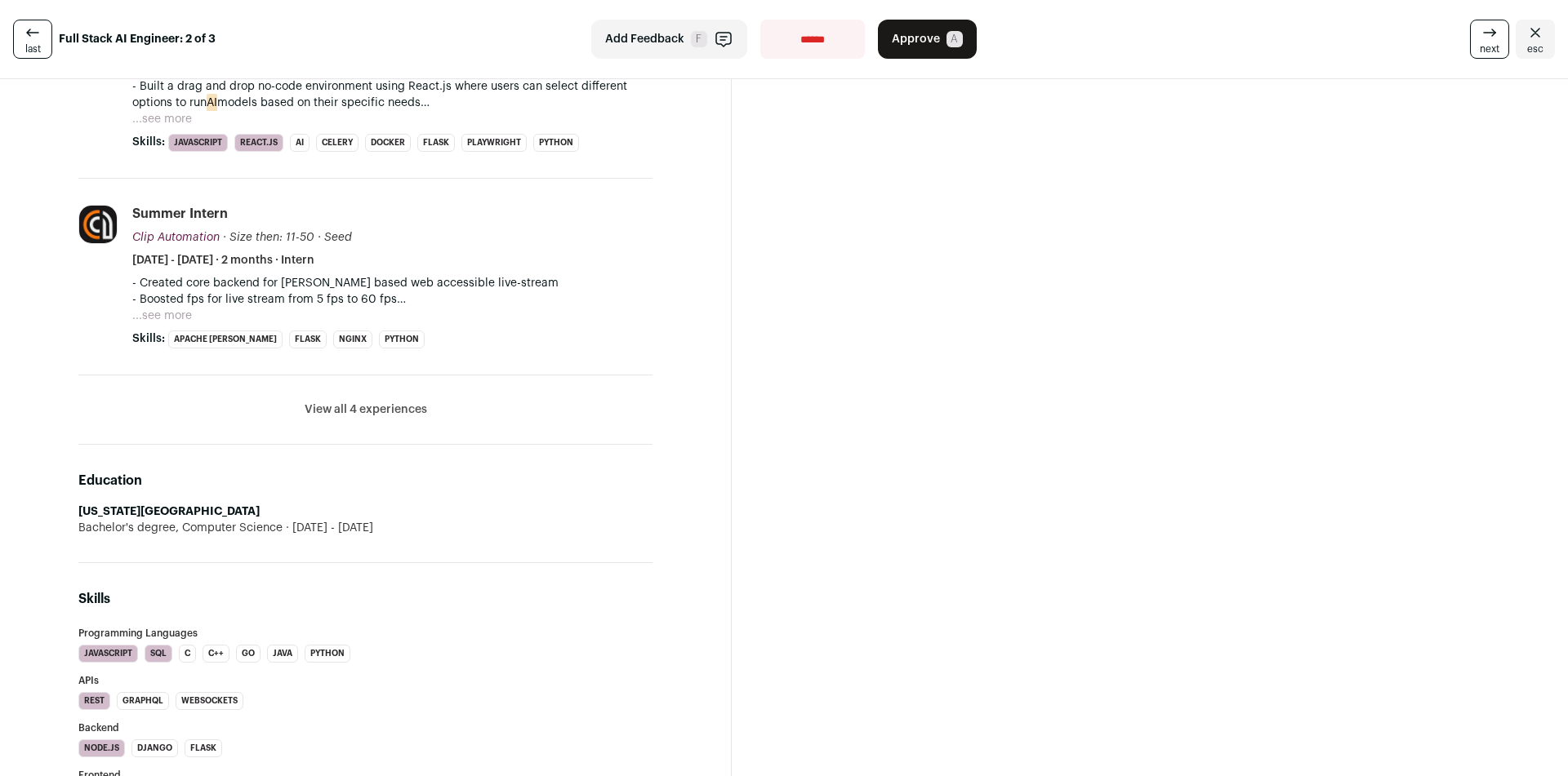
click at [291, 412] on li "View all 4 experiences View less" at bounding box center [365, 410] width 574 height 69
click at [335, 409] on button "View all 4 experiences" at bounding box center [366, 410] width 122 height 16
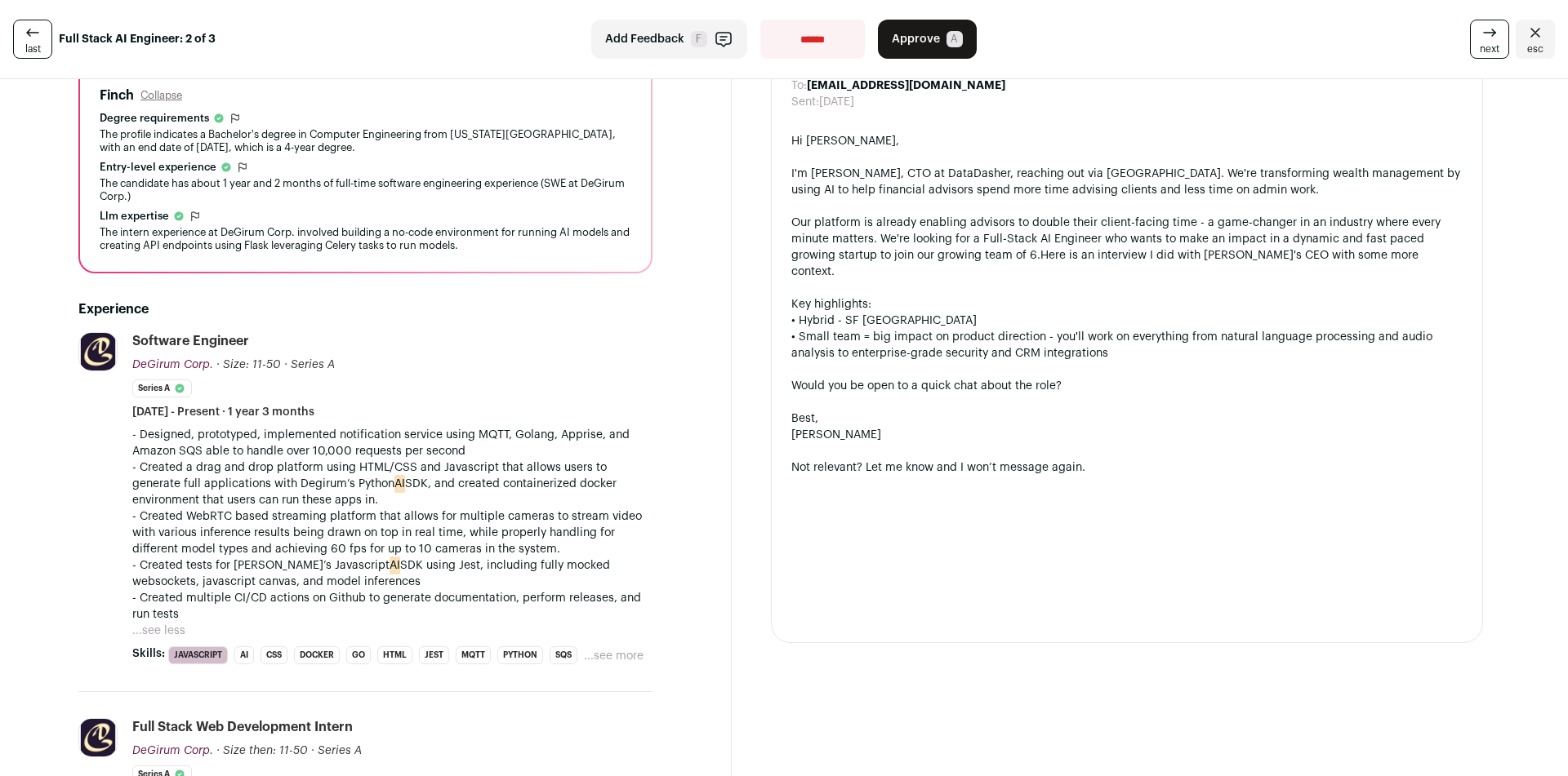
scroll to position [490, 0]
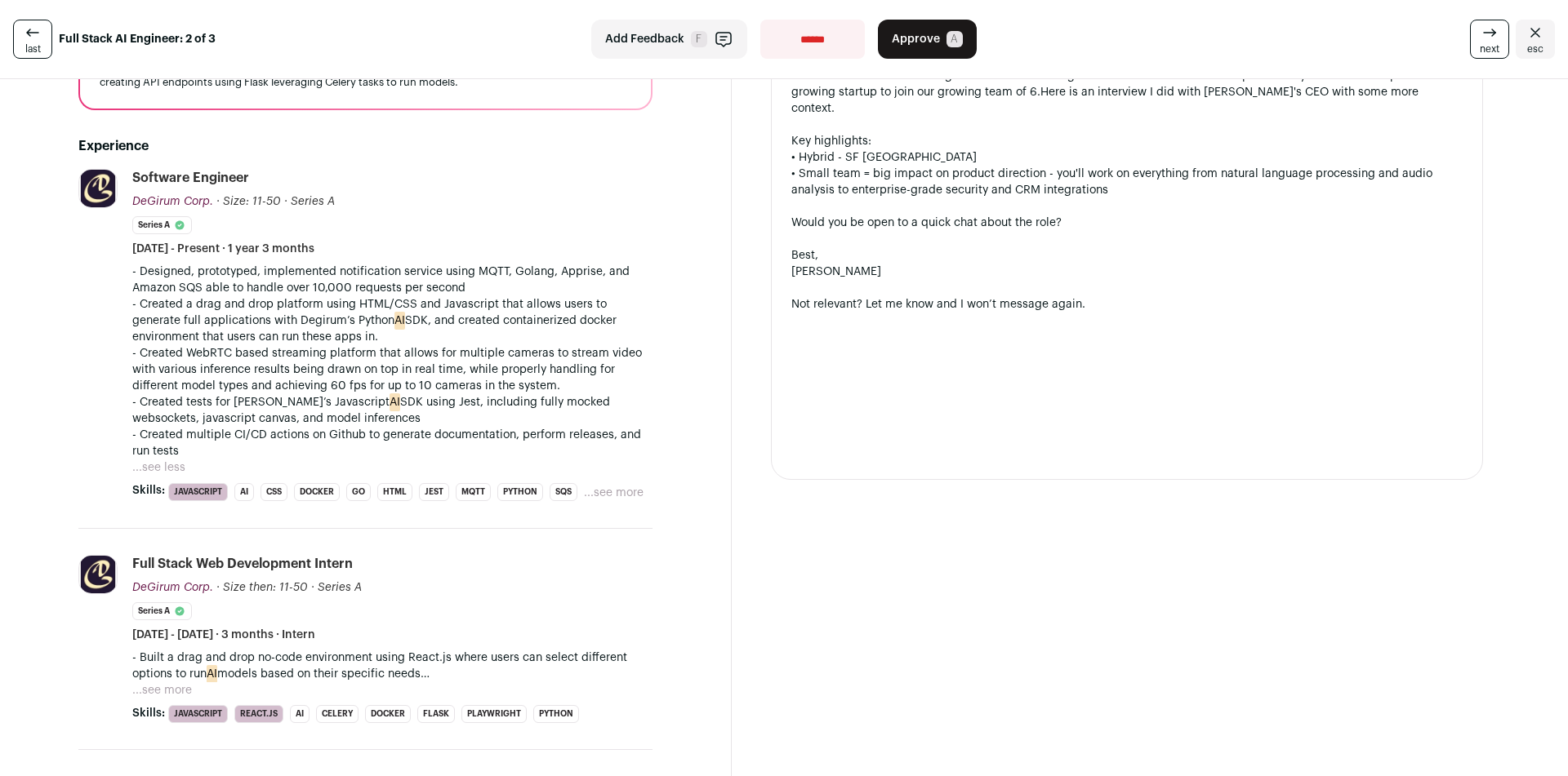
drag, startPoint x: 119, startPoint y: 269, endPoint x: 404, endPoint y: 340, distance: 293.7
click at [404, 340] on li "DeGirum Corp. [URL] Add to company list Public / Private Private Valuation Unkn…" at bounding box center [365, 349] width 574 height 360
click at [404, 340] on p "- Created a drag and drop platform using HTML/CSS and Javascript that allows us…" at bounding box center [392, 320] width 520 height 49
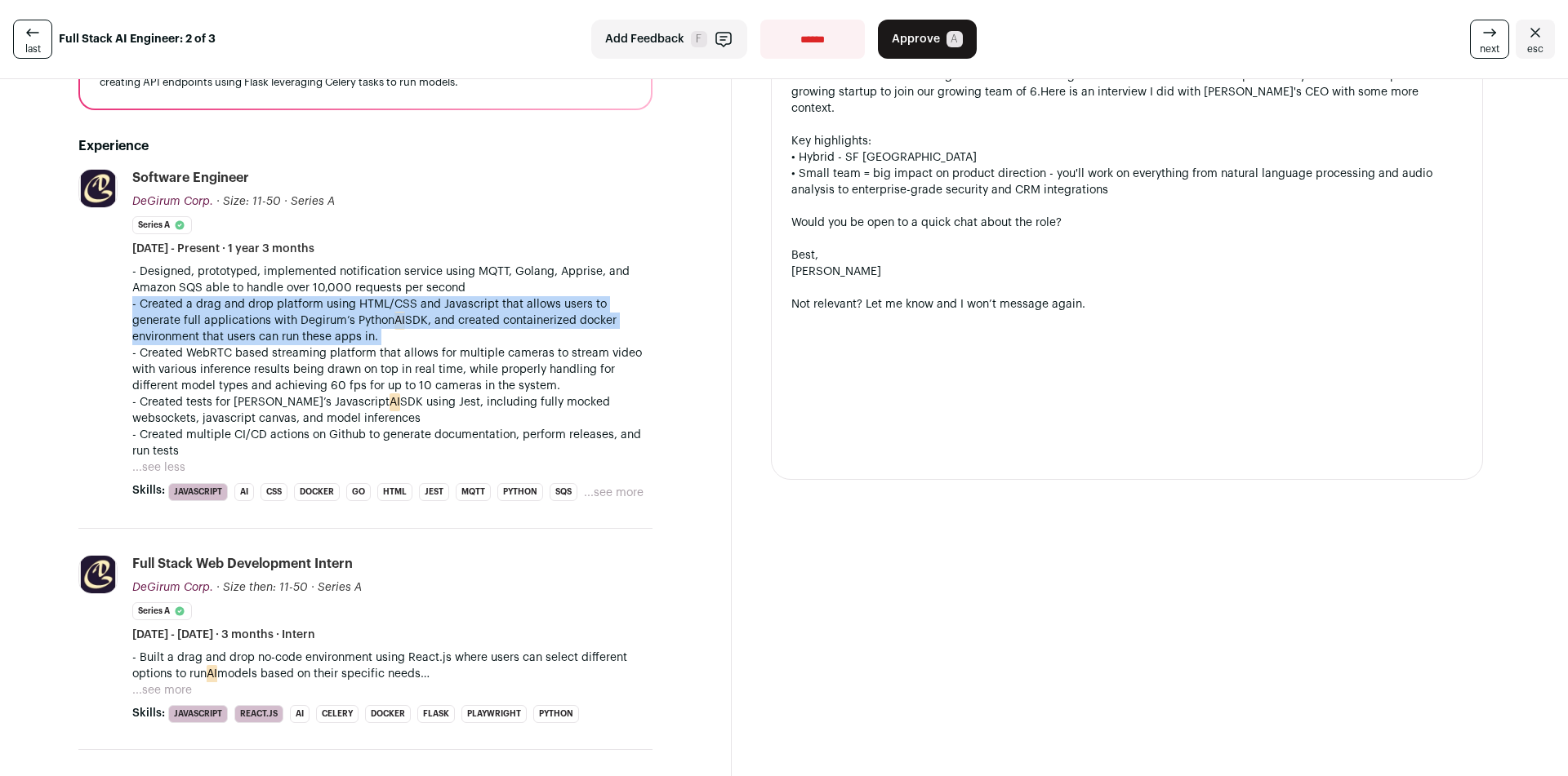
drag, startPoint x: 404, startPoint y: 340, endPoint x: 130, endPoint y: 309, distance: 275.7
click at [130, 309] on li "DeGirum Corp. [URL] Add to company list Public / Private Private Valuation Unkn…" at bounding box center [365, 349] width 574 height 360
drag, startPoint x: 130, startPoint y: 309, endPoint x: 333, endPoint y: 336, distance: 204.8
click at [333, 336] on li "DeGirum Corp. [URL] Add to company list Public / Private Private Valuation Unkn…" at bounding box center [365, 349] width 574 height 360
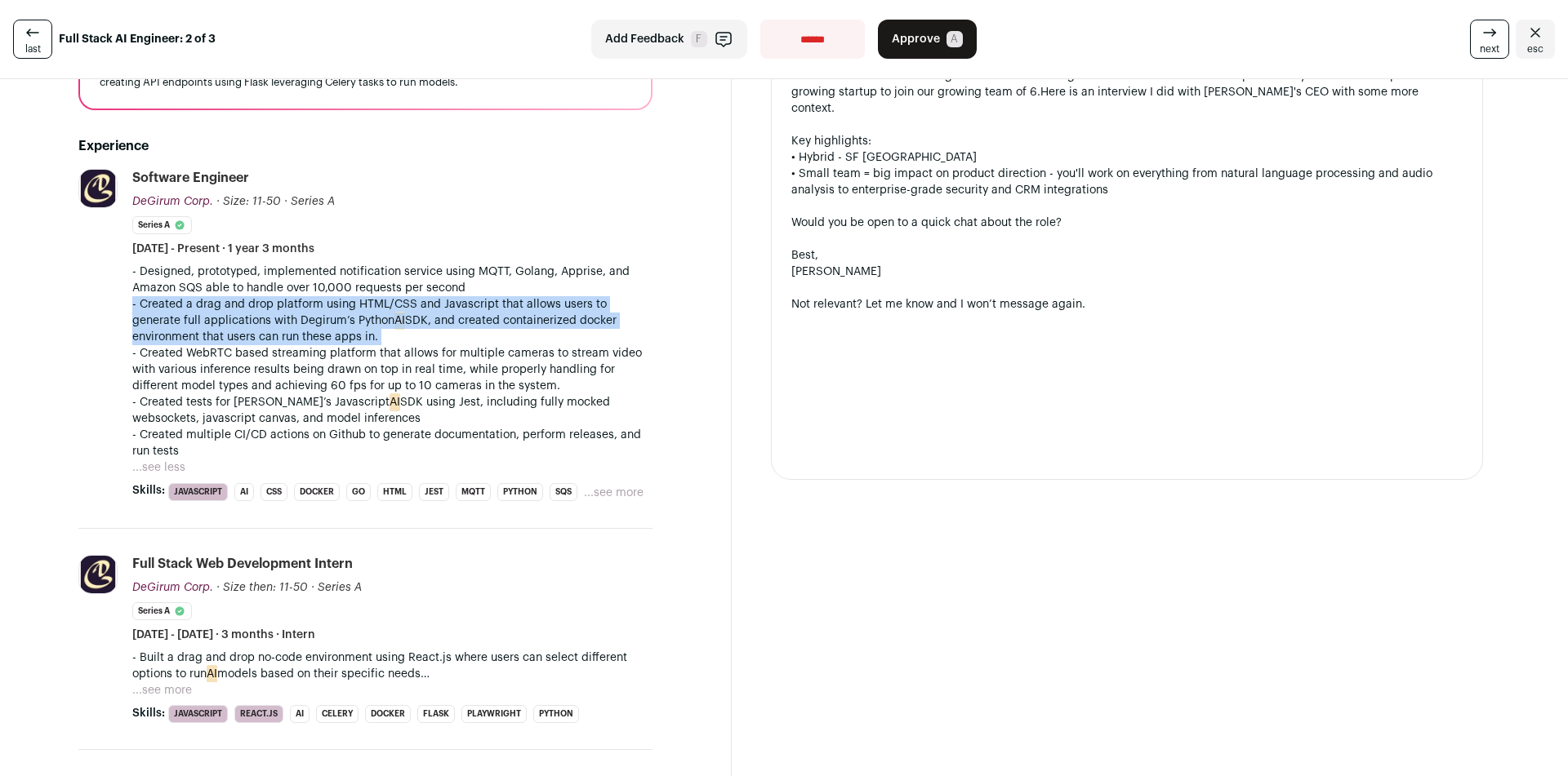
click at [333, 336] on p "- Created a drag and drop platform using HTML/CSS and Javascript that allows us…" at bounding box center [392, 320] width 520 height 49
drag, startPoint x: 333, startPoint y: 336, endPoint x: 130, endPoint y: 308, distance: 204.9
click at [130, 308] on li "DeGirum Corp. [URL] Add to company list Public / Private Private Valuation Unkn…" at bounding box center [365, 349] width 574 height 360
drag, startPoint x: 130, startPoint y: 308, endPoint x: 339, endPoint y: 340, distance: 211.4
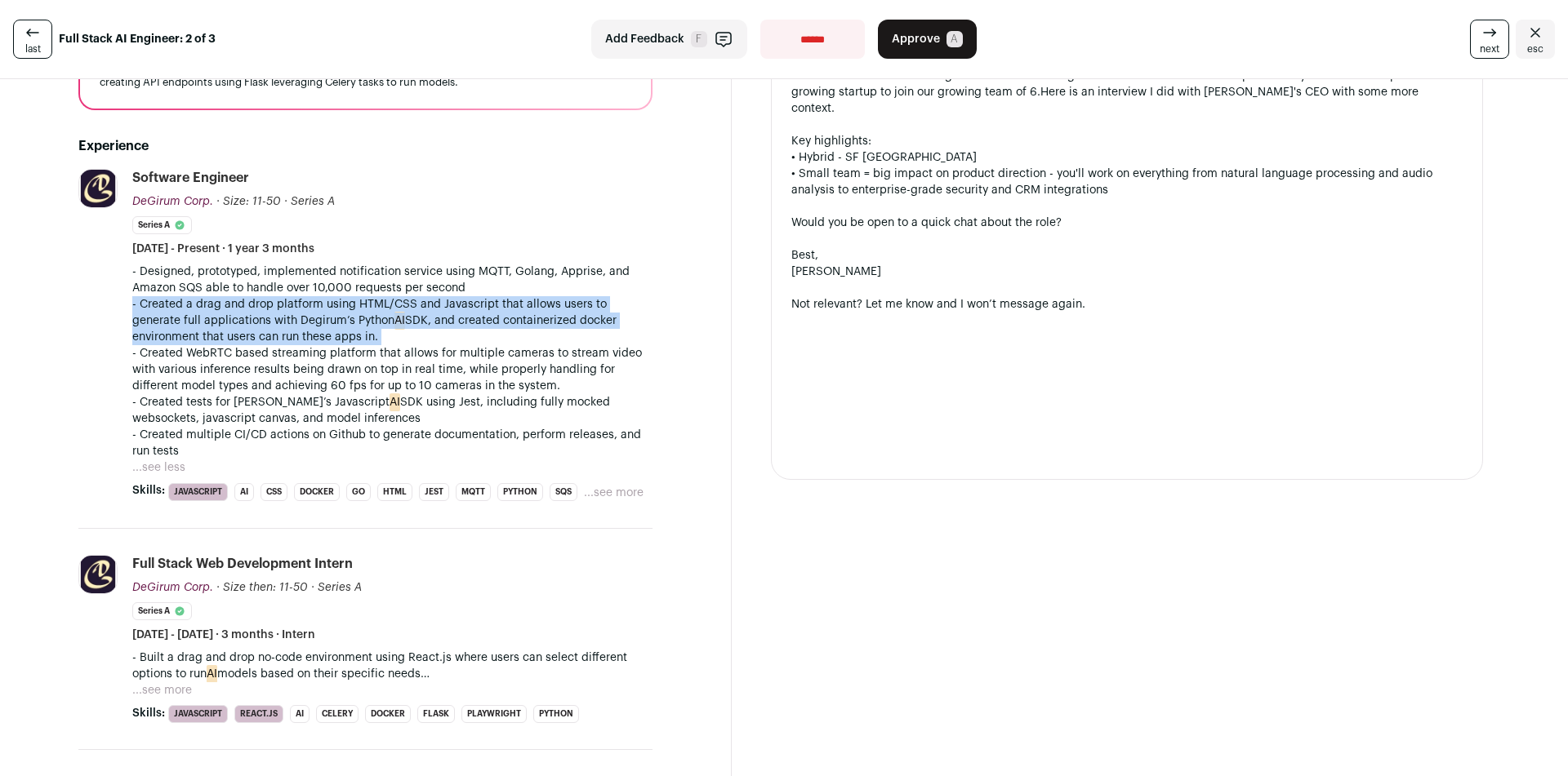
click at [339, 340] on li "DeGirum Corp. [URL] Add to company list Public / Private Private Valuation Unkn…" at bounding box center [365, 349] width 574 height 360
click at [339, 340] on p "- Created a drag and drop platform using HTML/CSS and Javascript that allows us…" at bounding box center [392, 320] width 520 height 49
drag, startPoint x: 339, startPoint y: 340, endPoint x: 131, endPoint y: 312, distance: 209.9
click at [131, 312] on li "DeGirum Corp. [URL] Add to company list Public / Private Private Valuation Unkn…" at bounding box center [365, 349] width 574 height 360
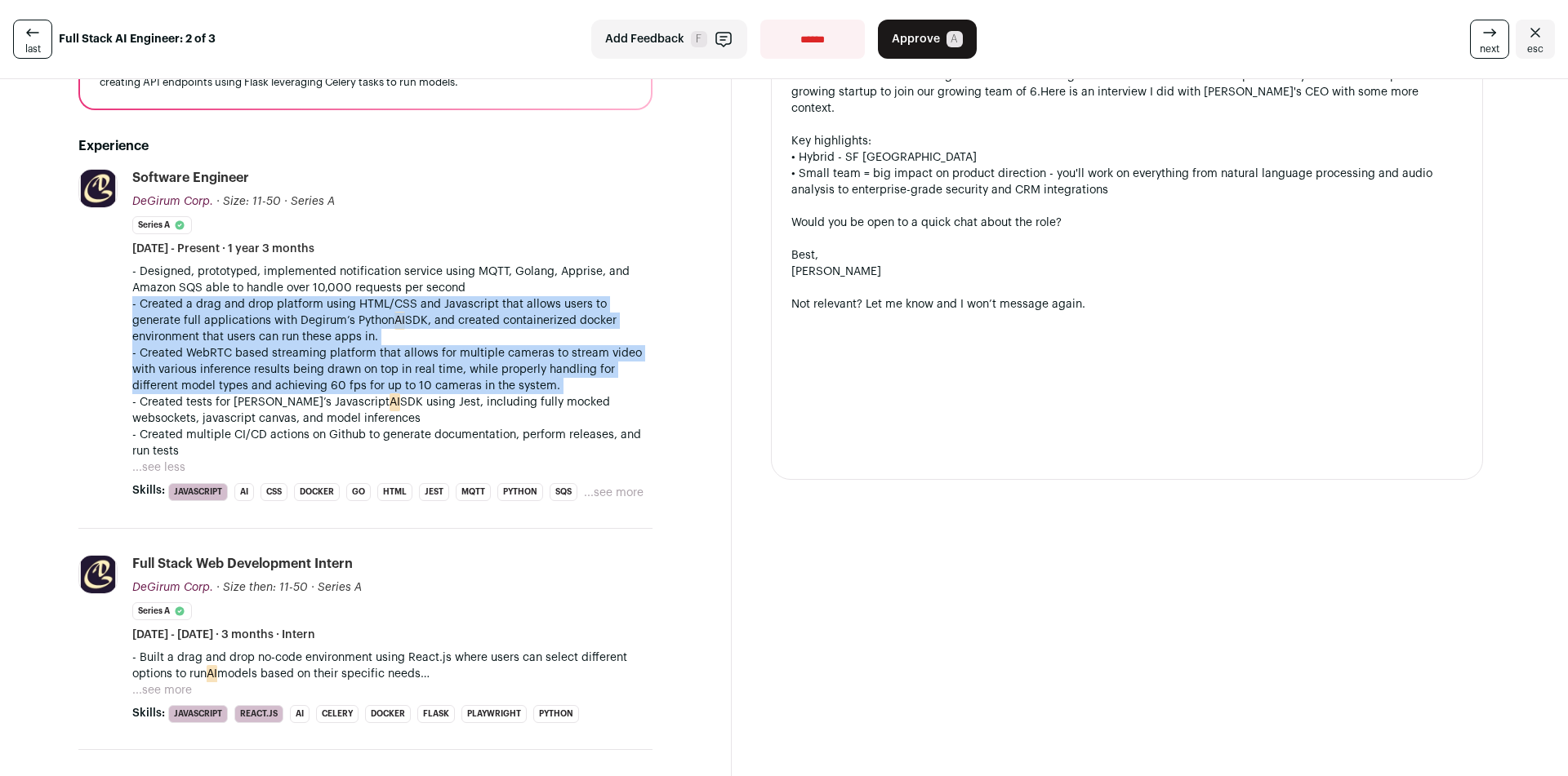
drag, startPoint x: 131, startPoint y: 312, endPoint x: 577, endPoint y: 387, distance: 452.3
click at [577, 387] on li "DeGirum Corp. [URL] Add to company list Public / Private Private Valuation Unkn…" at bounding box center [365, 349] width 574 height 360
click at [577, 387] on p "- Created WebRTC based streaming platform that allows for multiple cameras to s…" at bounding box center [392, 369] width 520 height 49
drag, startPoint x: 577, startPoint y: 387, endPoint x: 549, endPoint y: 342, distance: 53.0
click at [549, 342] on div "- Designed, prototyped, implemented notification service using MQTT, Golang, Ap…" at bounding box center [392, 361] width 520 height 196
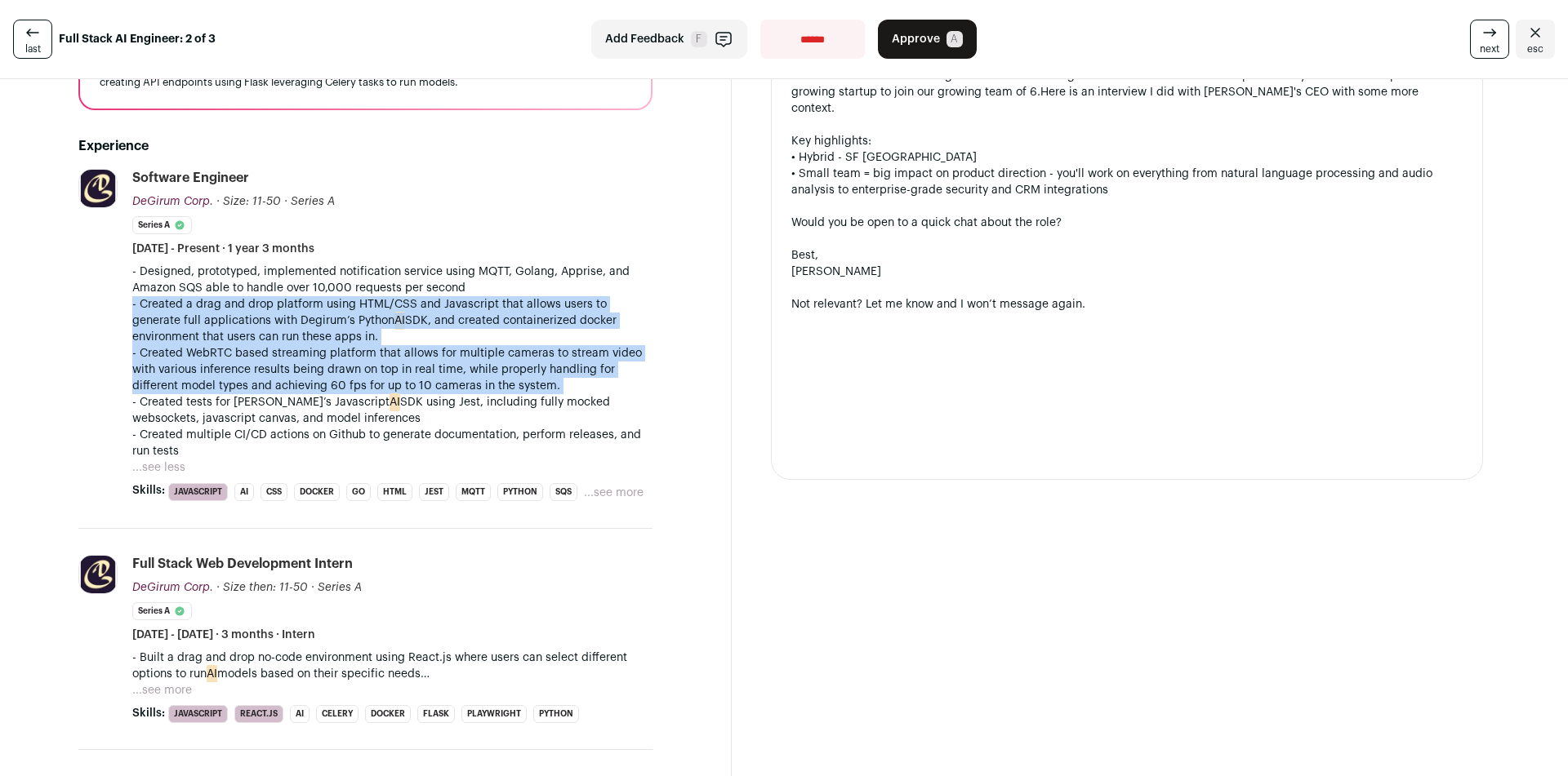
click at [549, 342] on p "- Created a drag and drop platform using HTML/CSS and Javascript that allows us…" at bounding box center [392, 320] width 520 height 49
drag, startPoint x: 549, startPoint y: 342, endPoint x: 586, endPoint y: 380, distance: 53.0
click at [586, 380] on div "- Designed, prototyped, implemented notification service using MQTT, Golang, Ap…" at bounding box center [392, 361] width 520 height 196
click at [586, 380] on p "- Created WebRTC based streaming platform that allows for multiple cameras to s…" at bounding box center [392, 369] width 520 height 49
drag, startPoint x: 586, startPoint y: 380, endPoint x: 571, endPoint y: 344, distance: 39.0
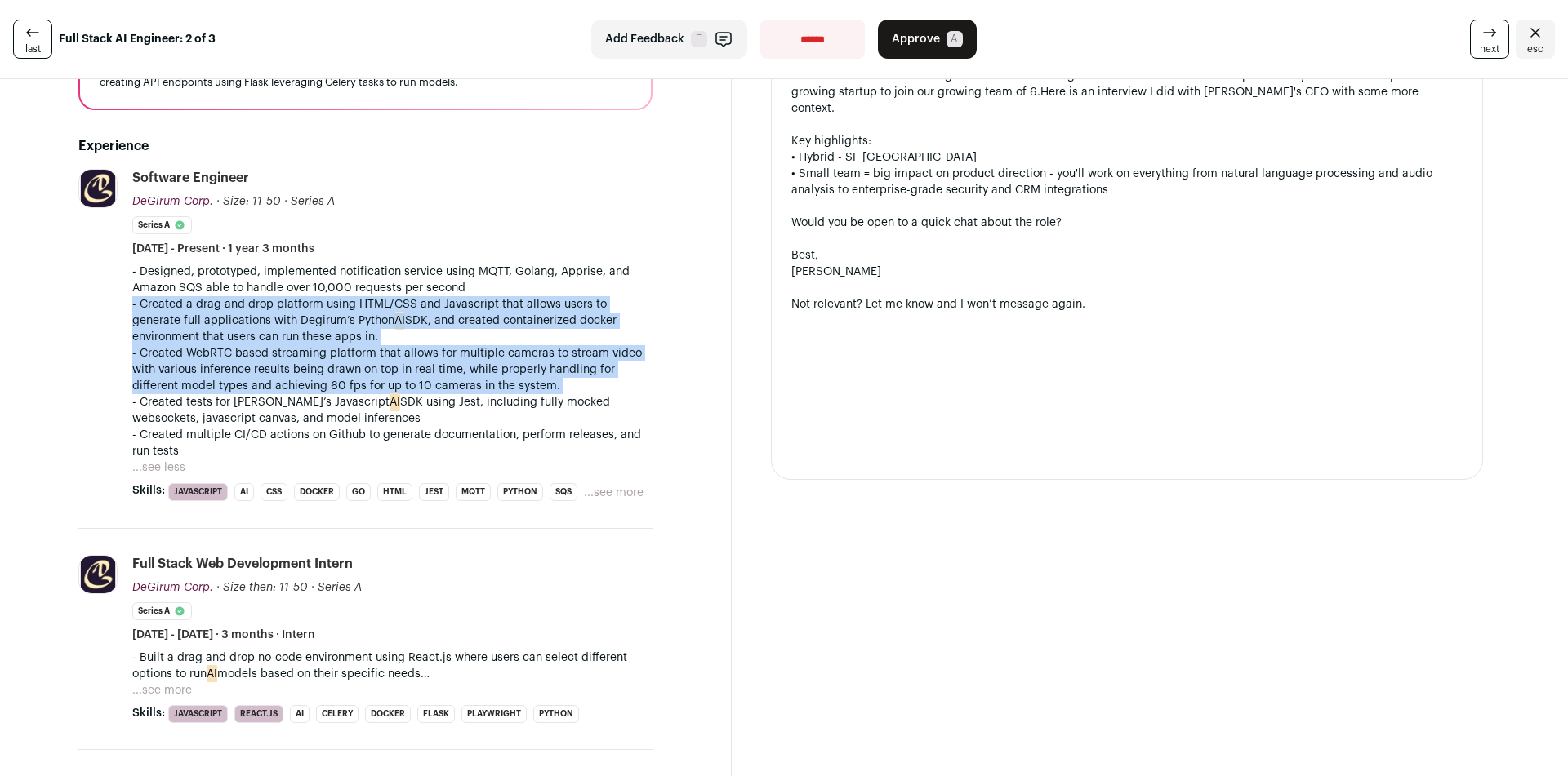
click at [571, 344] on div "- Designed, prototyped, implemented notification service using MQTT, Golang, Ap…" at bounding box center [392, 361] width 520 height 196
click at [571, 344] on p "- Created a drag and drop platform using HTML/CSS and Javascript that allows us…" at bounding box center [392, 320] width 520 height 49
drag, startPoint x: 571, startPoint y: 344, endPoint x: 592, endPoint y: 411, distance: 70.2
click at [592, 411] on div "- Designed, prototyped, implemented notification service using MQTT, Golang, Ap…" at bounding box center [392, 361] width 520 height 196
click at [592, 411] on p "- Created tests for Degirum’s Javascript AI SDK using Jest, including fully moc…" at bounding box center [392, 410] width 520 height 33
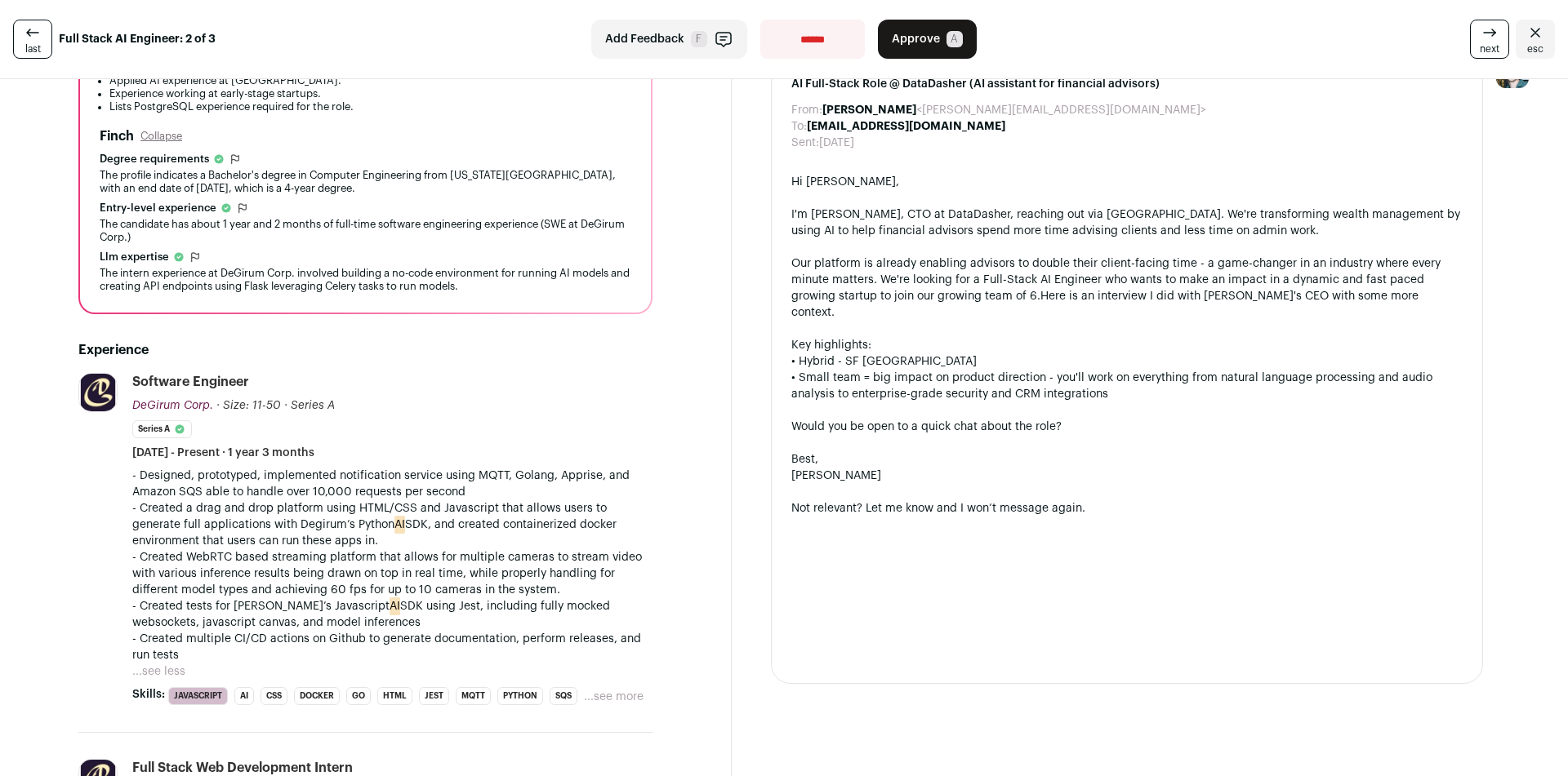
scroll to position [0, 0]
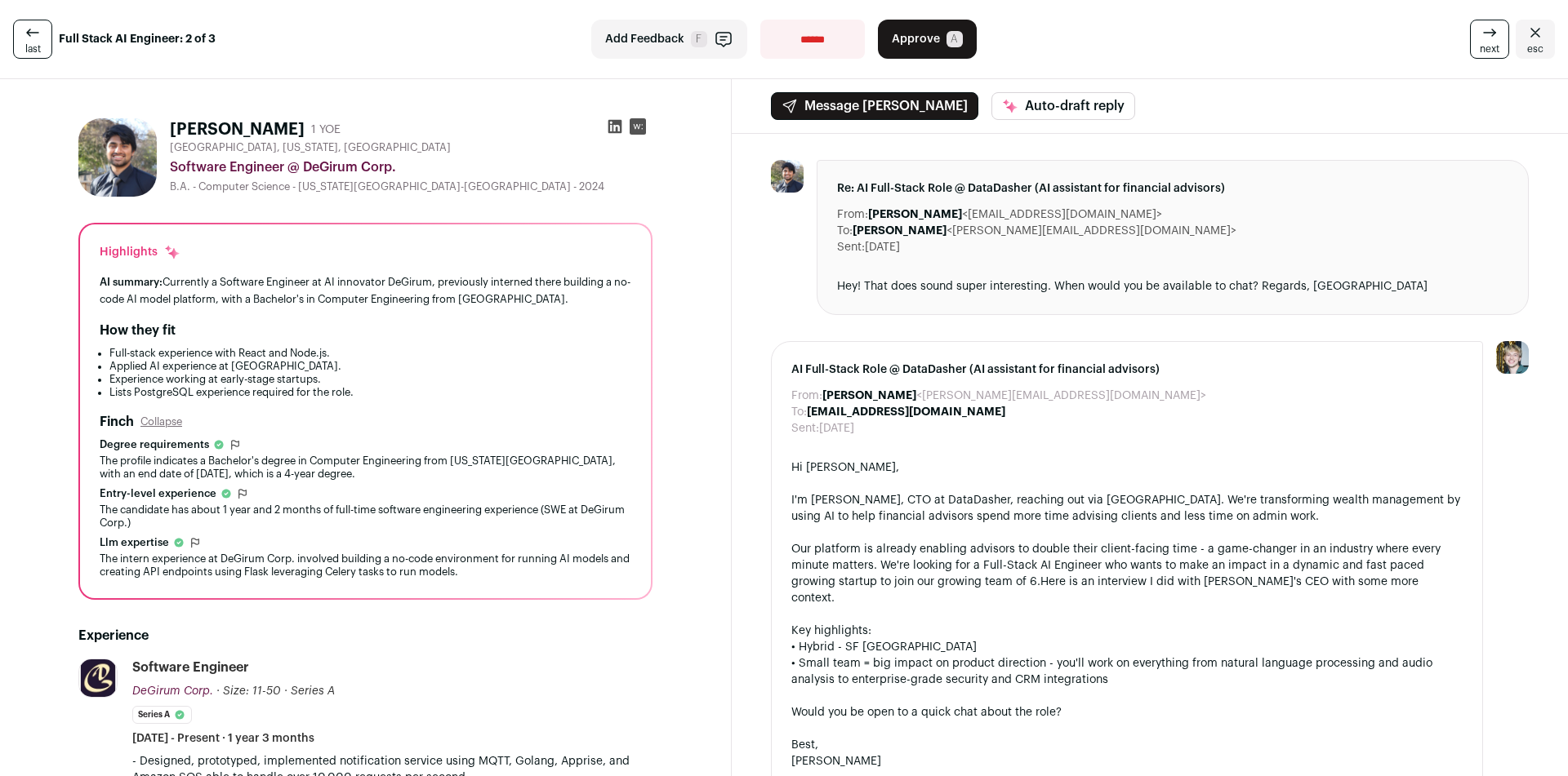
click at [919, 46] on span "Approve" at bounding box center [916, 39] width 48 height 16
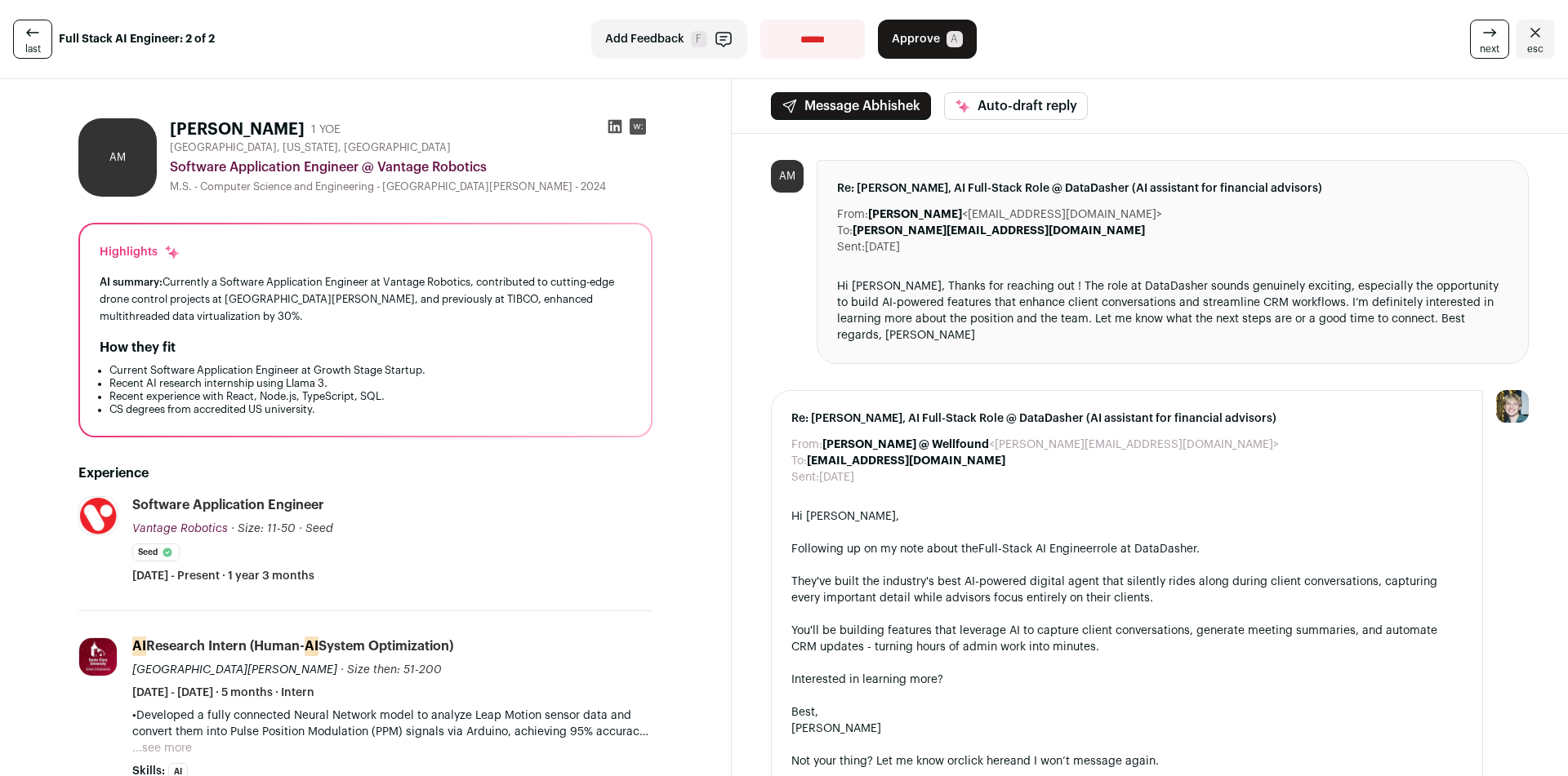
drag, startPoint x: 489, startPoint y: 256, endPoint x: 524, endPoint y: 345, distance: 95.6
click at [524, 345] on div "Highlights AI summary: Currently a Software Application Engineer at Vantage Rob…" at bounding box center [365, 330] width 571 height 211
click at [524, 345] on div "How they fit" at bounding box center [365, 348] width 532 height 20
drag, startPoint x: 506, startPoint y: 316, endPoint x: 492, endPoint y: 250, distance: 67.5
click at [492, 250] on div "Highlights AI summary: Currently a Software Application Engineer at Vantage Rob…" at bounding box center [365, 330] width 571 height 211
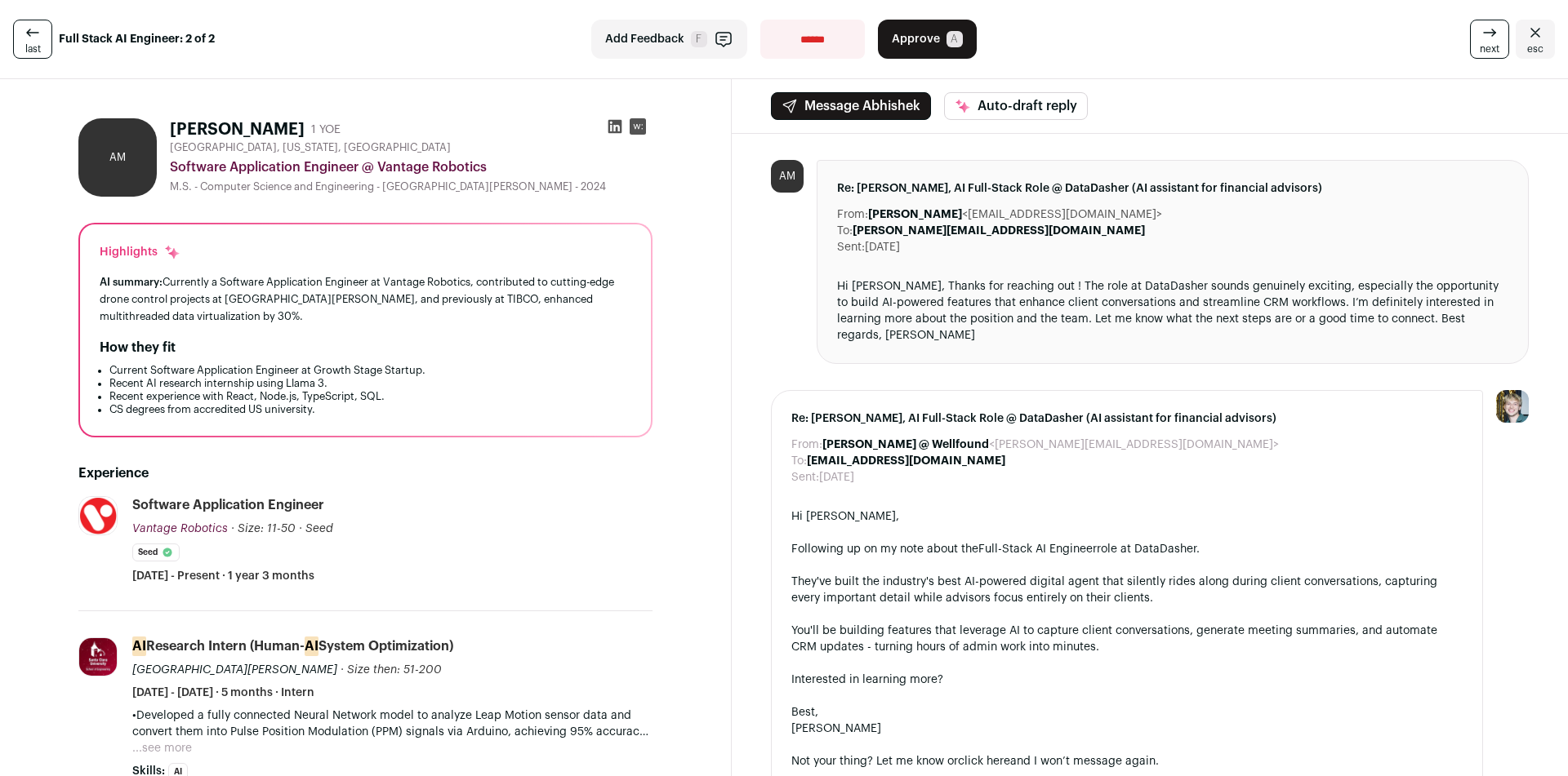
click at [492, 250] on div "Highlights" at bounding box center [365, 252] width 532 height 16
drag, startPoint x: 492, startPoint y: 250, endPoint x: 500, endPoint y: 405, distance: 155.2
click at [500, 405] on div "Highlights AI summary: Currently a Software Application Engineer at Vantage Rob…" at bounding box center [365, 330] width 571 height 211
click at [500, 405] on li "CS degrees from accredited US university." at bounding box center [370, 410] width 522 height 13
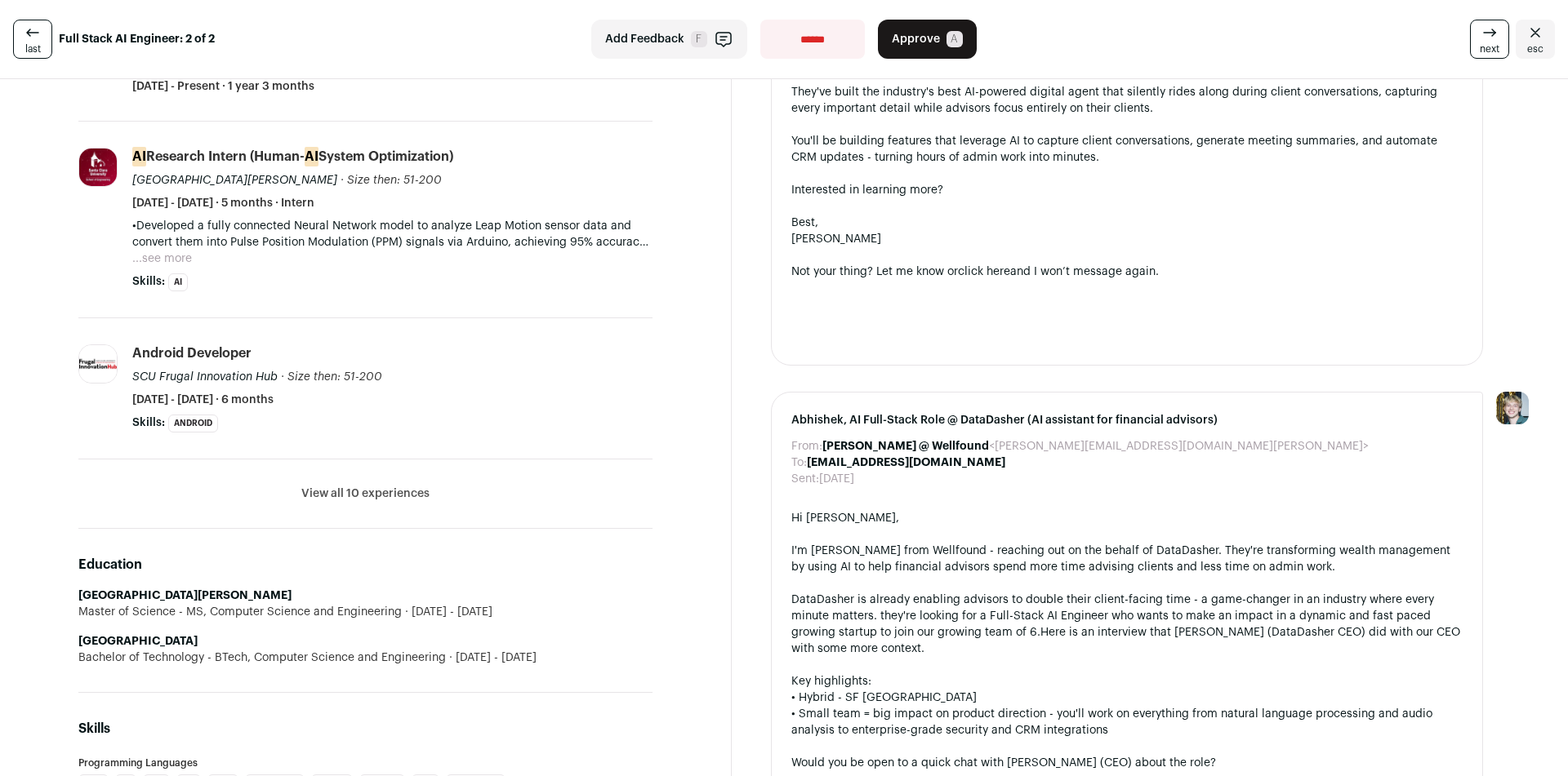
click at [381, 490] on button "View all 10 experiences" at bounding box center [366, 493] width 128 height 16
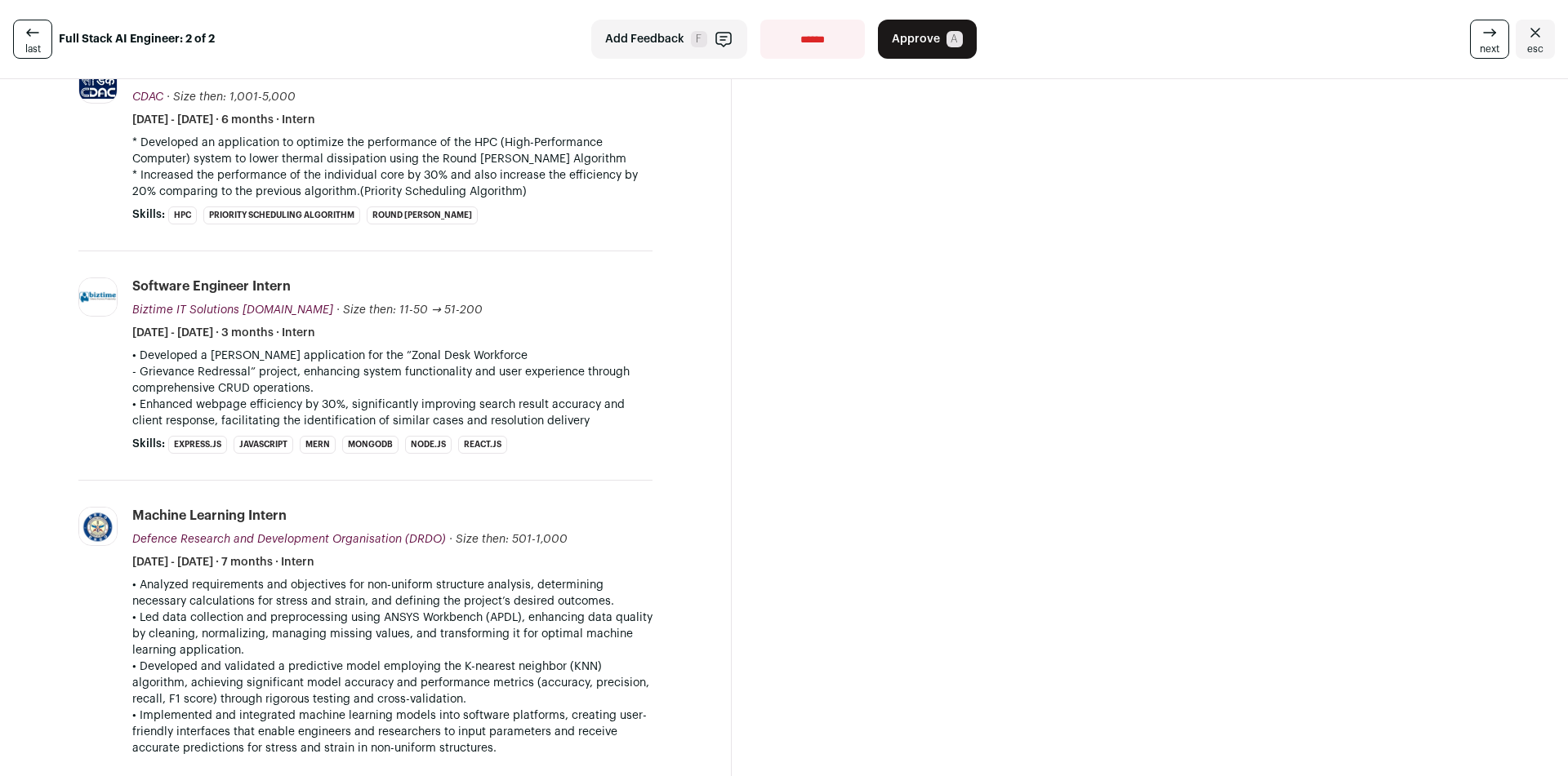
scroll to position [2937, 0]
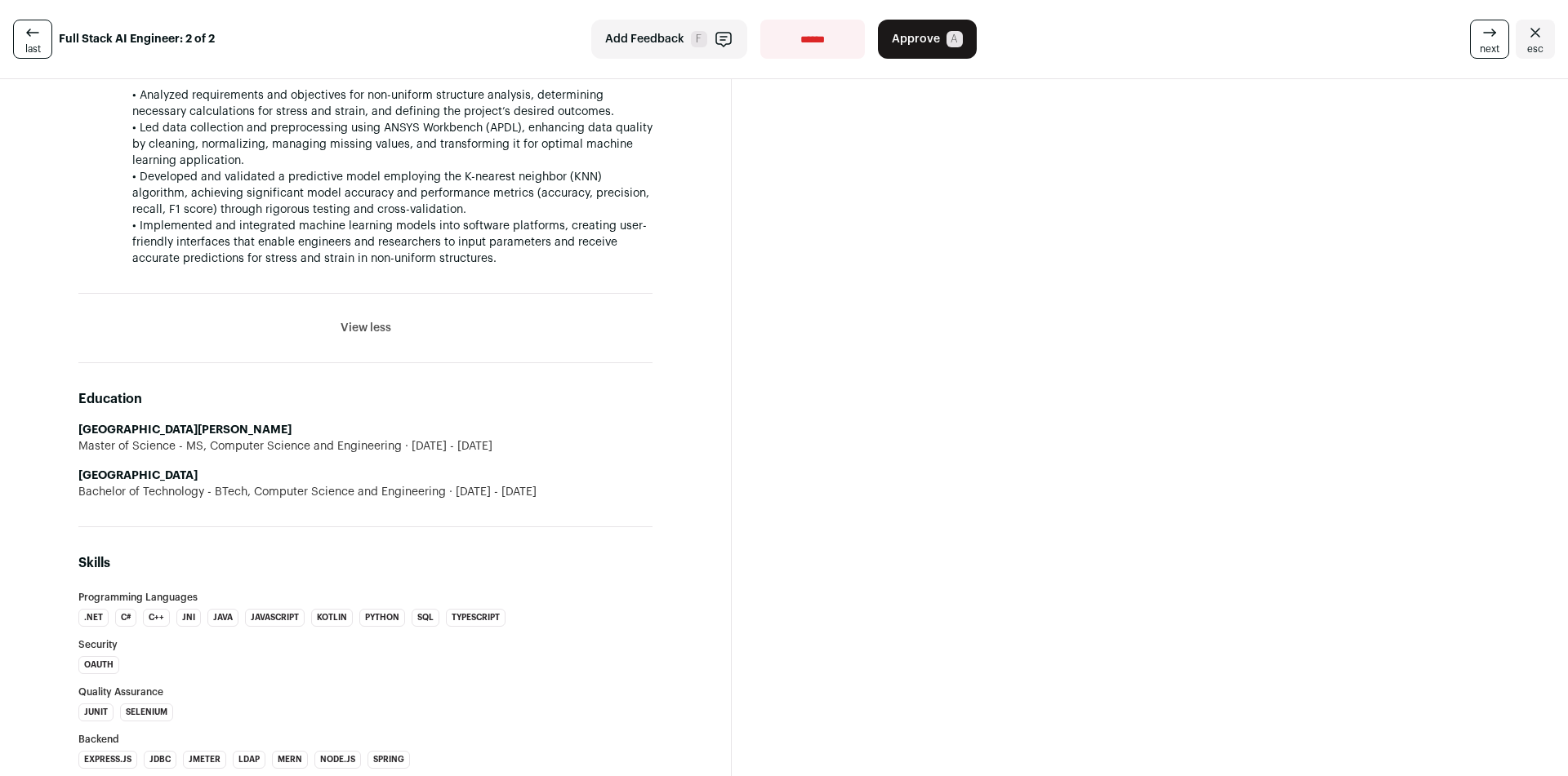
drag, startPoint x: 567, startPoint y: 474, endPoint x: 567, endPoint y: 461, distance: 13.0
click at [567, 467] on li "[GEOGRAPHIC_DATA] Bachelor of Technology - BTech, Computer Science and Engineer…" at bounding box center [365, 483] width 574 height 33
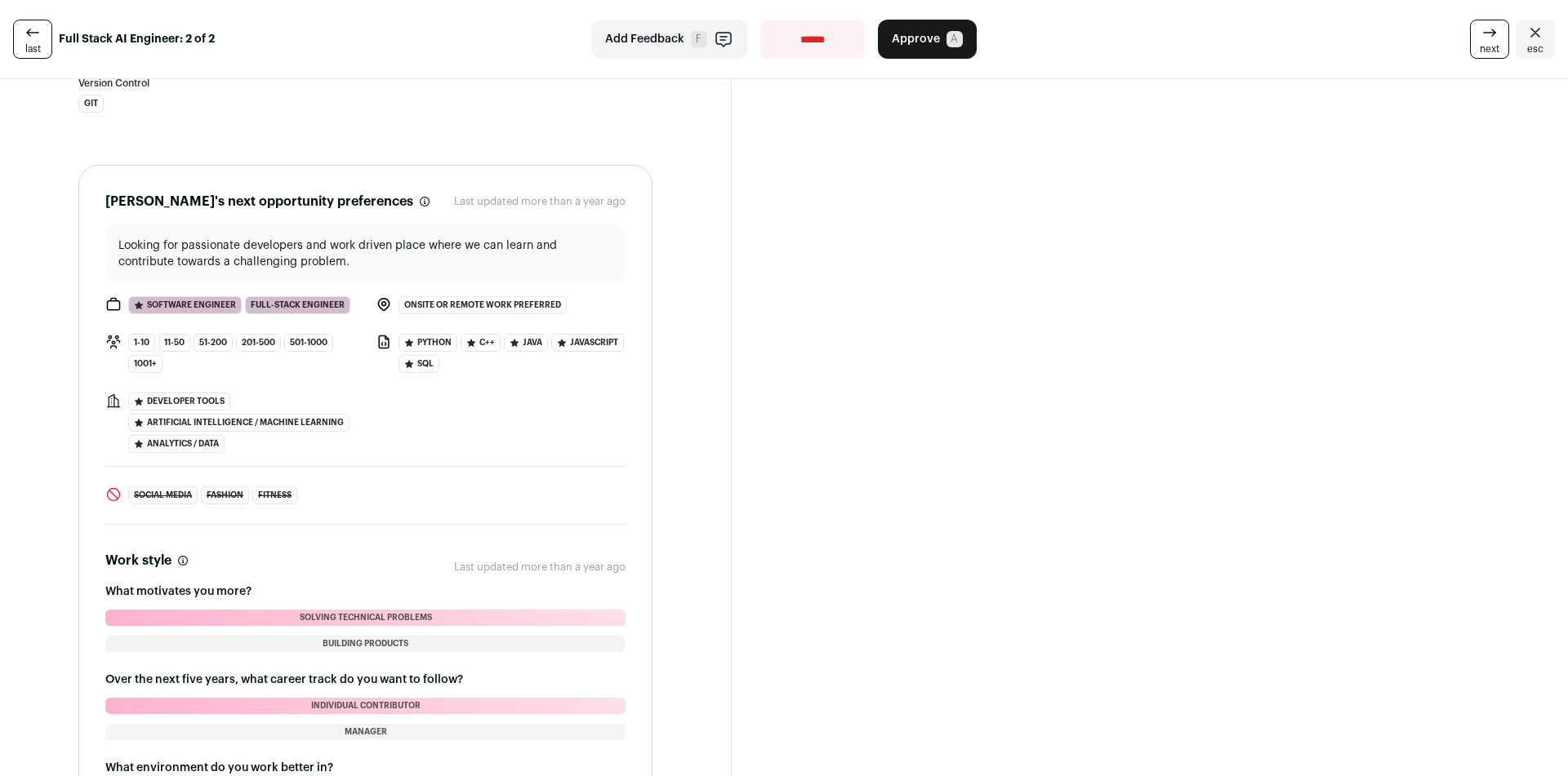
scroll to position [4276, 0]
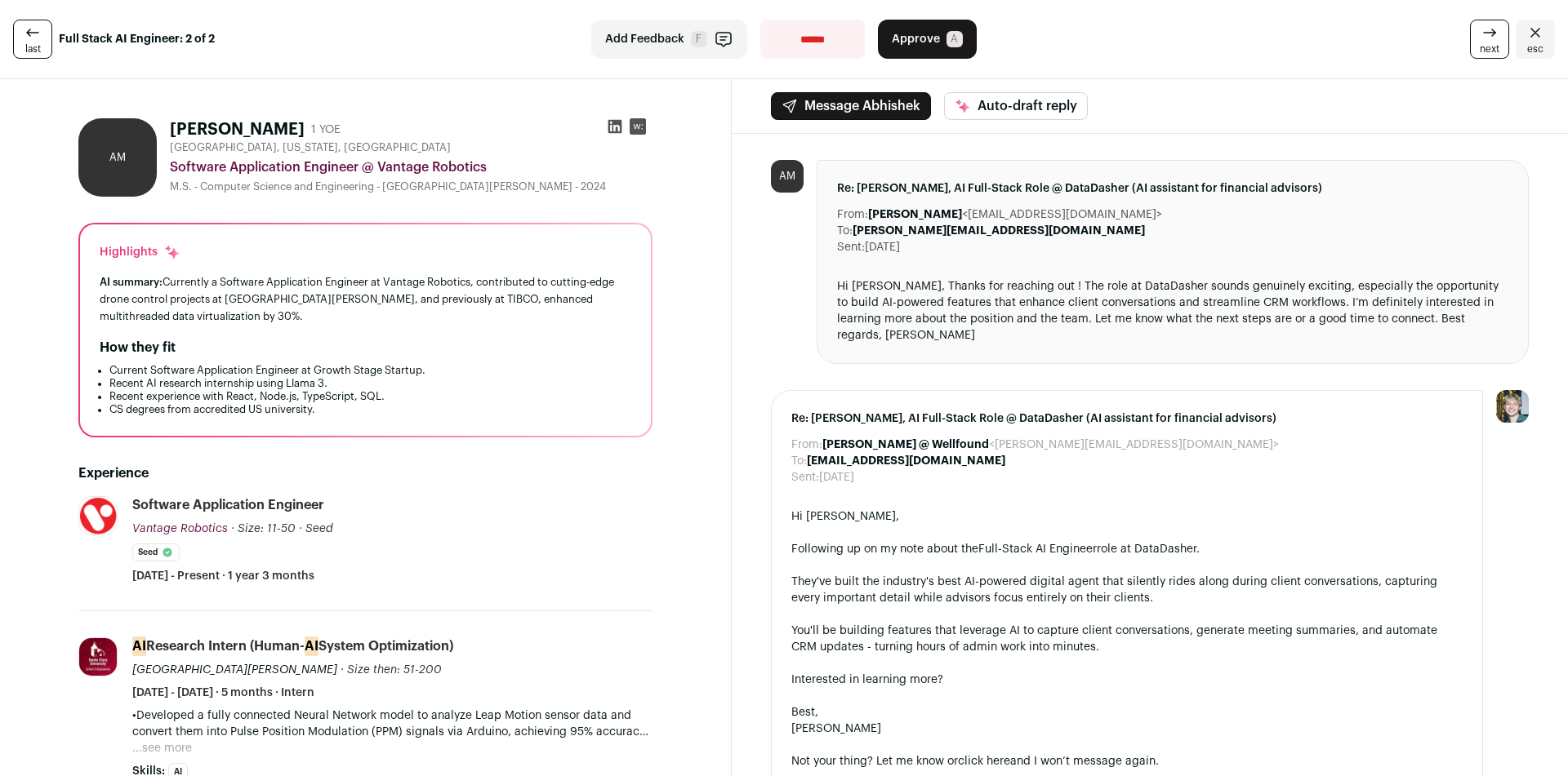
scroll to position [326, 0]
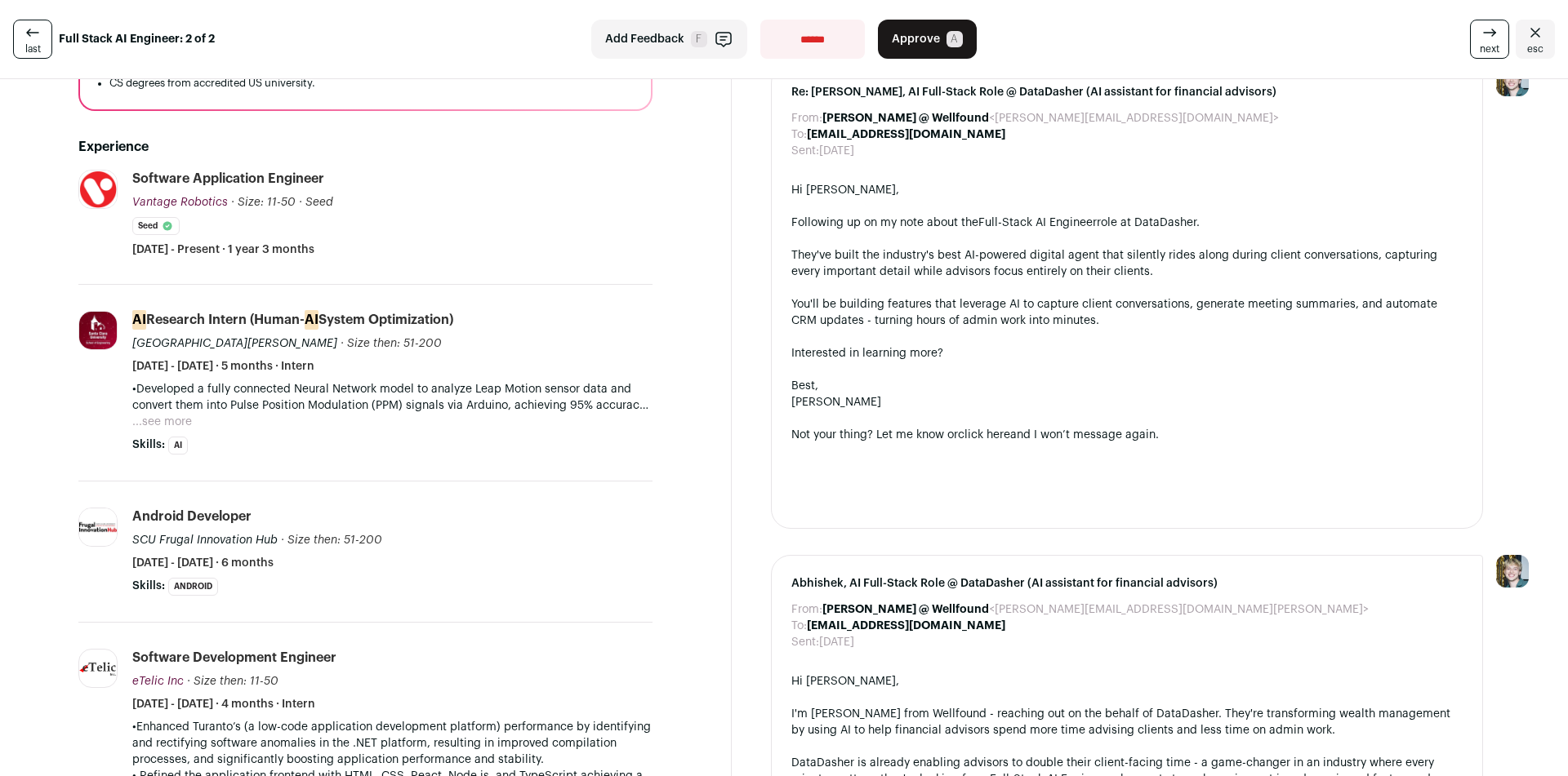
click at [160, 419] on button "...see more" at bounding box center [162, 421] width 59 height 16
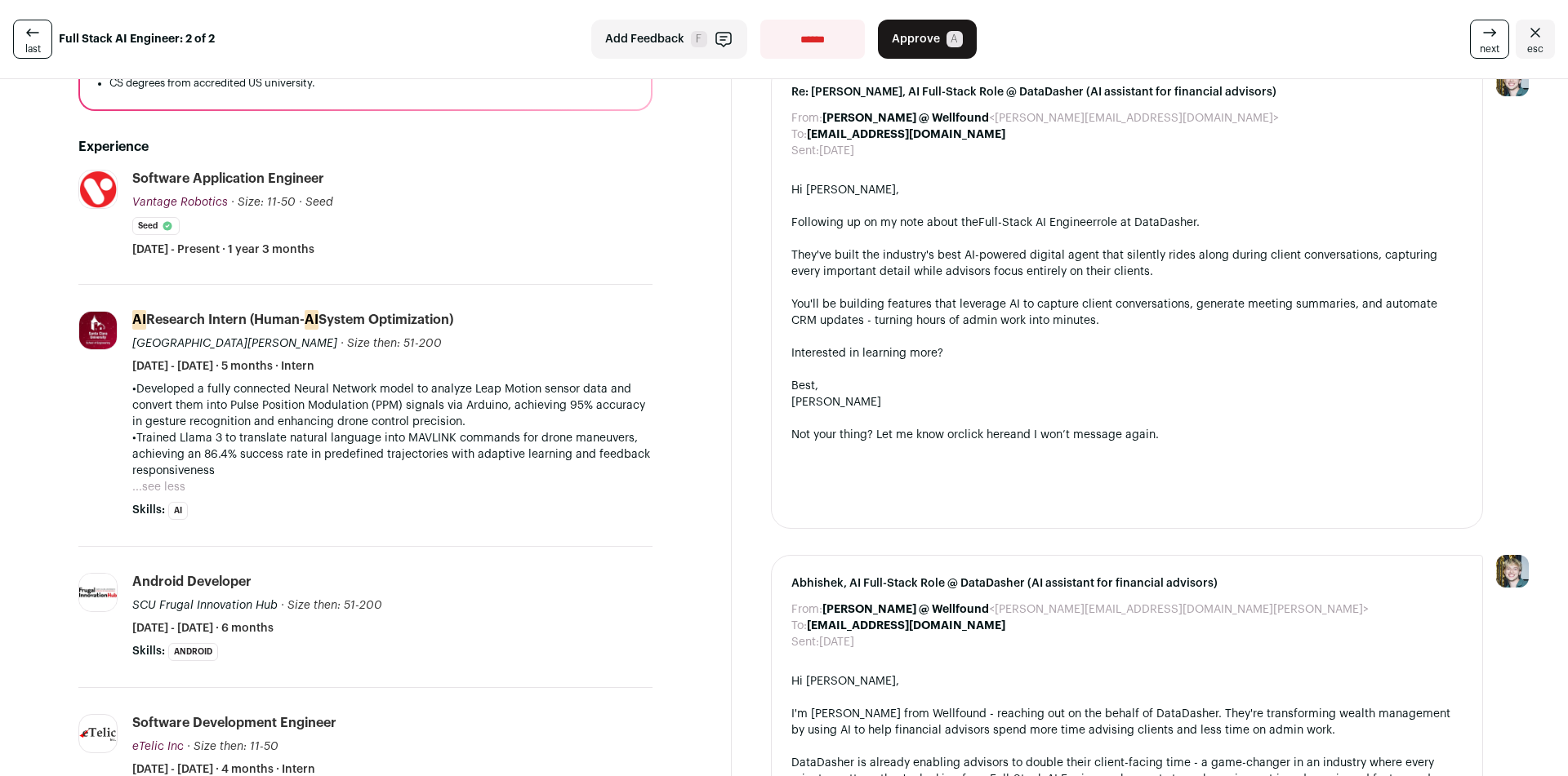
drag, startPoint x: 122, startPoint y: 383, endPoint x: 334, endPoint y: 472, distance: 229.9
click at [334, 472] on li "AI Research Intern (Human- AI System Optimization) [GEOGRAPHIC_DATA][PERSON_NAM…" at bounding box center [365, 415] width 574 height 262
click at [334, 472] on p "•Trained Llama 3 to translate natural language into MAVLINK commands for drone …" at bounding box center [392, 454] width 520 height 49
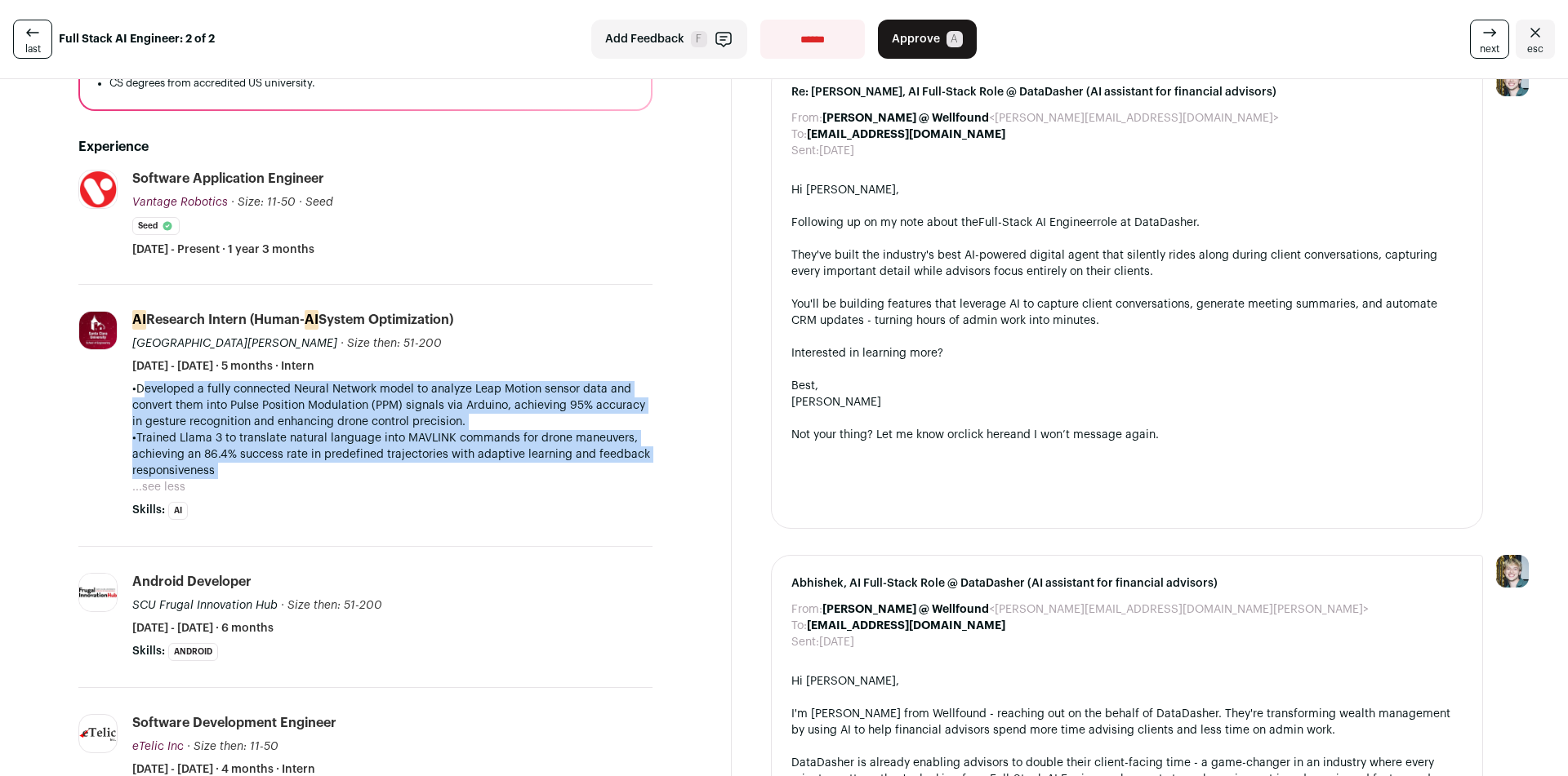
drag, startPoint x: 334, startPoint y: 472, endPoint x: 130, endPoint y: 390, distance: 219.9
click at [130, 390] on li "AI Research Intern (Human- AI System Optimization) [GEOGRAPHIC_DATA][PERSON_NAM…" at bounding box center [365, 415] width 574 height 262
drag, startPoint x: 130, startPoint y: 390, endPoint x: 290, endPoint y: 464, distance: 176.3
click at [290, 464] on li "AI Research Intern (Human- AI System Optimization) [GEOGRAPHIC_DATA][PERSON_NAM…" at bounding box center [365, 415] width 574 height 262
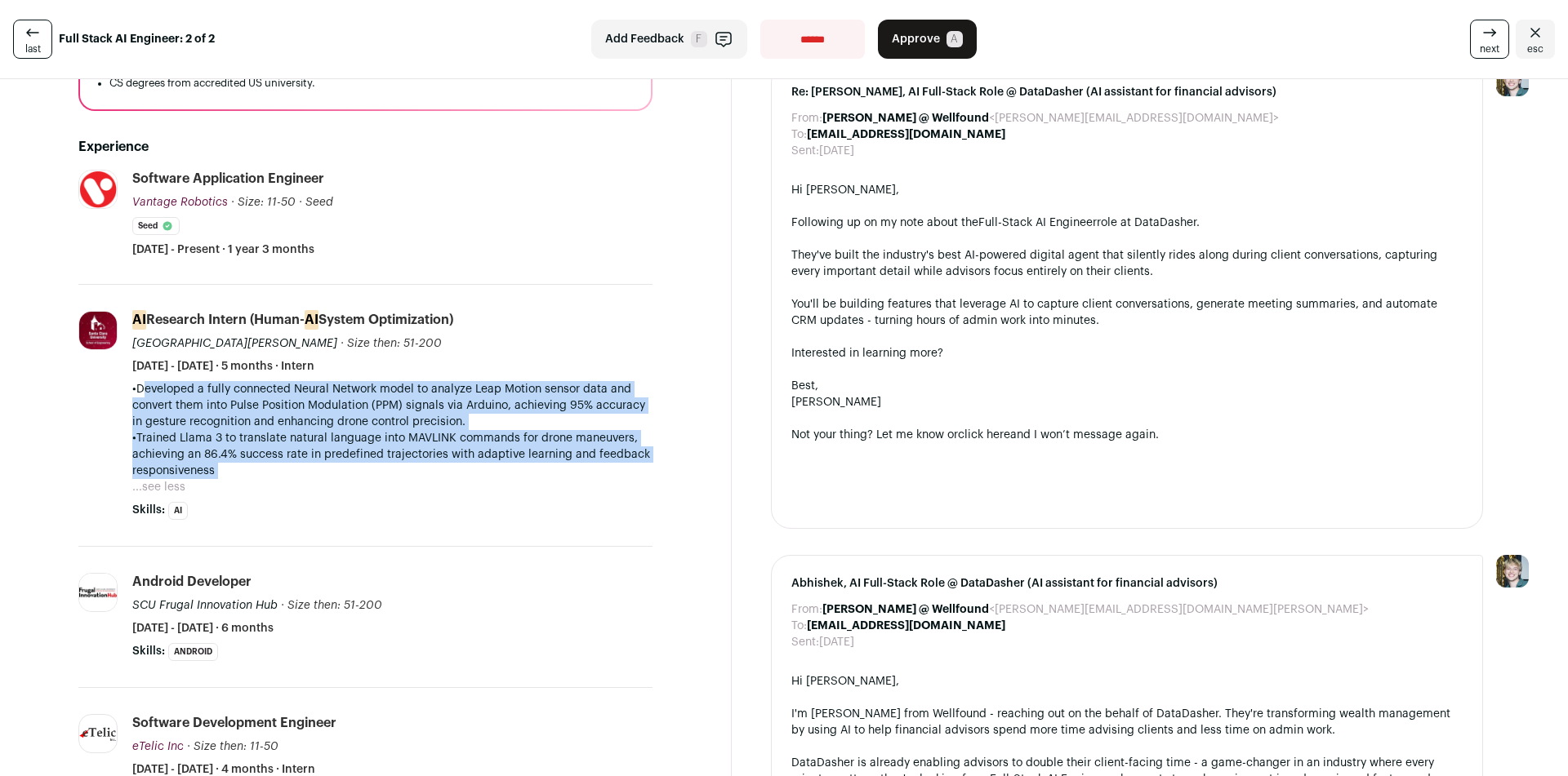
click at [290, 464] on p "•Trained Llama 3 to translate natural language into MAVLINK commands for drone …" at bounding box center [392, 454] width 520 height 49
drag, startPoint x: 290, startPoint y: 464, endPoint x: 128, endPoint y: 394, distance: 176.5
click at [128, 394] on li "AI Research Intern (Human- AI System Optimization) [GEOGRAPHIC_DATA][PERSON_NAM…" at bounding box center [365, 415] width 574 height 262
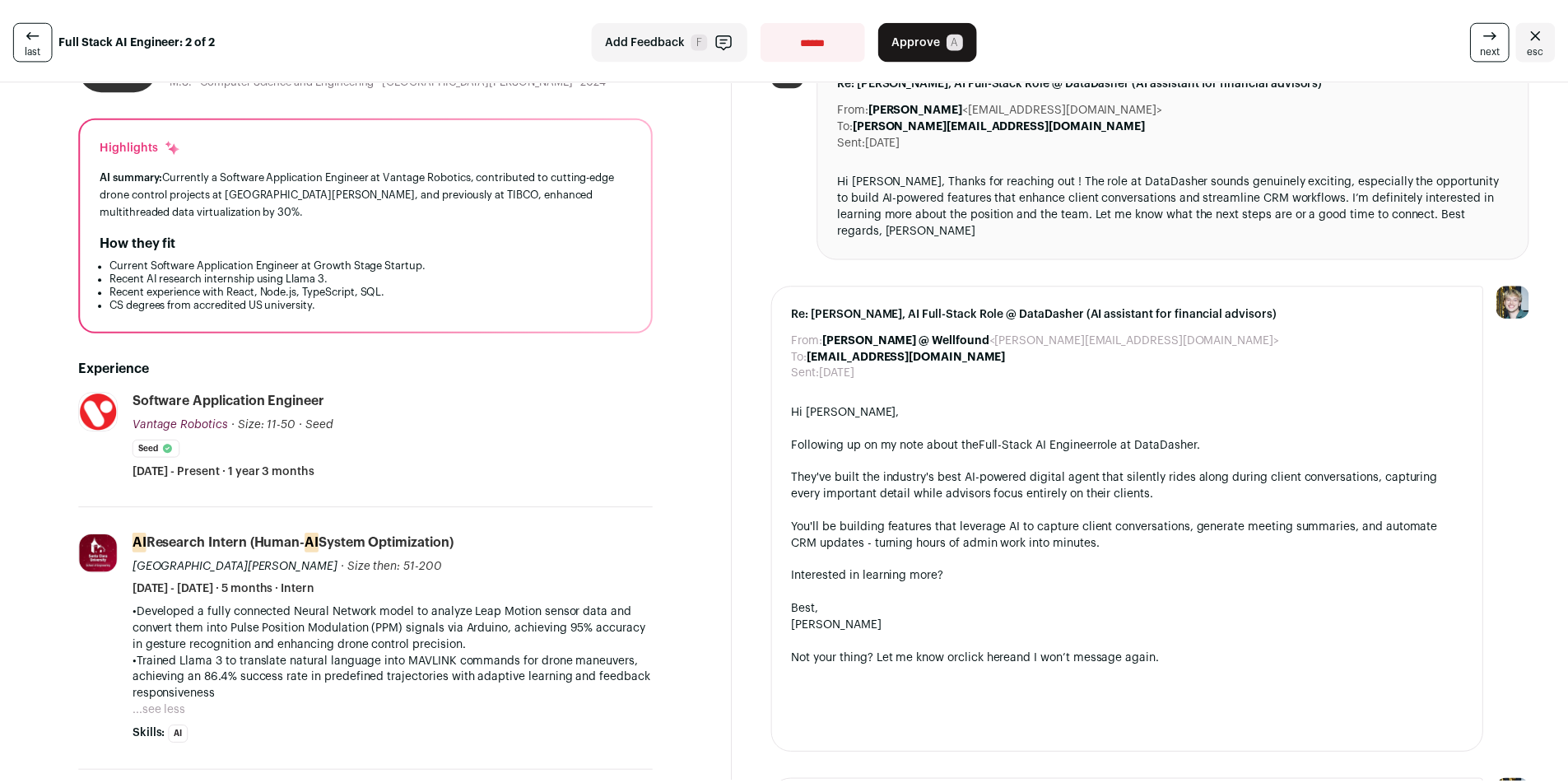
scroll to position [26, 0]
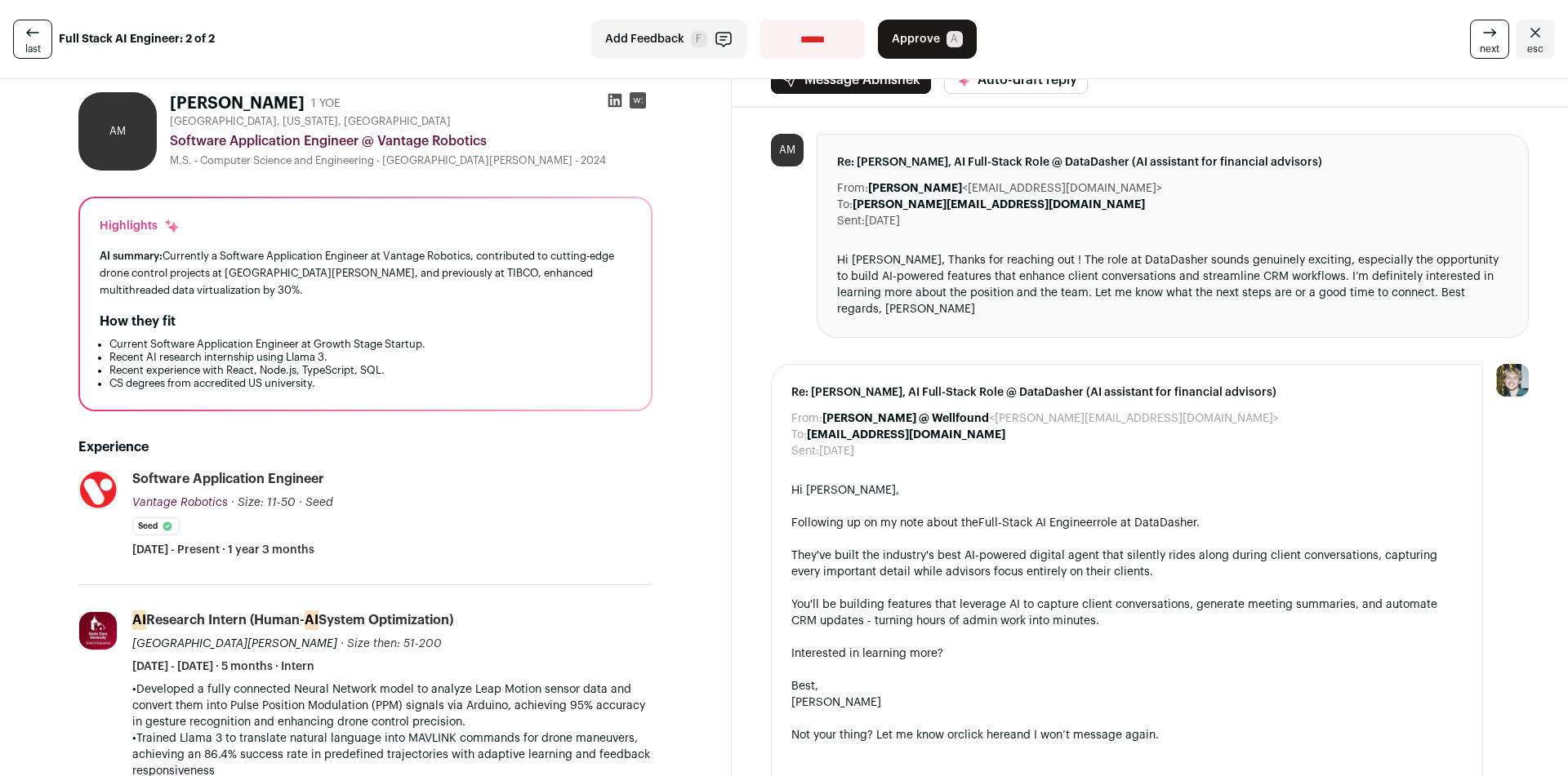
click at [797, 48] on select "**********" at bounding box center [813, 39] width 105 height 39
select select "**********"
click at [760, 20] on select "**********" at bounding box center [813, 39] width 105 height 39
